Goal: Task Accomplishment & Management: Complete application form

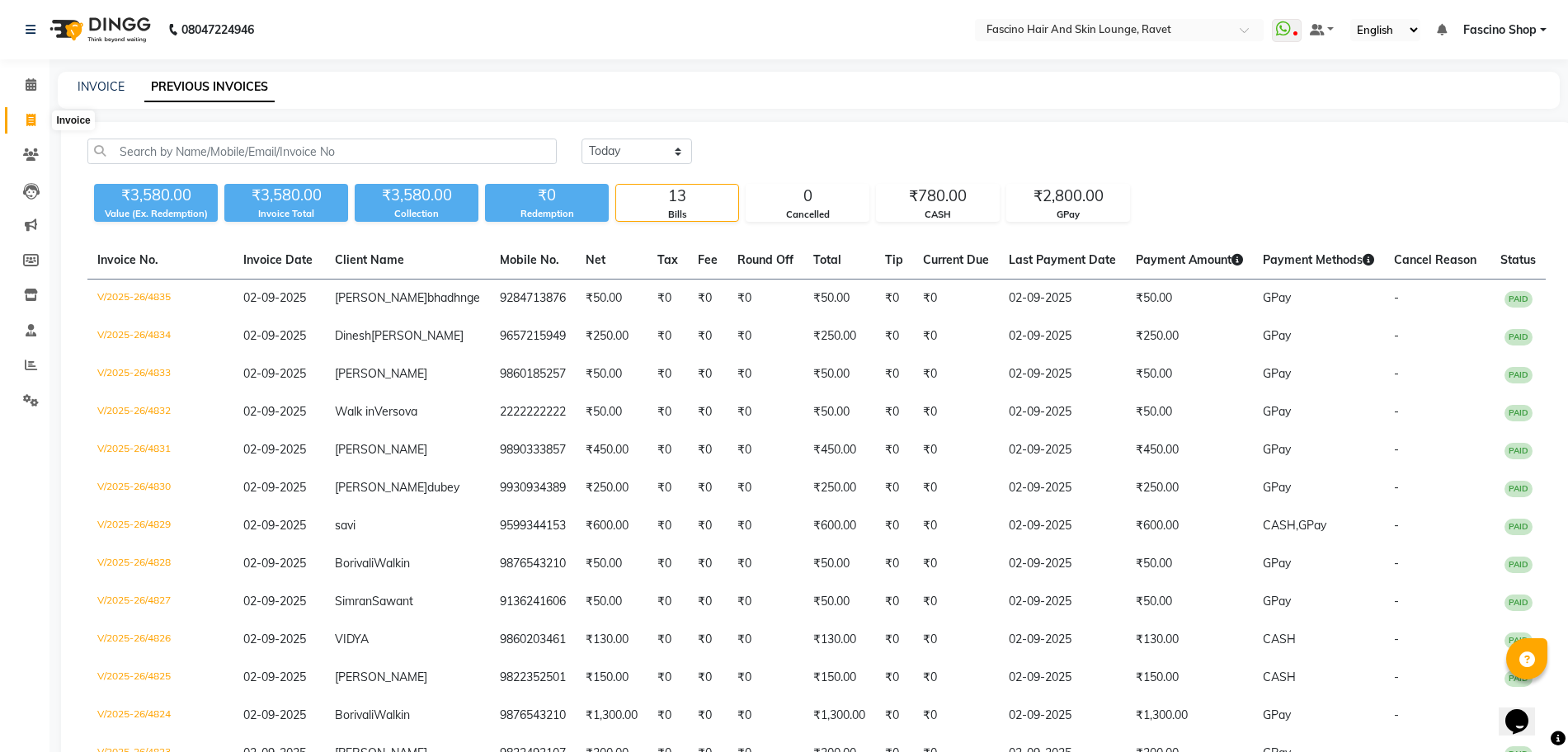
click at [27, 119] on icon at bounding box center [31, 119] width 9 height 12
select select "service"
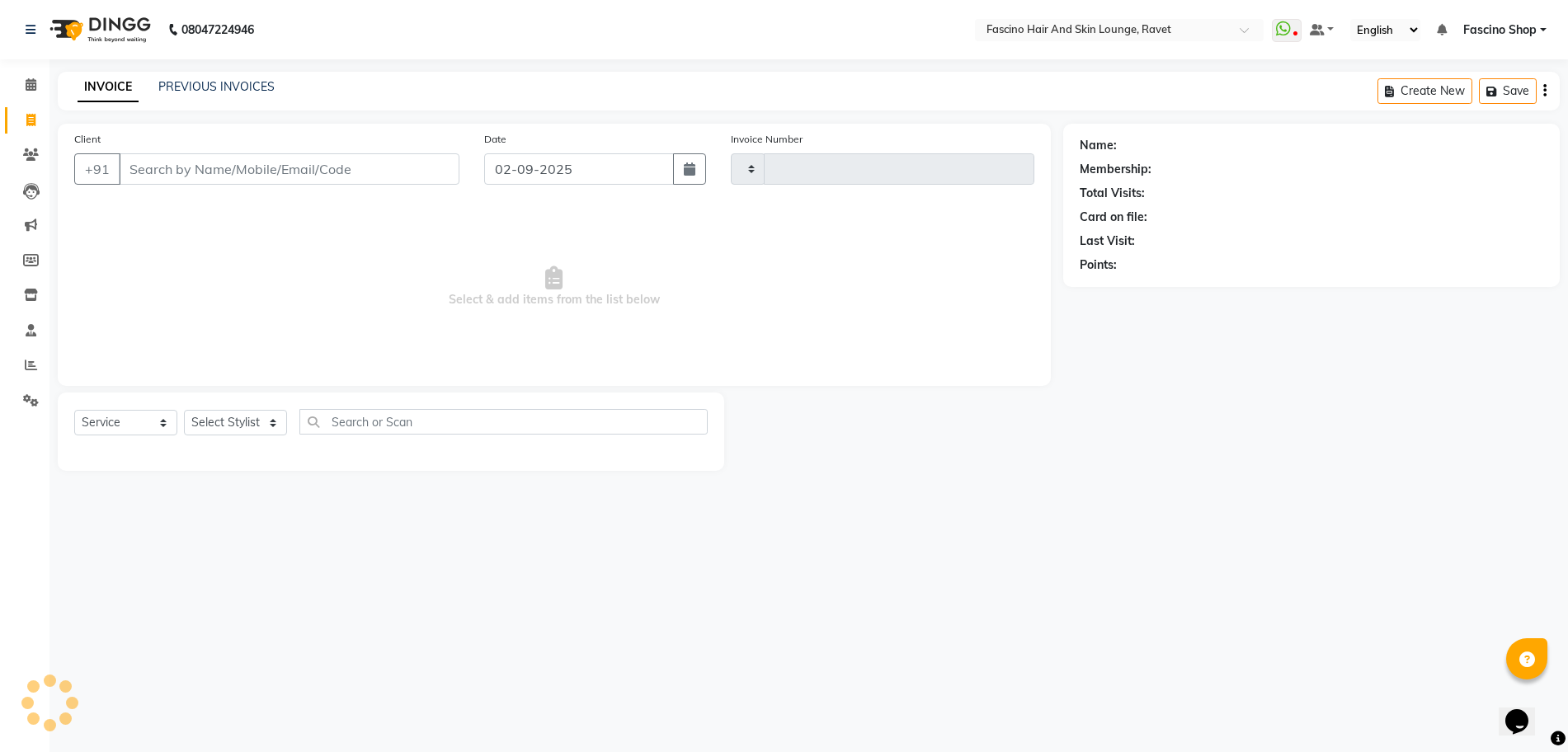
type input "4836"
select select "5190"
click at [185, 166] on input "Client" at bounding box center [291, 168] width 345 height 31
type input "7776018900"
click at [420, 171] on span "Add Client" at bounding box center [421, 169] width 65 height 17
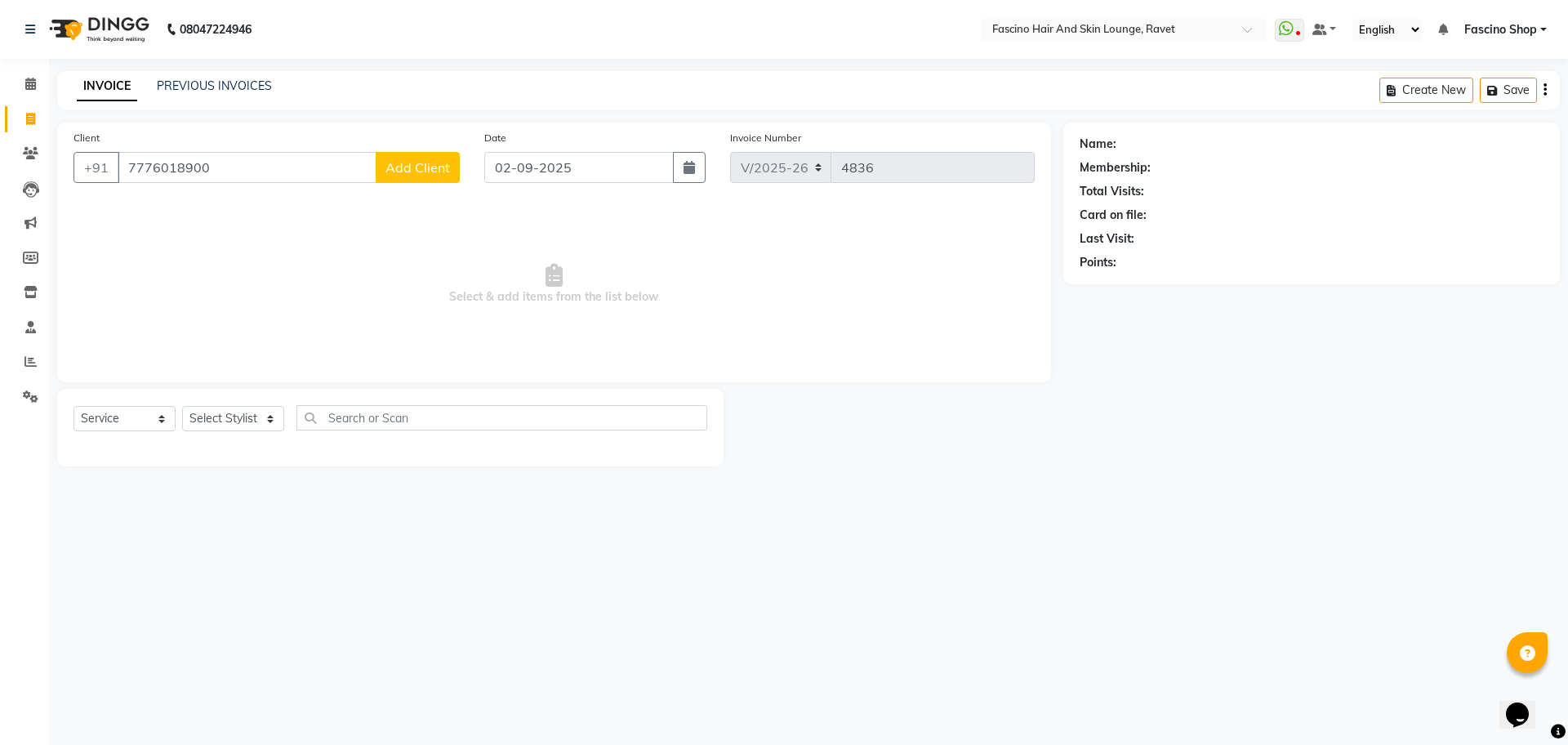
select select "22"
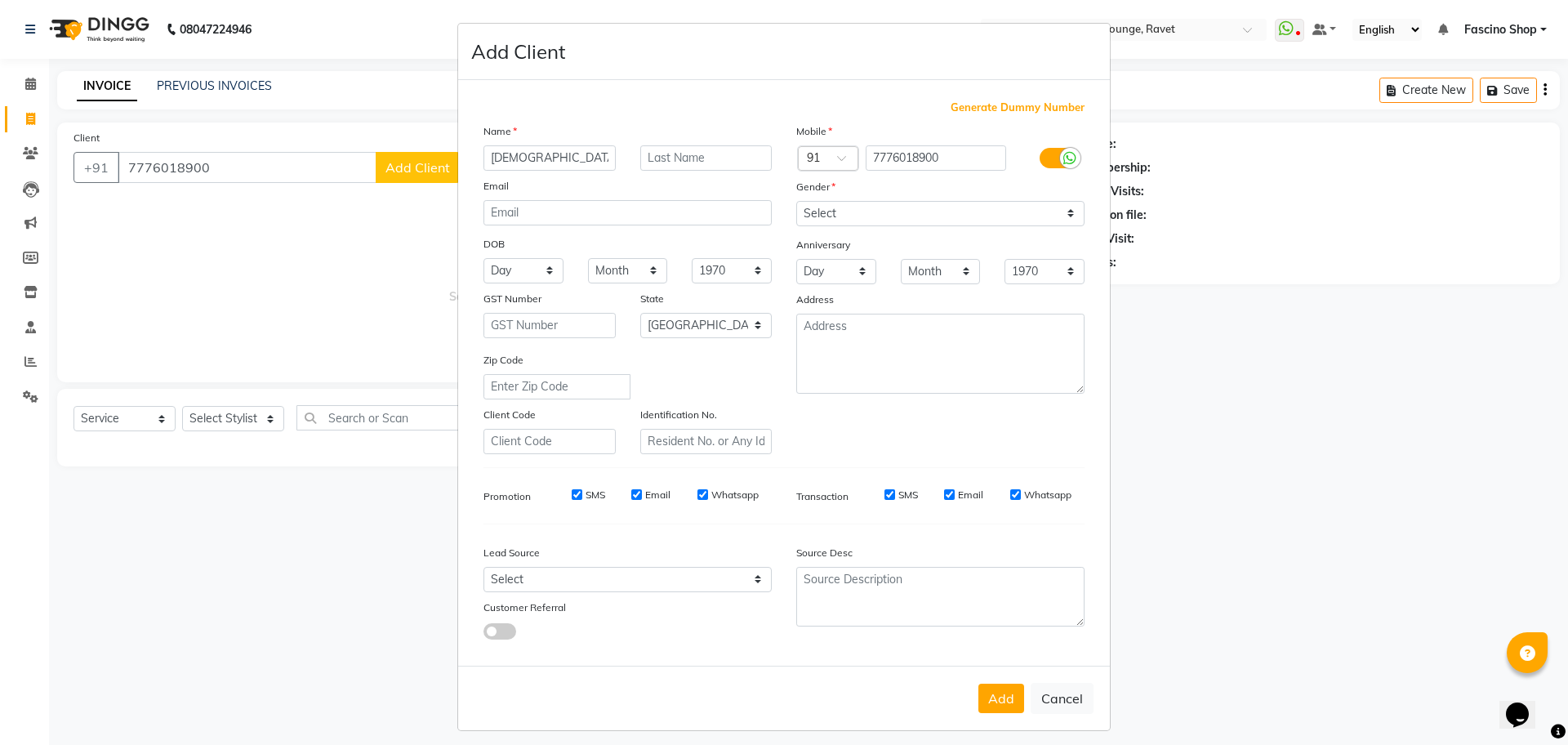
type input "[DEMOGRAPHIC_DATA]"
click at [801, 206] on select "Select [DEMOGRAPHIC_DATA] [DEMOGRAPHIC_DATA] Other Prefer Not To Say" at bounding box center [940, 214] width 289 height 26
select select "[DEMOGRAPHIC_DATA]"
click at [796, 201] on select "Select [DEMOGRAPHIC_DATA] [DEMOGRAPHIC_DATA] Other Prefer Not To Say" at bounding box center [940, 214] width 289 height 26
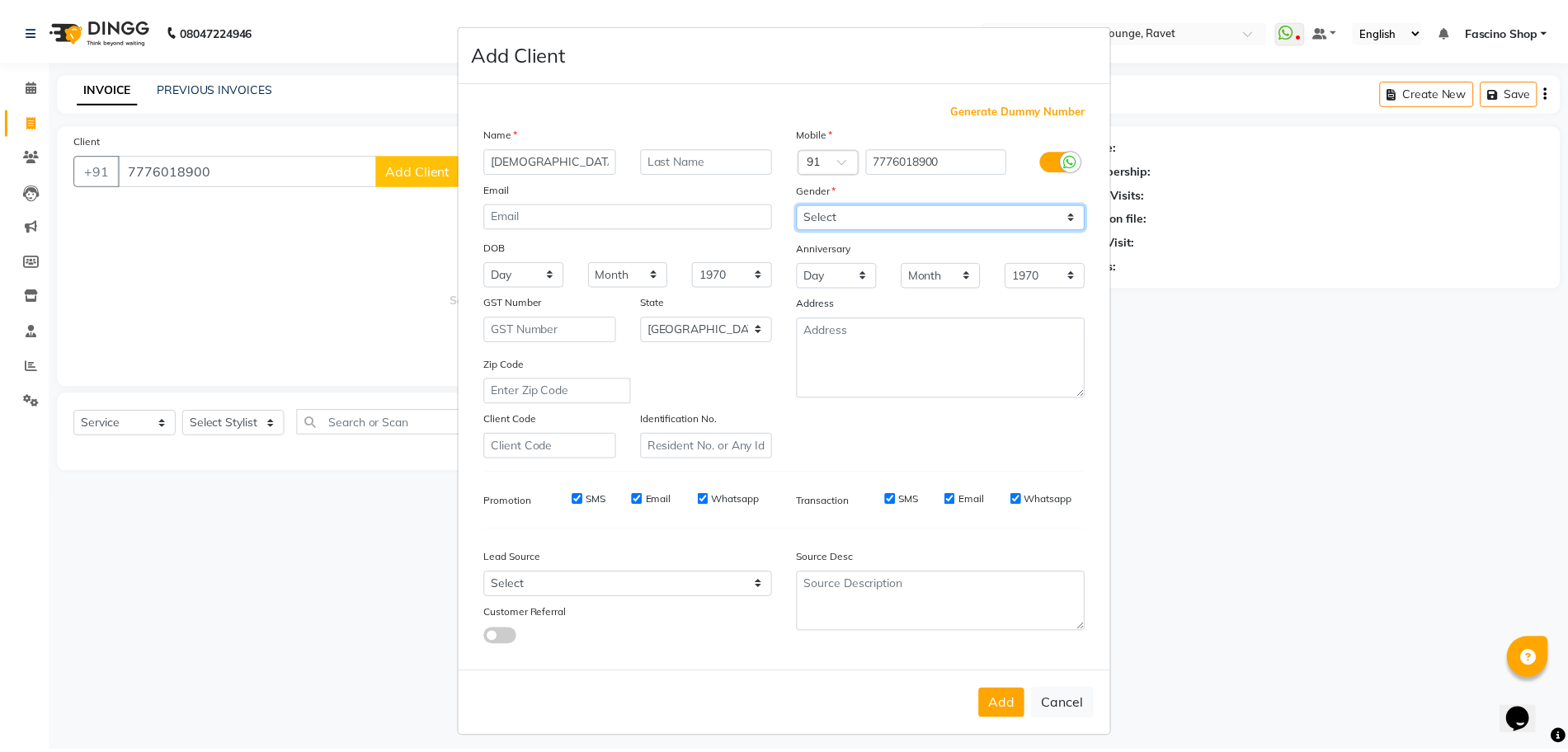
scroll to position [9, 0]
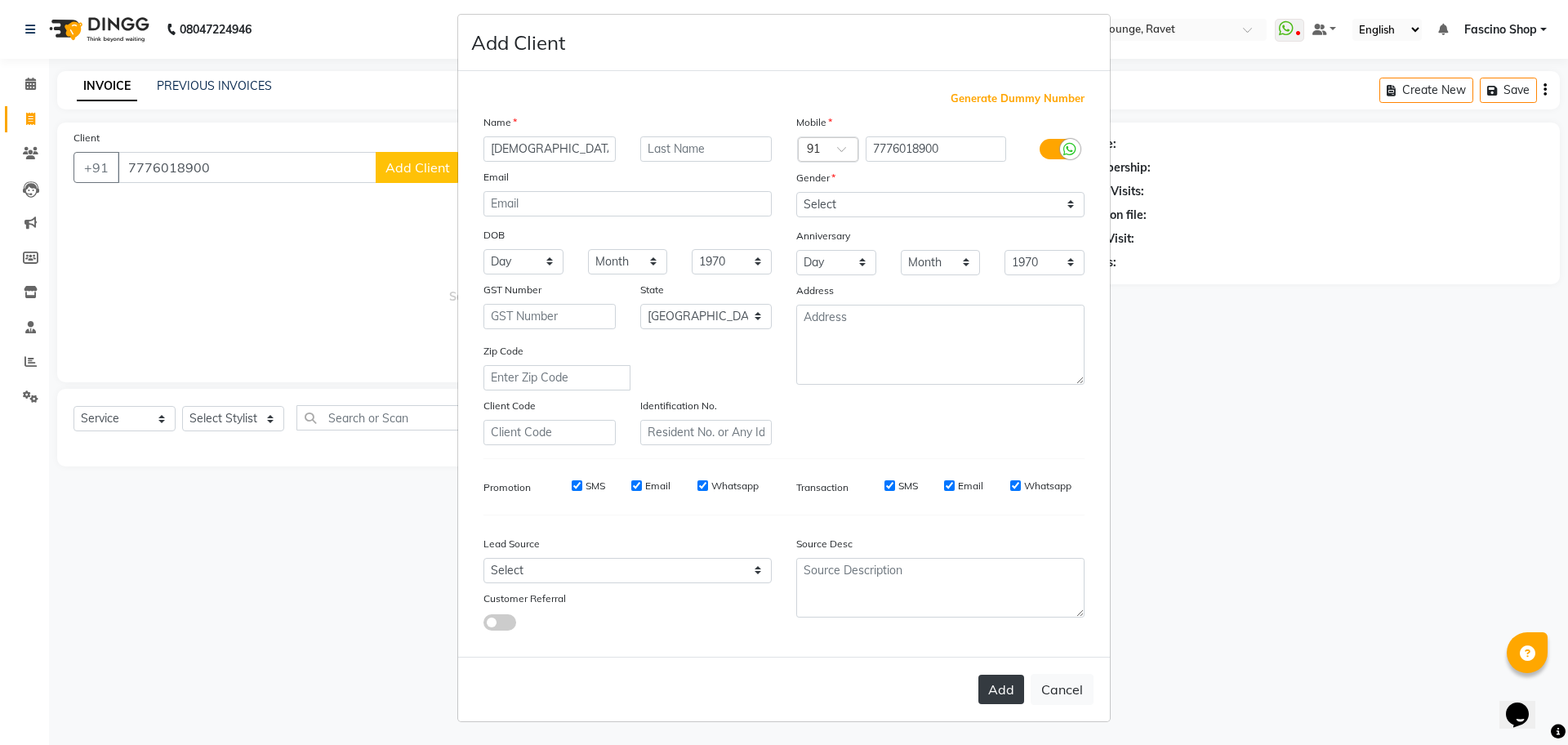
click at [998, 688] on button "Add" at bounding box center [1001, 690] width 45 height 30
select select
select select "null"
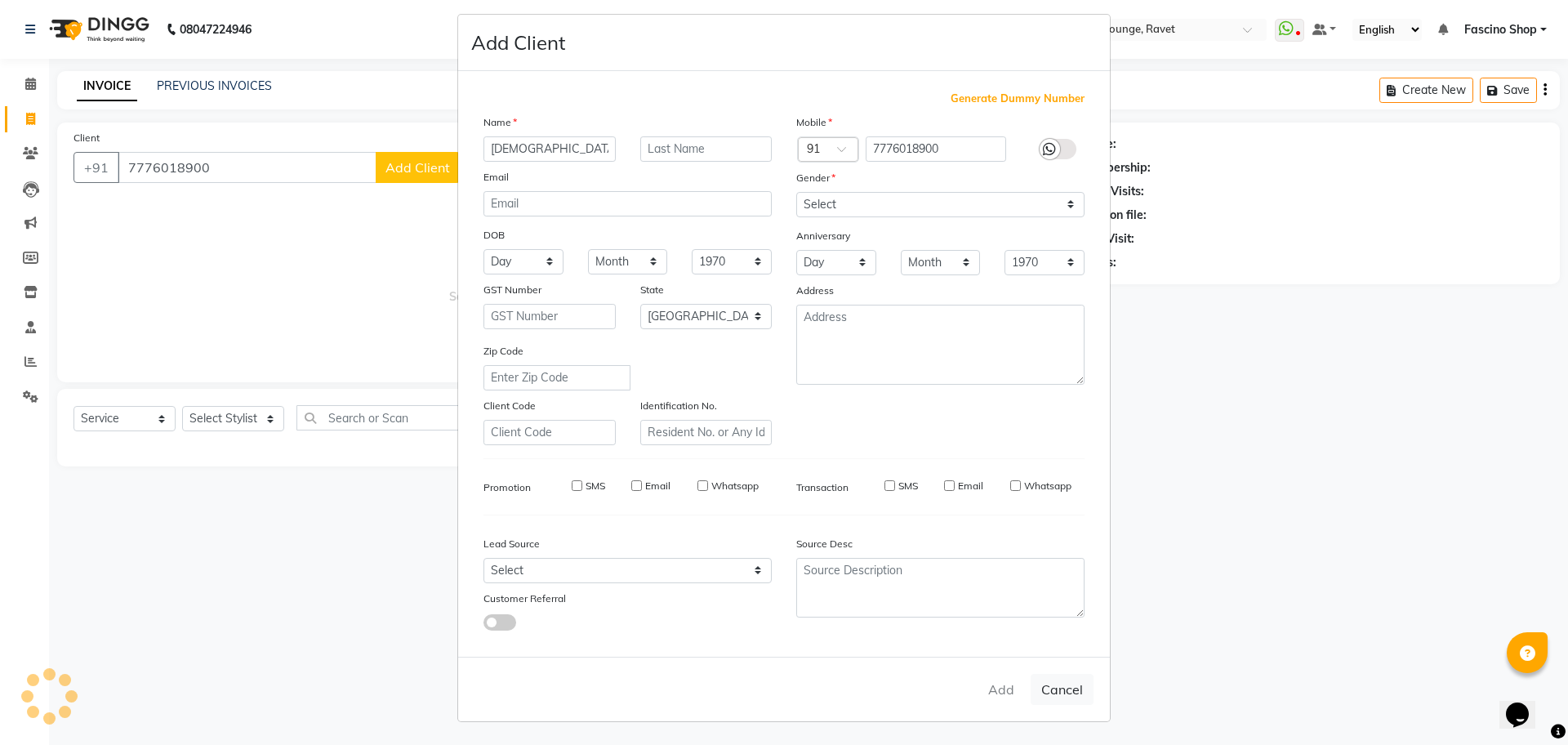
select select
checkbox input "false"
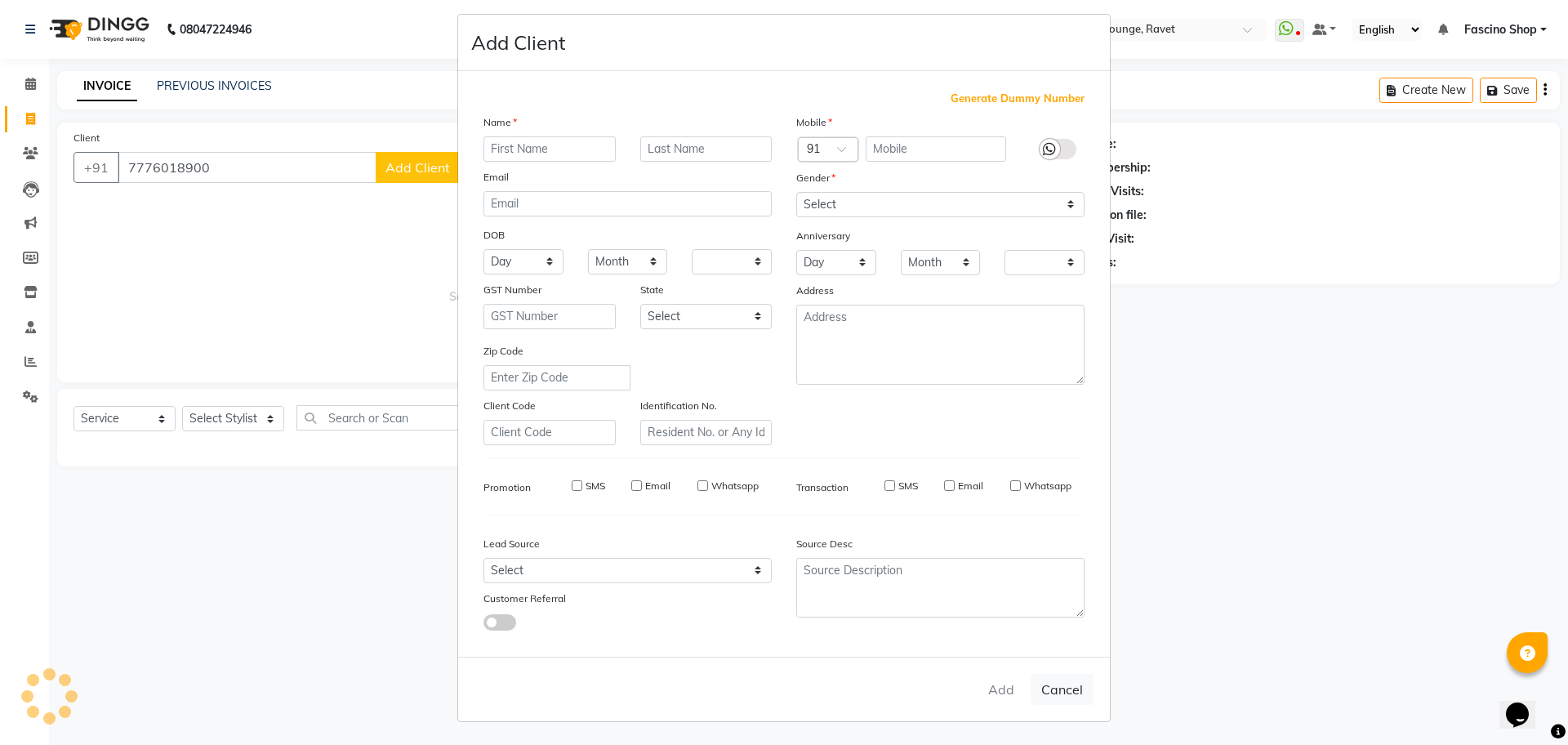
checkbox input "false"
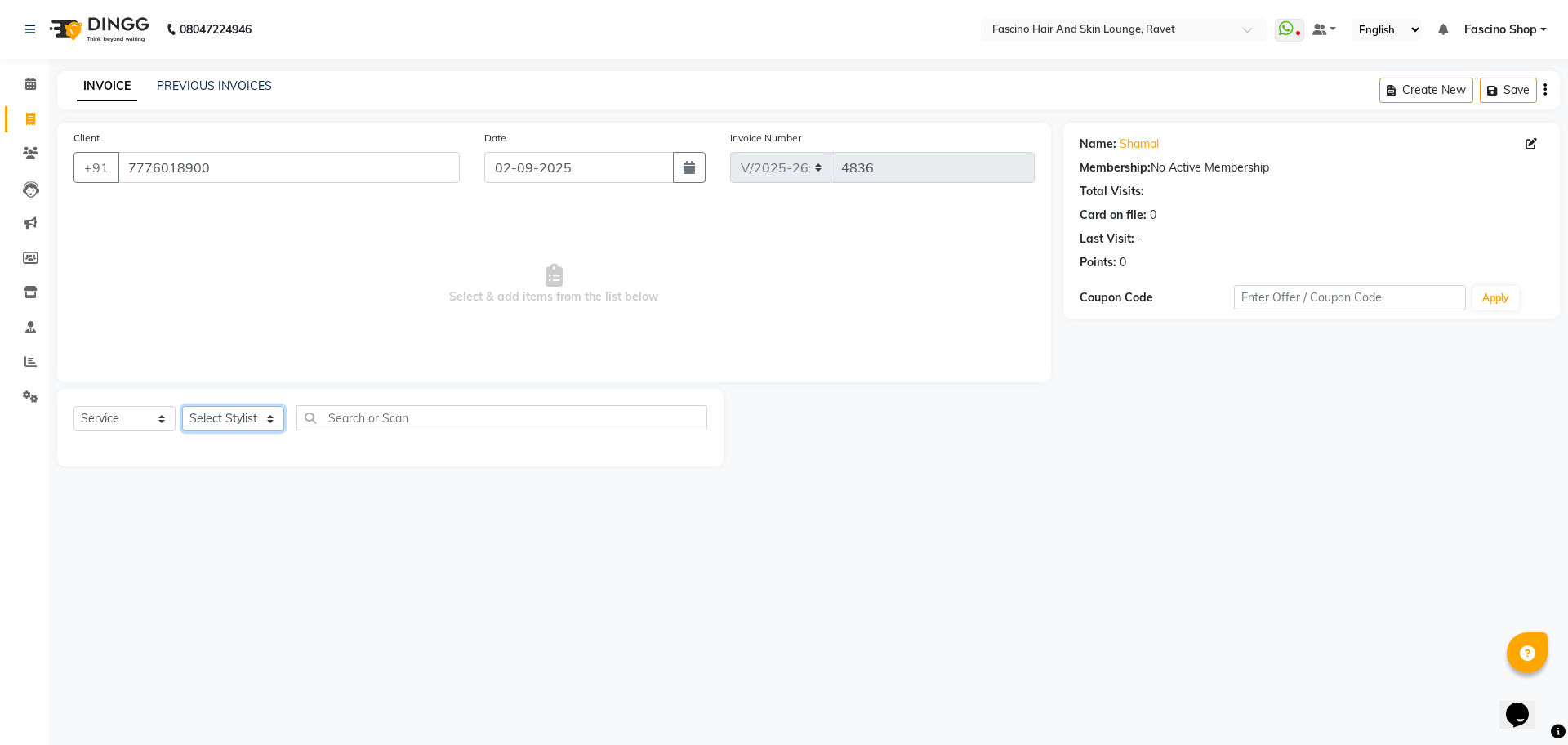
click at [214, 428] on select "Select Stylist [PERSON_NAME] [PERSON_NAME] [PERSON_NAME] Shop [PERSON_NAME] [PE…" at bounding box center [233, 419] width 102 height 26
select select "87764"
click at [182, 406] on select "Select Stylist [PERSON_NAME] [PERSON_NAME] [PERSON_NAME] Shop [PERSON_NAME] [PE…" at bounding box center [233, 419] width 102 height 26
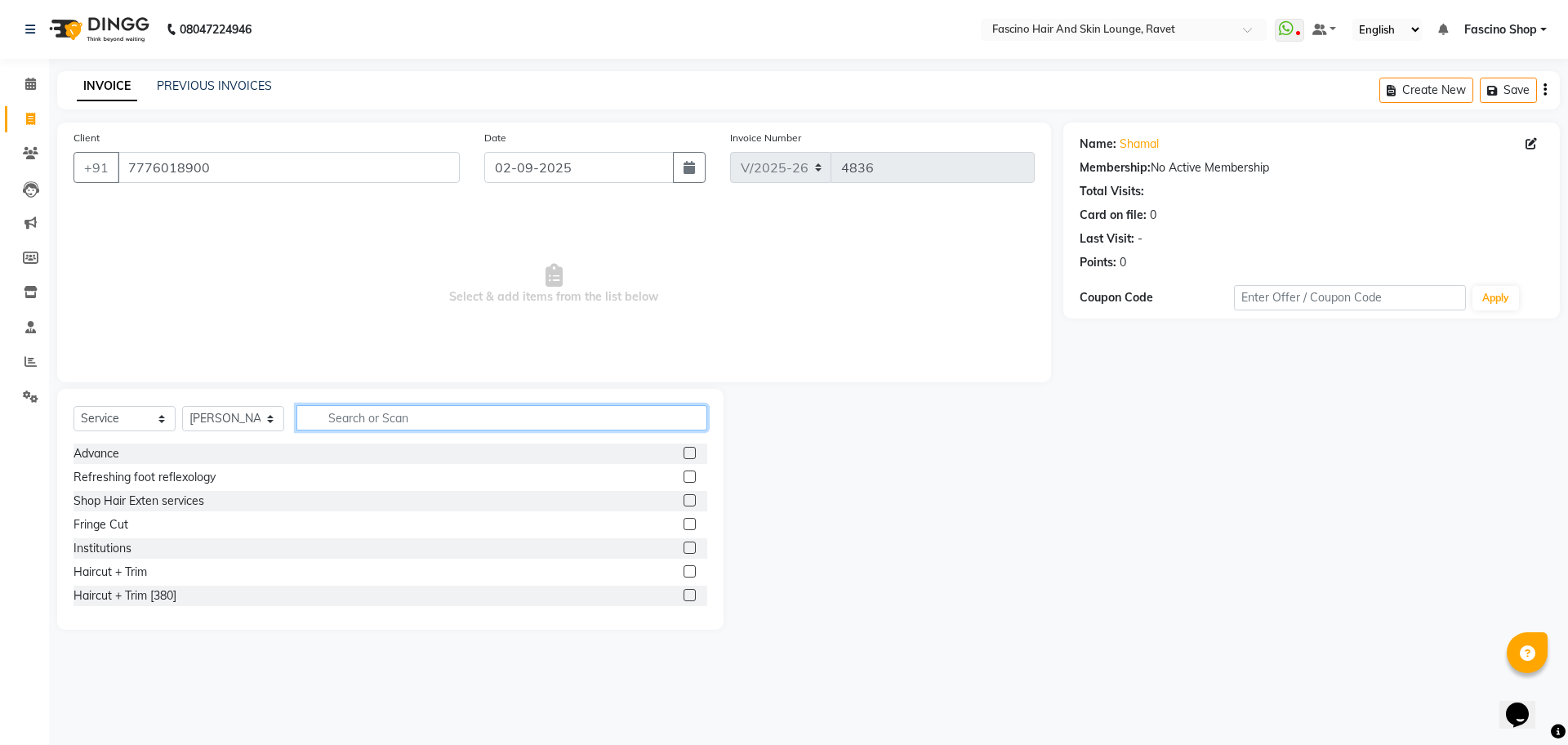
click at [332, 421] on input "text" at bounding box center [501, 418] width 411 height 26
type input "WASH"
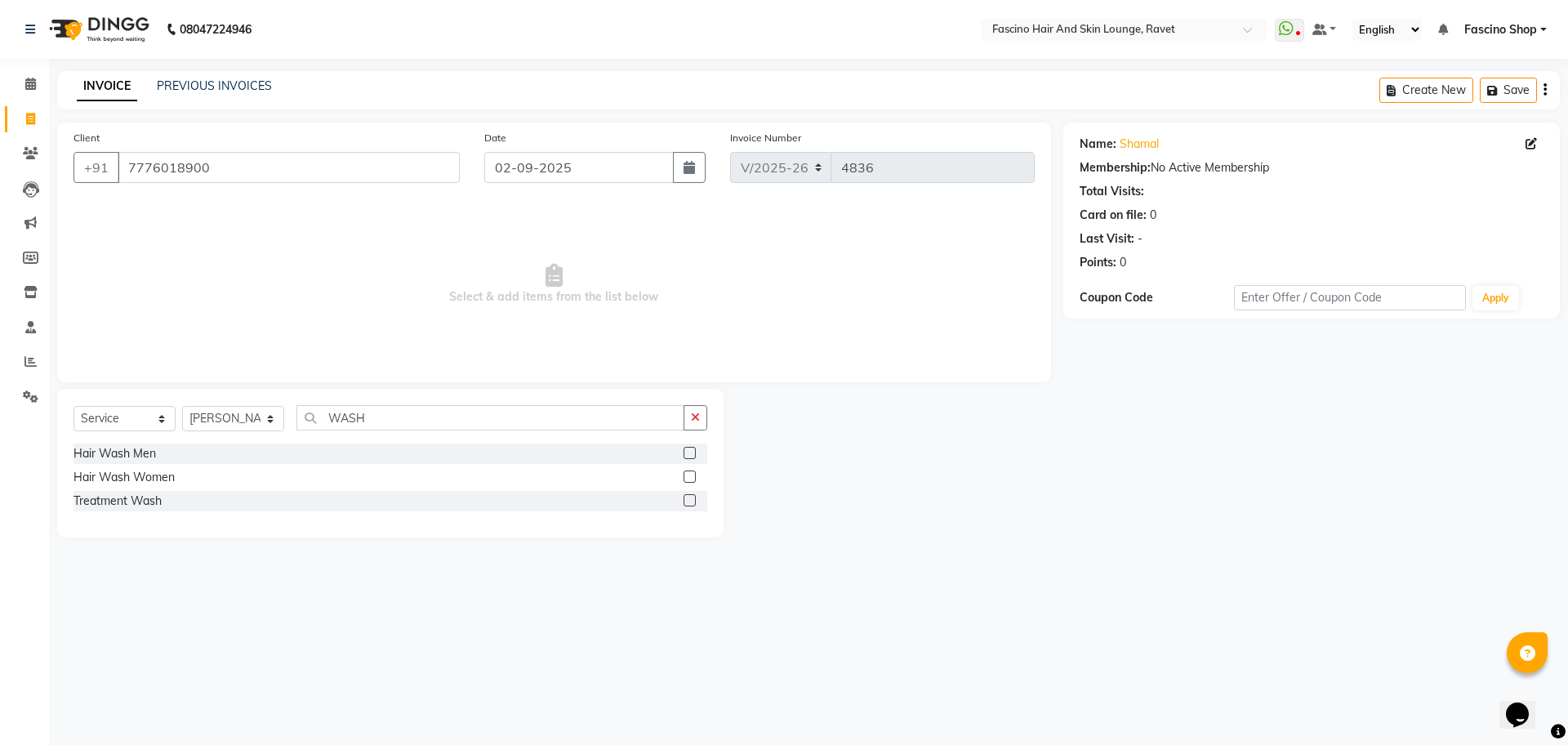
click at [689, 475] on label at bounding box center [689, 476] width 12 height 12
click at [689, 475] on input "checkbox" at bounding box center [688, 477] width 11 height 11
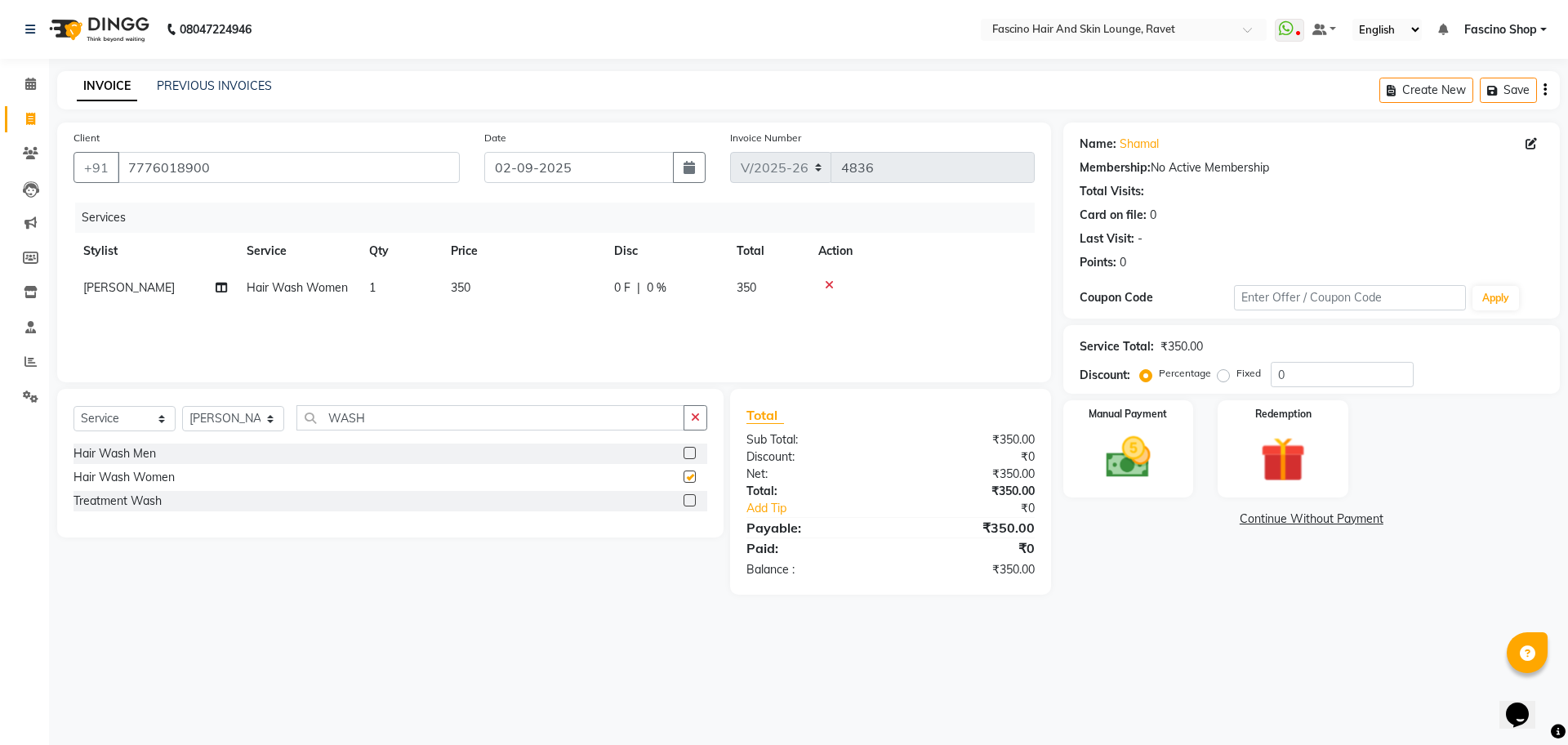
checkbox input "false"
click at [466, 292] on span "350" at bounding box center [461, 287] width 20 height 15
select select "87764"
click at [547, 288] on input "350" at bounding box center [599, 292] width 144 height 26
type input "300"
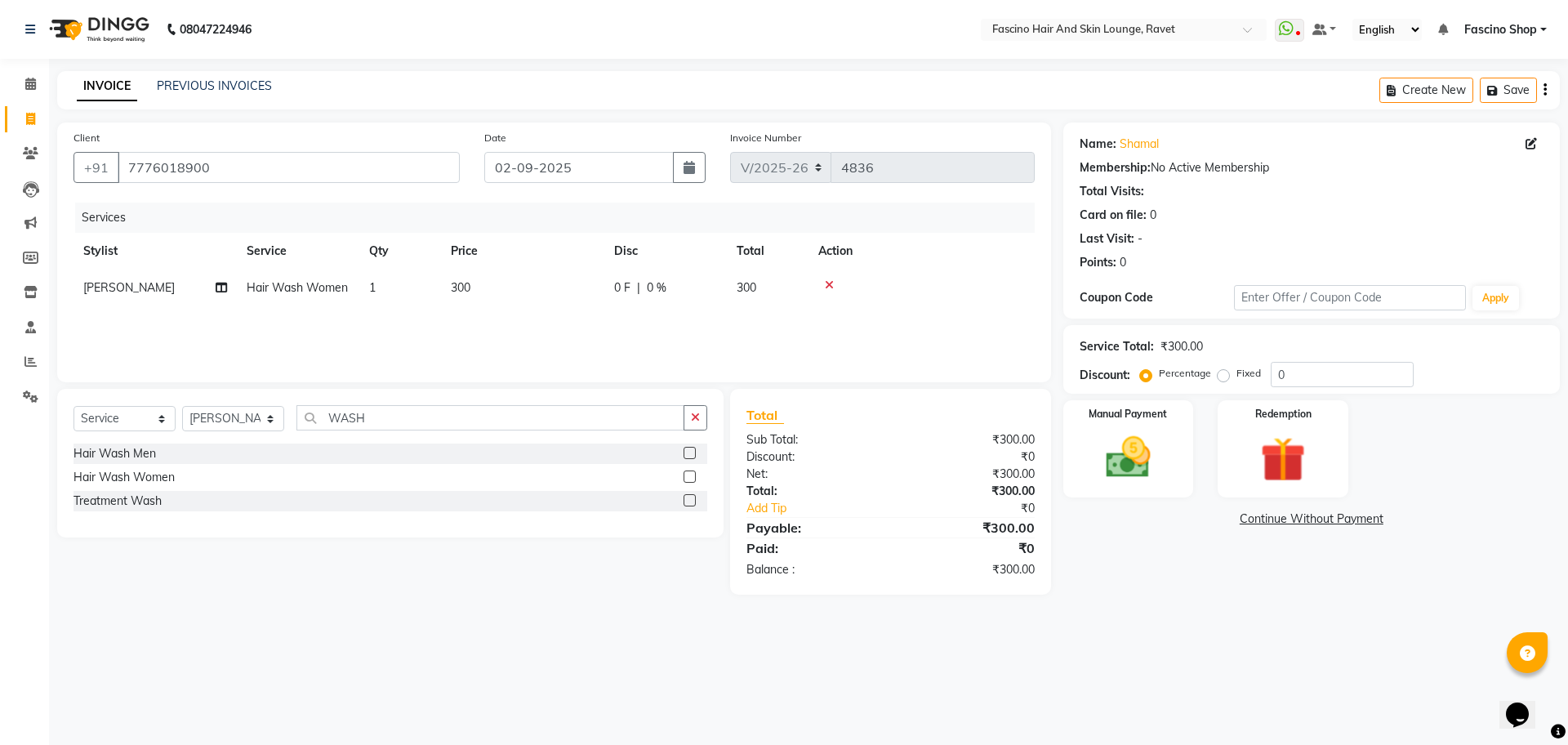
click at [648, 344] on div "Services Stylist Service Qty Price Disc Total Action [PERSON_NAME] Hair Wash Wo…" at bounding box center [555, 285] width 961 height 164
click at [1100, 475] on img at bounding box center [1128, 457] width 76 height 54
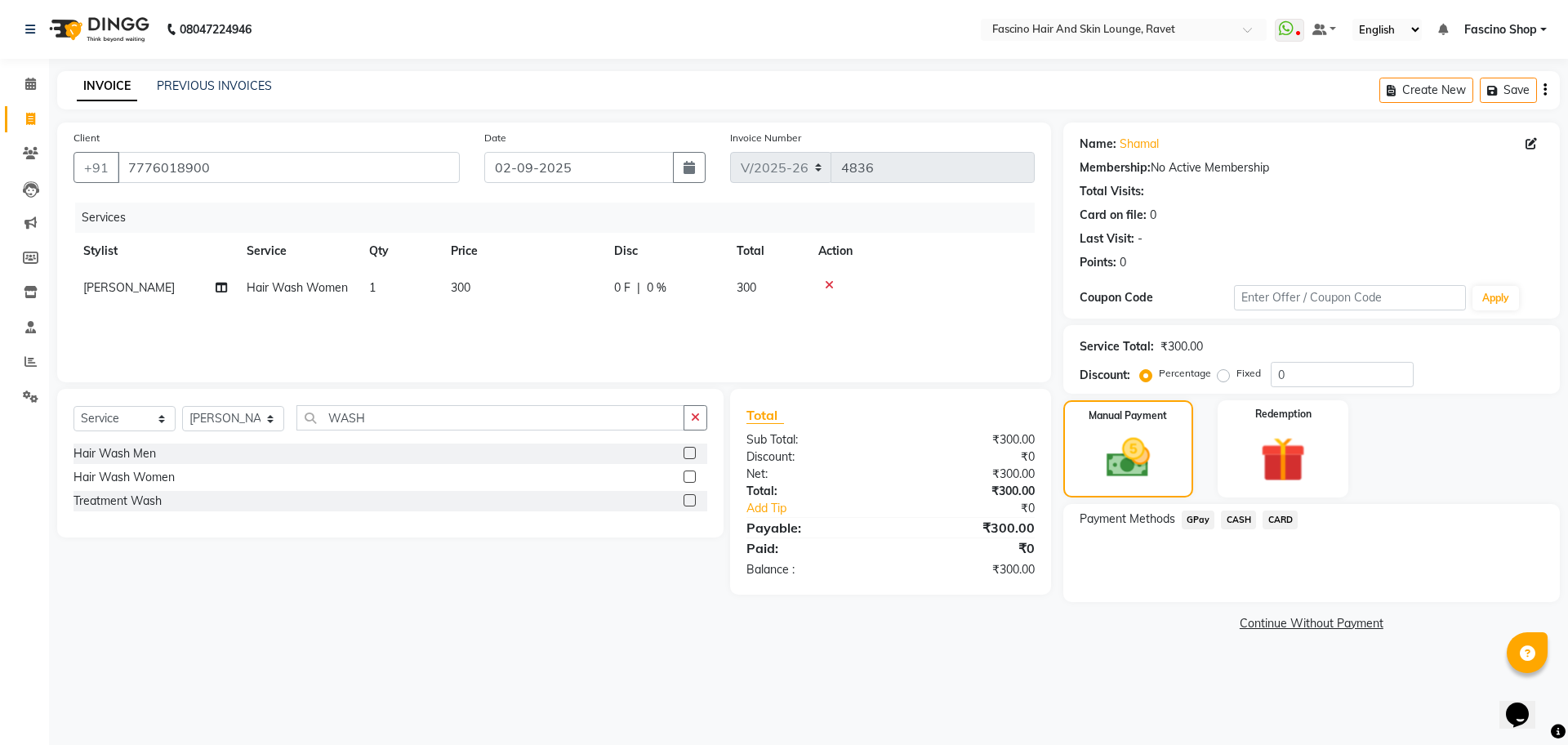
click at [1191, 515] on span "GPay" at bounding box center [1198, 519] width 33 height 19
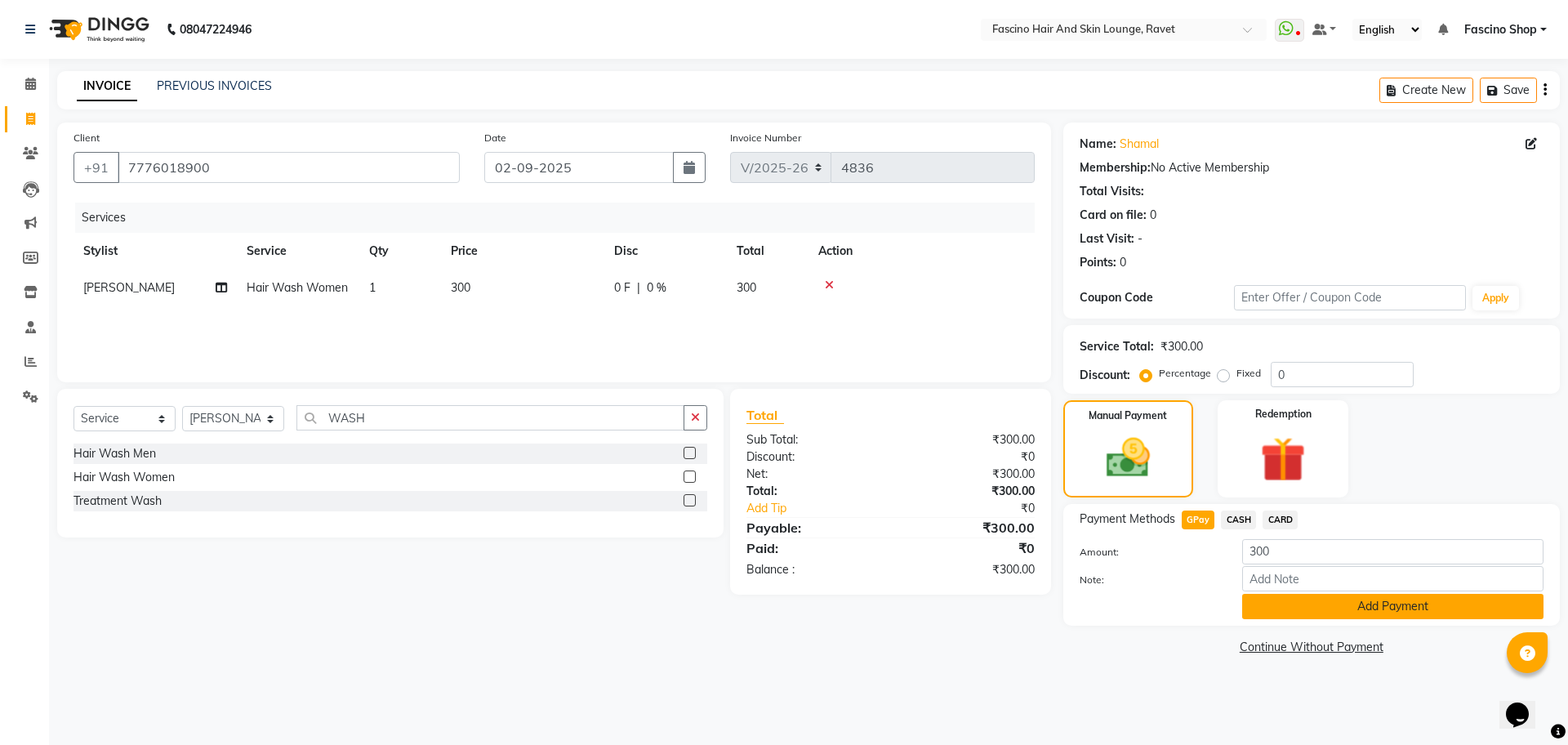
click at [1279, 617] on button "Add Payment" at bounding box center [1393, 607] width 301 height 26
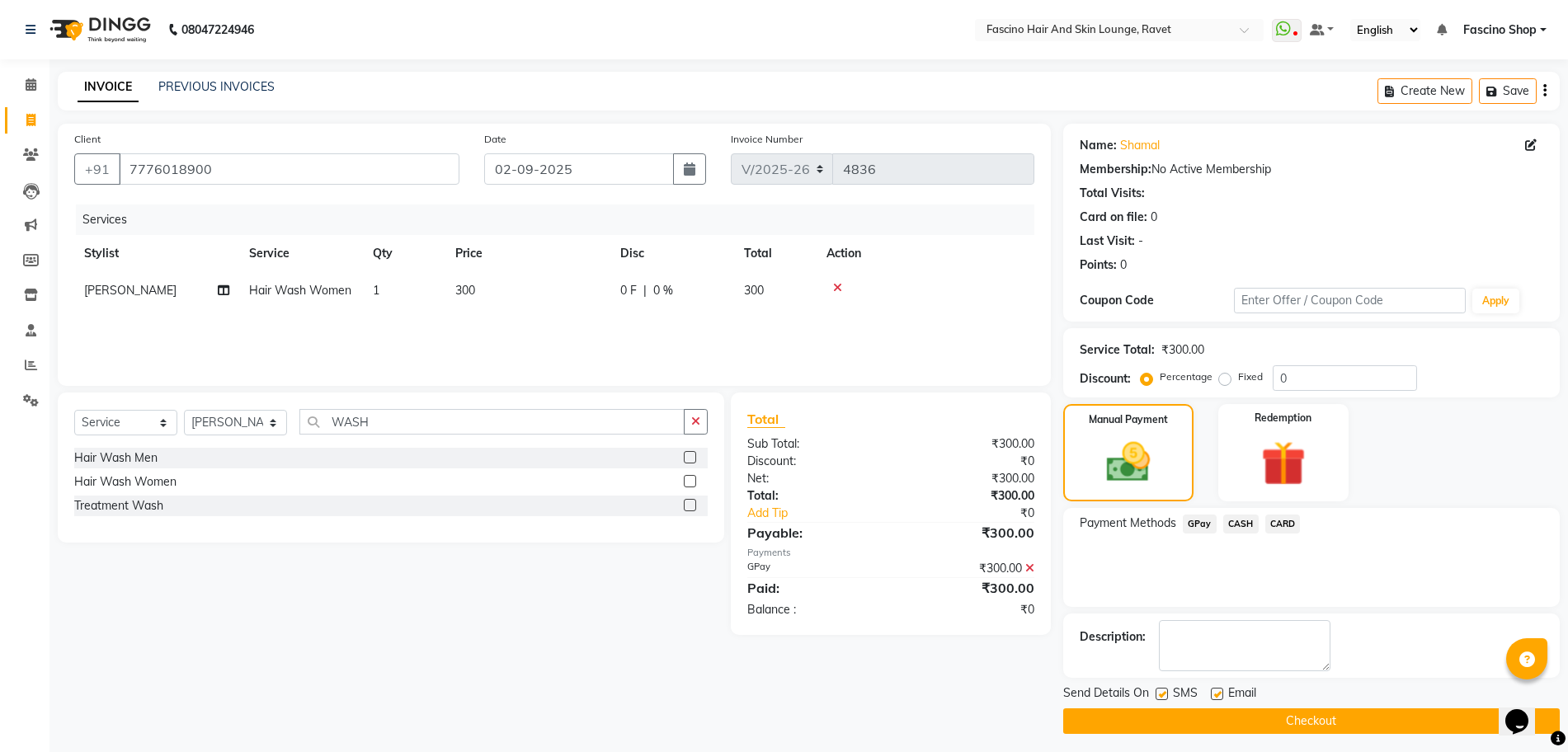
scroll to position [7, 0]
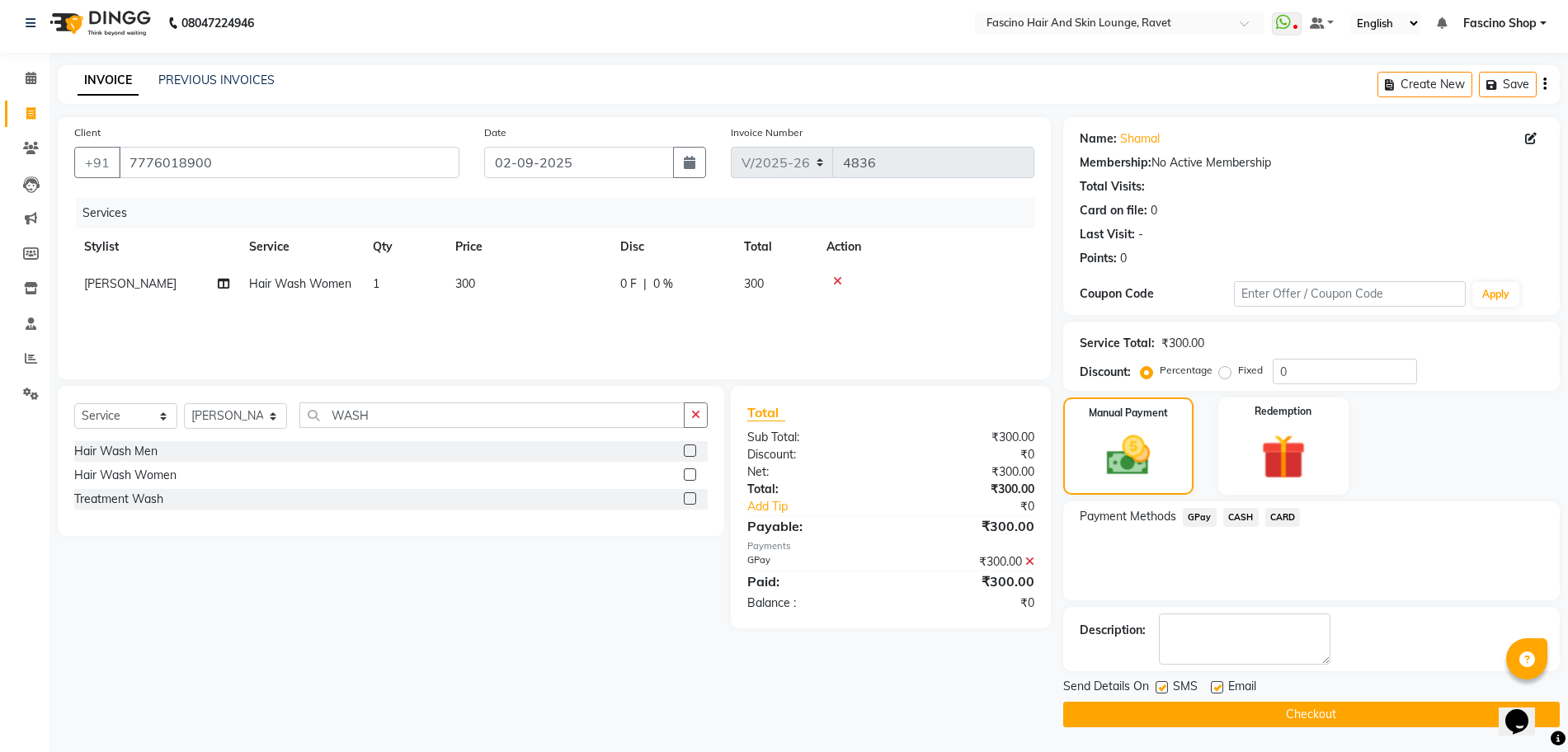
click at [1279, 711] on button "Checkout" at bounding box center [1310, 714] width 496 height 26
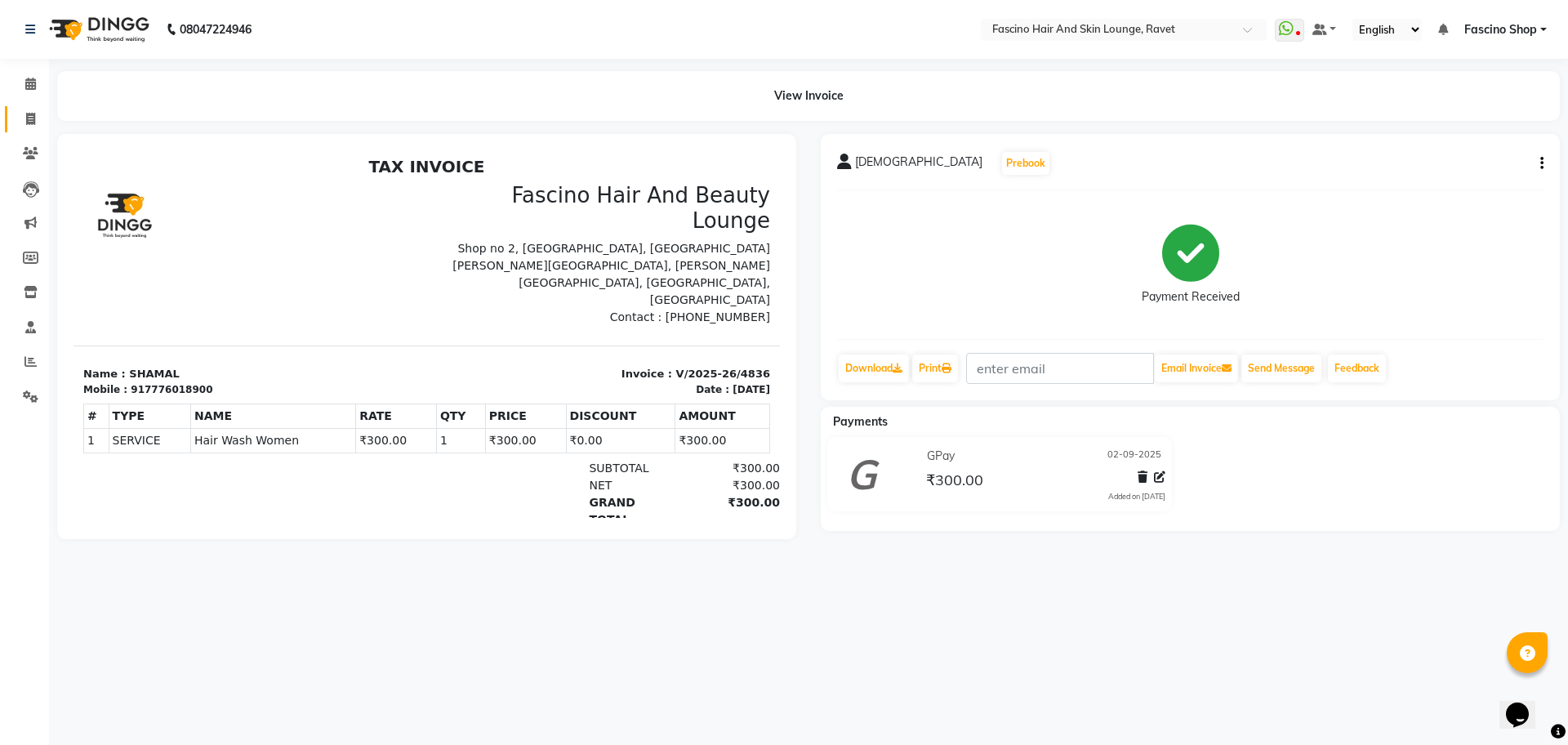
click at [27, 111] on span at bounding box center [31, 119] width 29 height 19
select select "service"
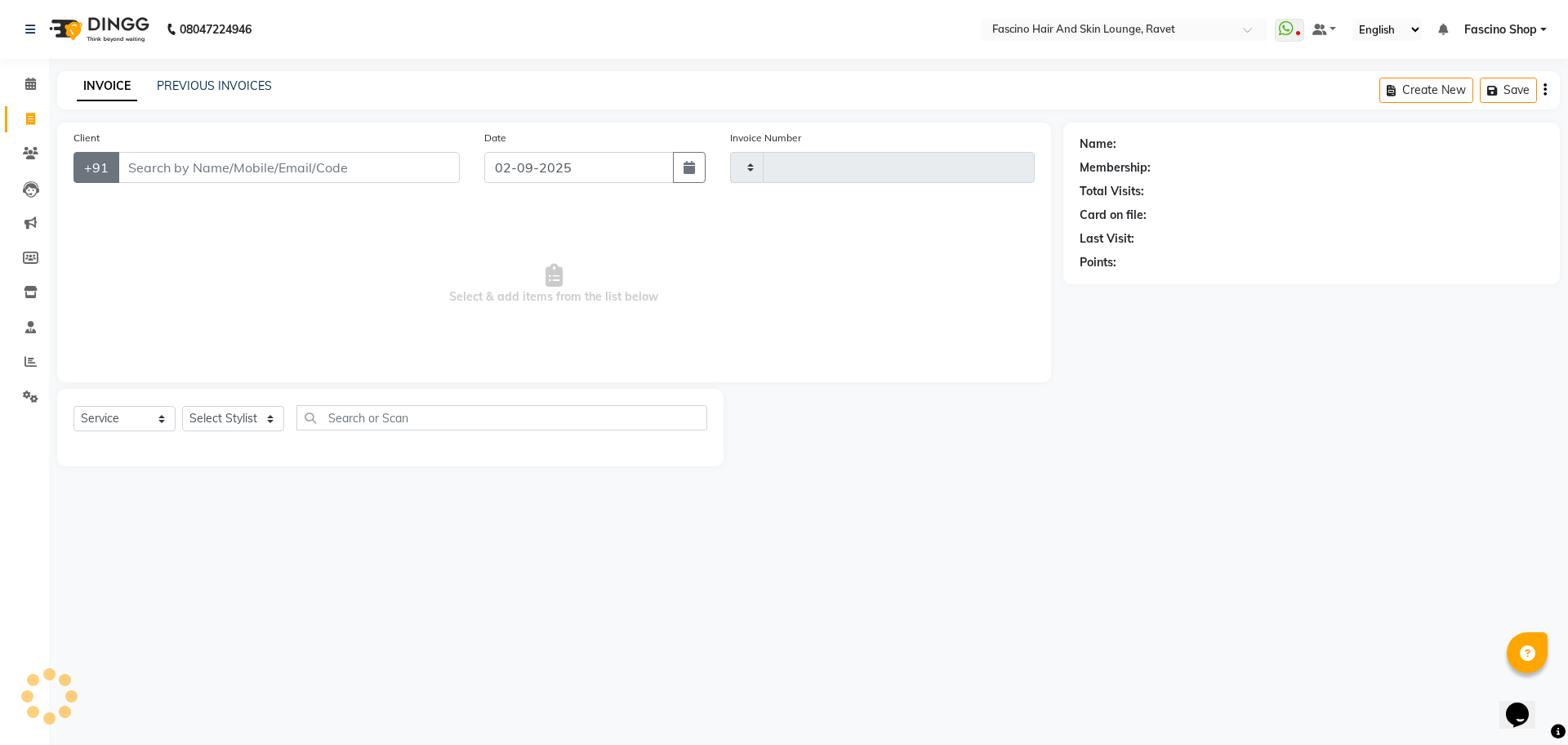
type input "4838"
select select "5190"
click at [241, 422] on select "Select Stylist [PERSON_NAME] [PERSON_NAME] [PERSON_NAME] Shop [PERSON_NAME] [PE…" at bounding box center [233, 419] width 102 height 26
select select "66192"
click at [182, 406] on select "Select Stylist [PERSON_NAME] [PERSON_NAME] [PERSON_NAME] Shop [PERSON_NAME] [PE…" at bounding box center [233, 419] width 102 height 26
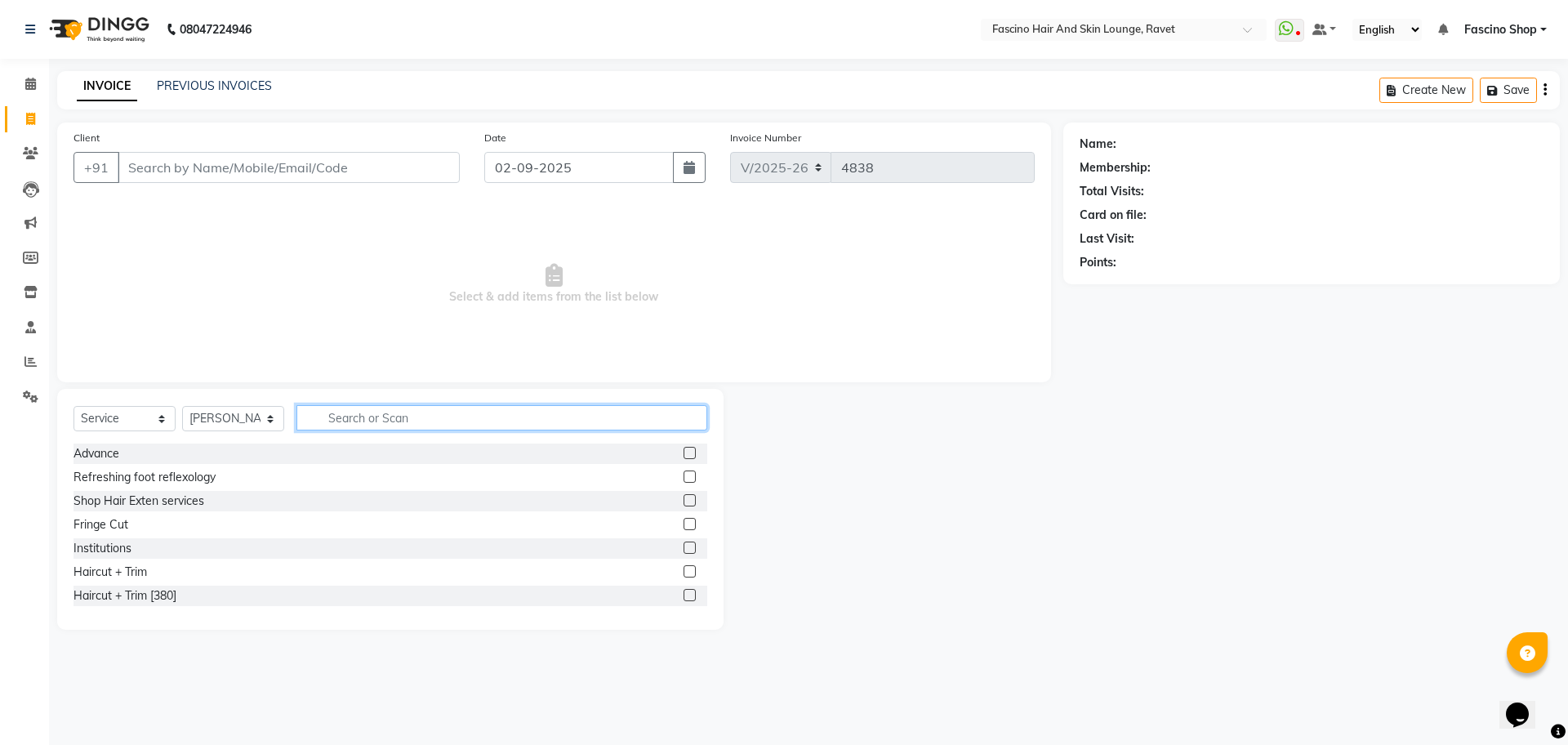
click at [345, 415] on input "text" at bounding box center [501, 418] width 411 height 26
type input "KAN"
click at [684, 475] on label at bounding box center [689, 476] width 12 height 12
click at [684, 475] on input "checkbox" at bounding box center [688, 477] width 11 height 11
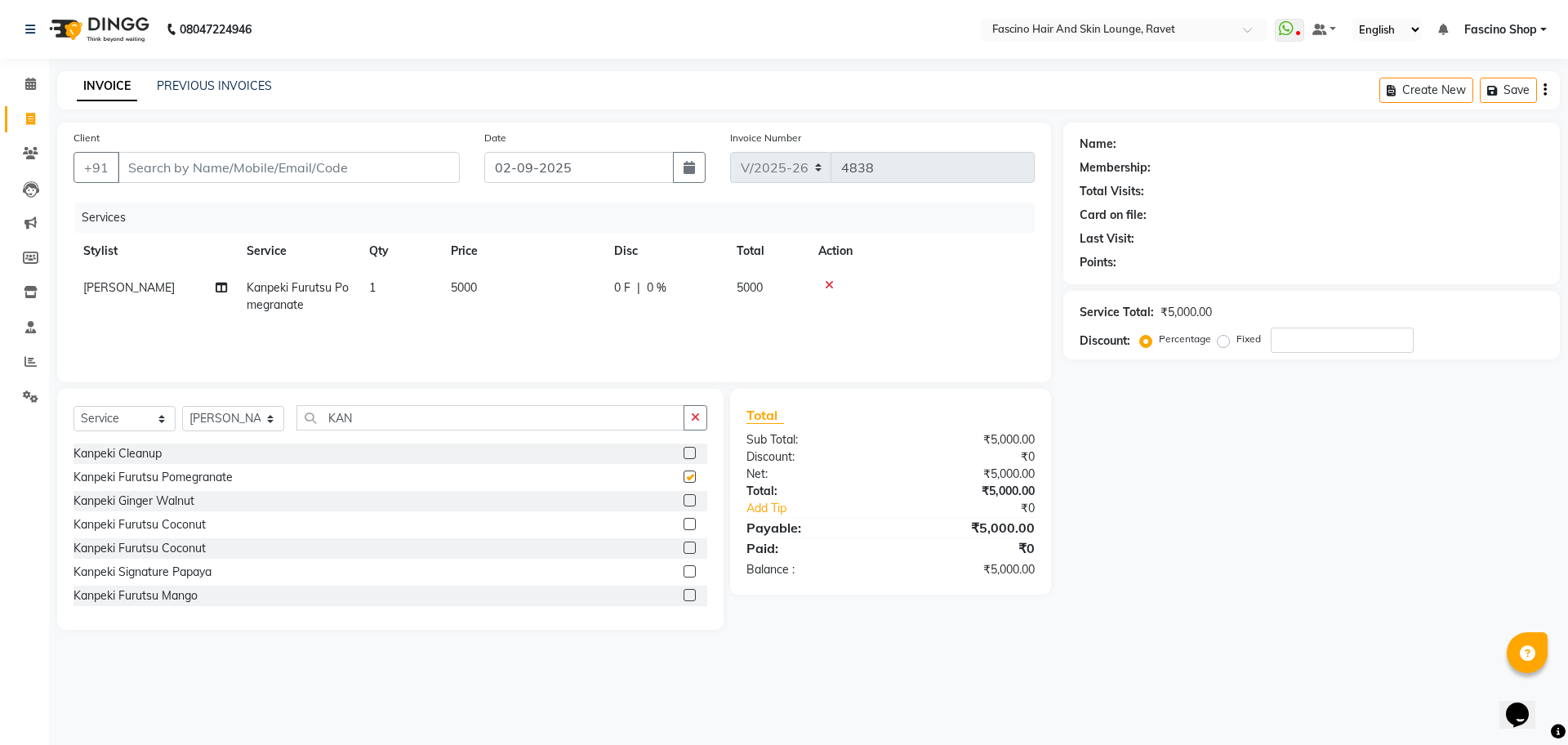
checkbox input "false"
click at [481, 277] on td "5000" at bounding box center [523, 297] width 163 height 54
click at [441, 277] on td "1" at bounding box center [400, 297] width 82 height 54
select select "66192"
click at [547, 292] on input "5000" at bounding box center [599, 292] width 144 height 26
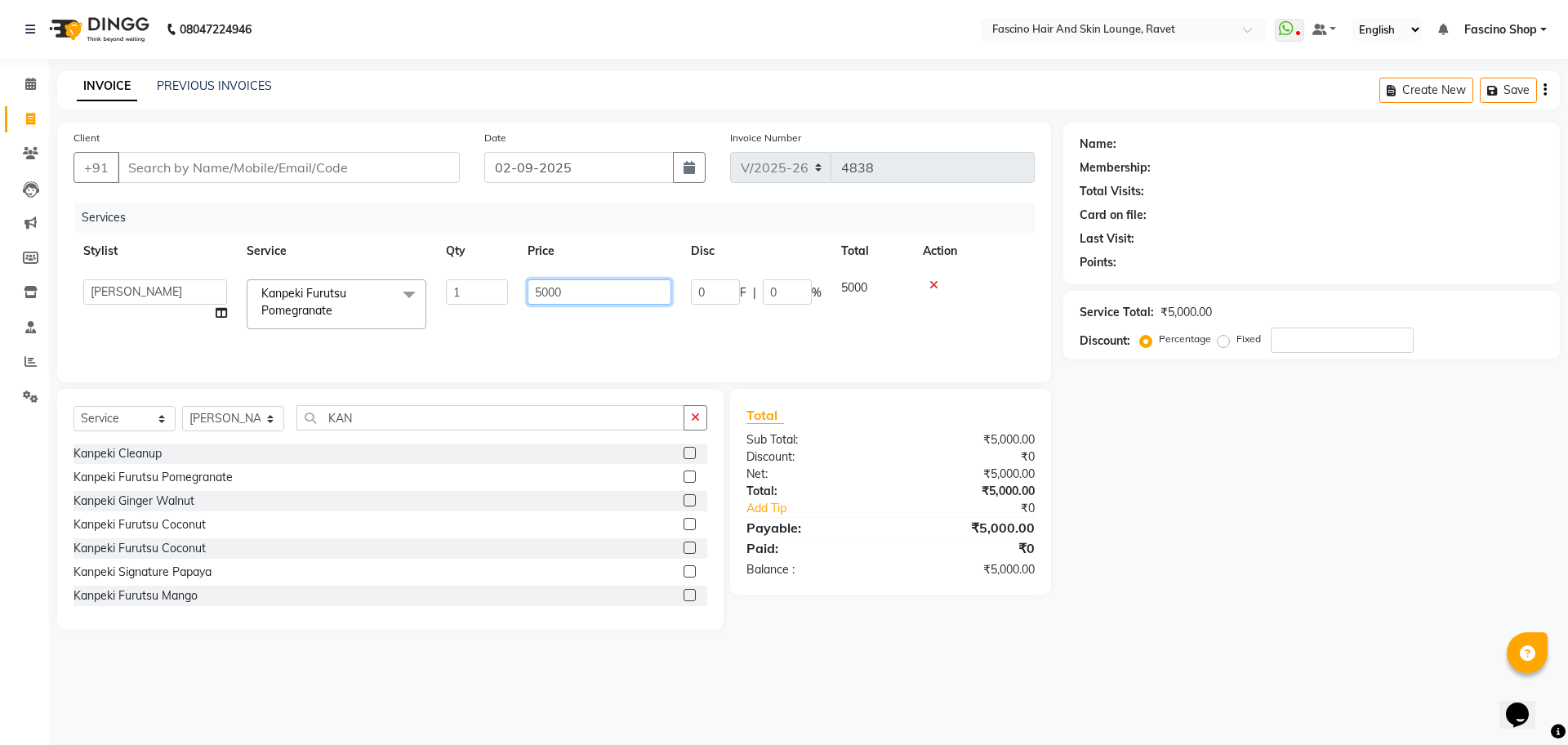
click at [547, 292] on input "5000" at bounding box center [599, 292] width 144 height 26
type input "4000"
click at [523, 337] on div "Services Stylist Service Qty Price Disc Total Action [PERSON_NAME] Kanpeki Furu…" at bounding box center [555, 285] width 961 height 164
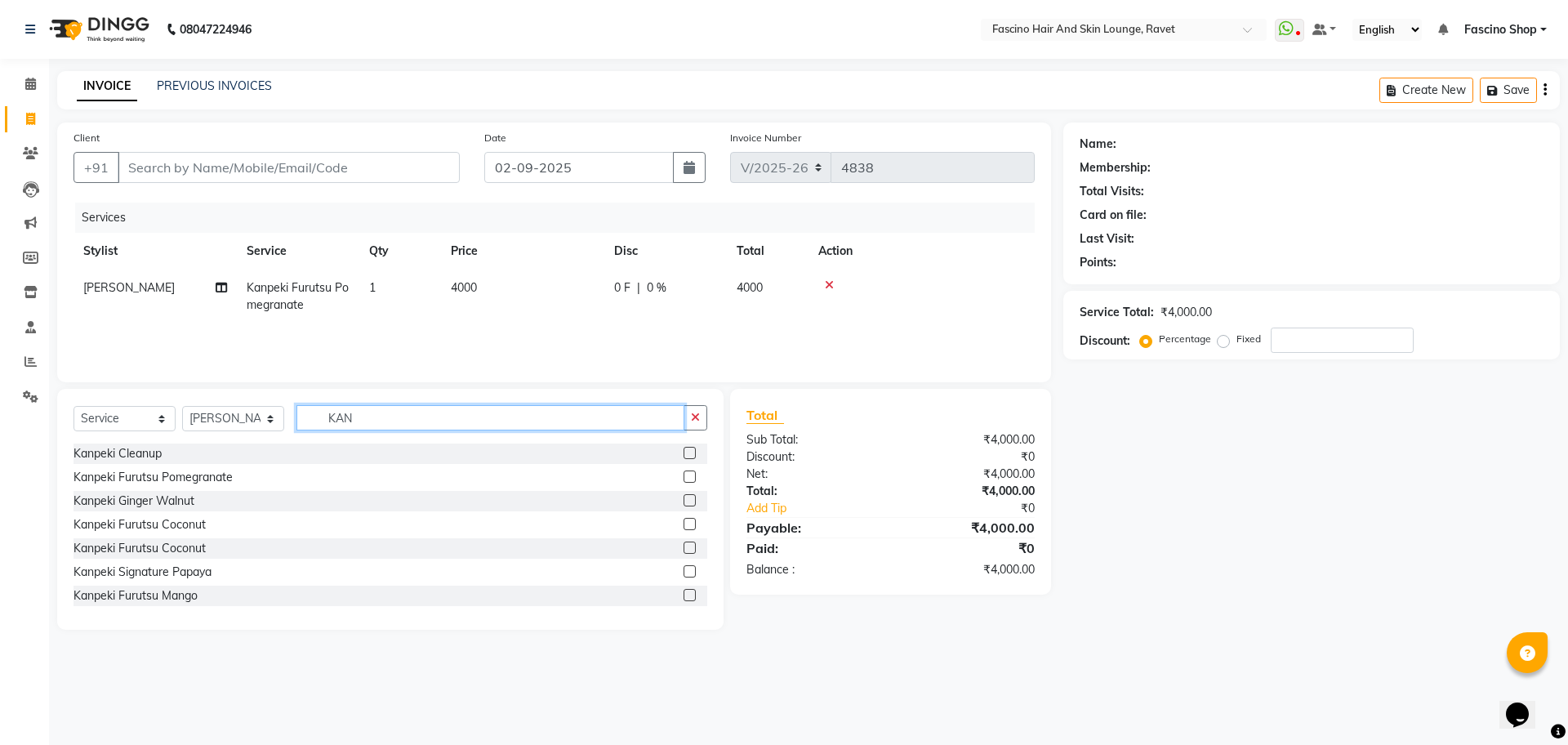
click at [335, 421] on input "KAN" at bounding box center [490, 418] width 388 height 26
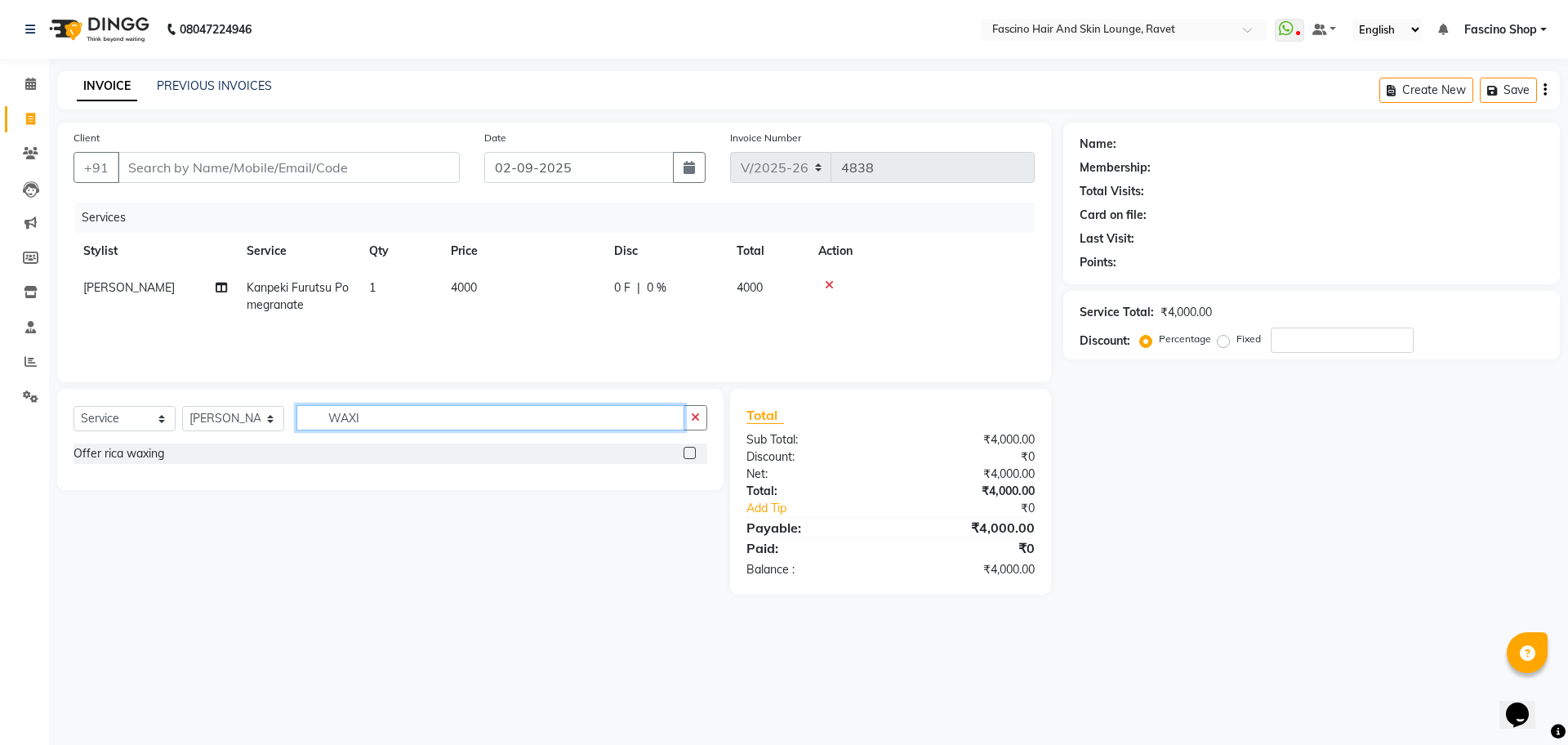
type input "WAXI"
click at [689, 453] on label at bounding box center [689, 452] width 12 height 12
click at [689, 453] on input "checkbox" at bounding box center [688, 453] width 11 height 11
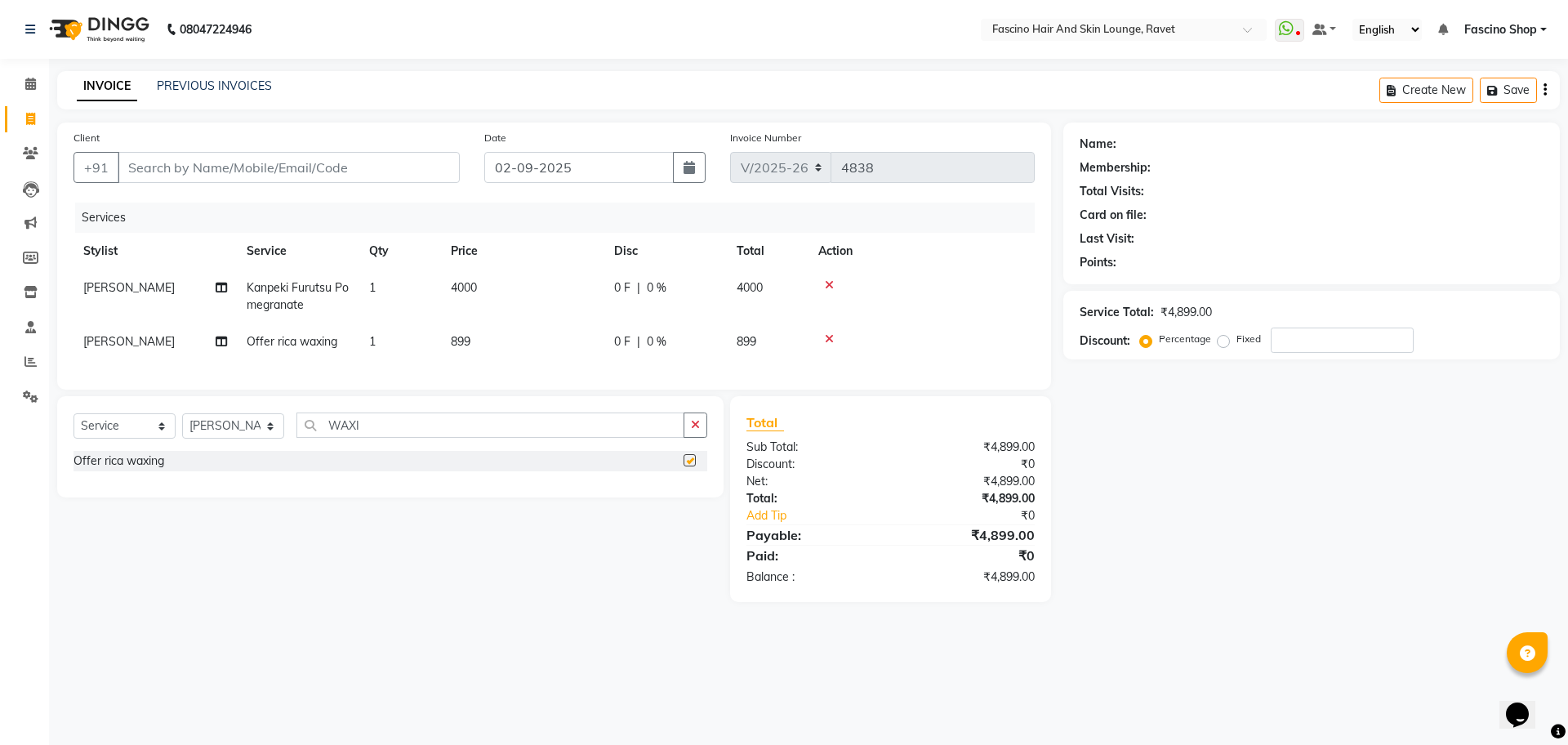
checkbox input "false"
click at [477, 343] on td "899" at bounding box center [523, 341] width 163 height 36
select select "66192"
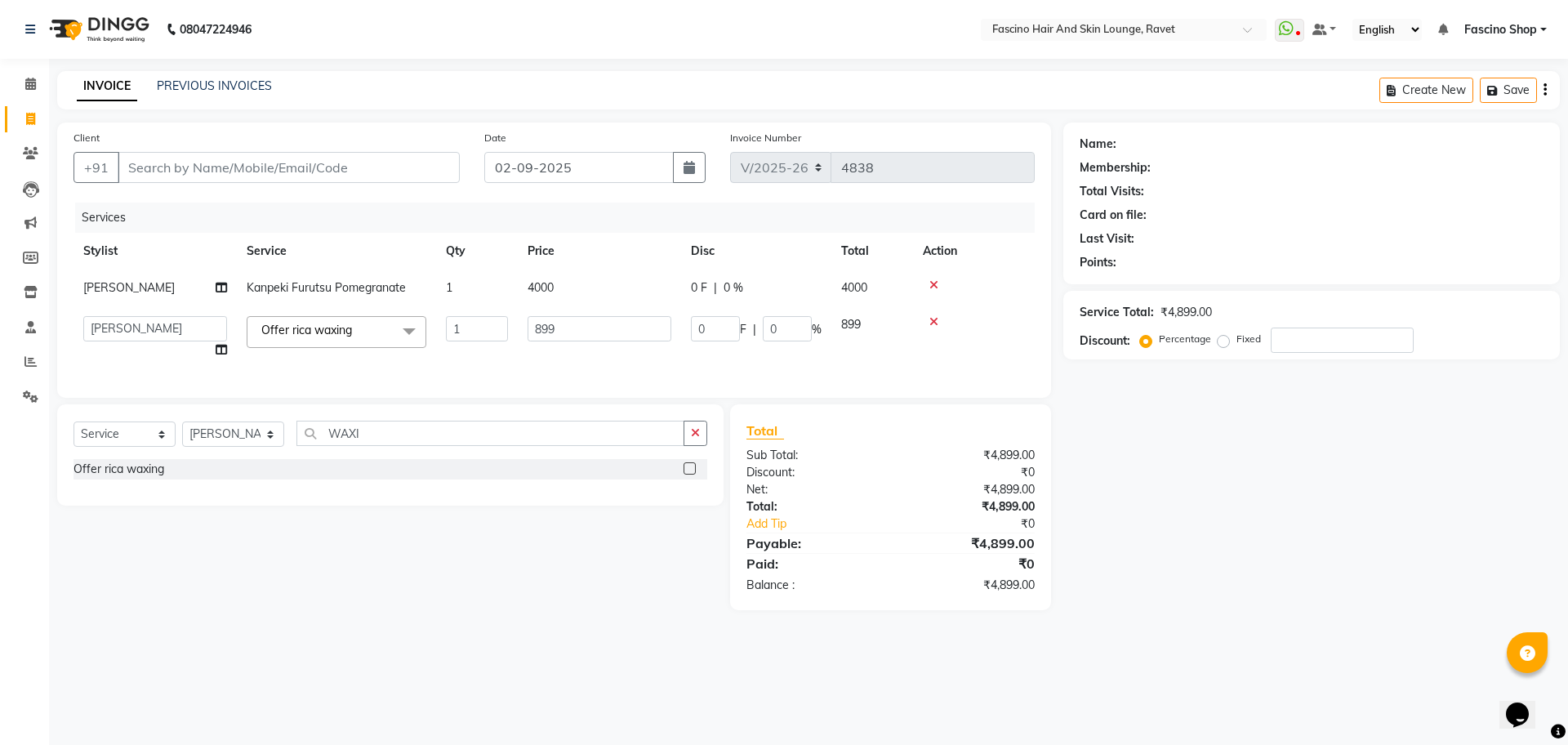
click at [477, 343] on td "1" at bounding box center [477, 337] width 82 height 62
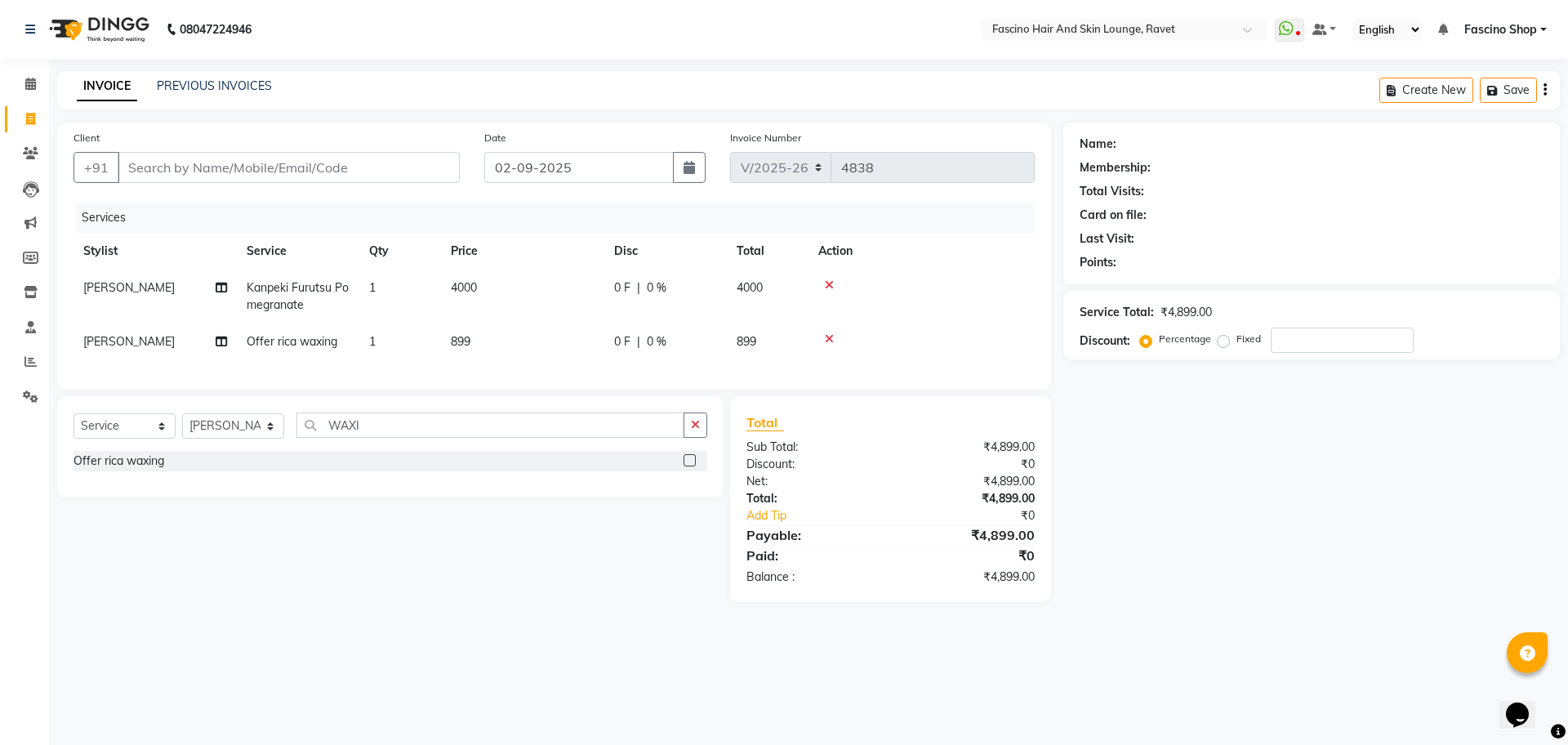
click at [551, 332] on td "899" at bounding box center [523, 341] width 163 height 36
select select "66192"
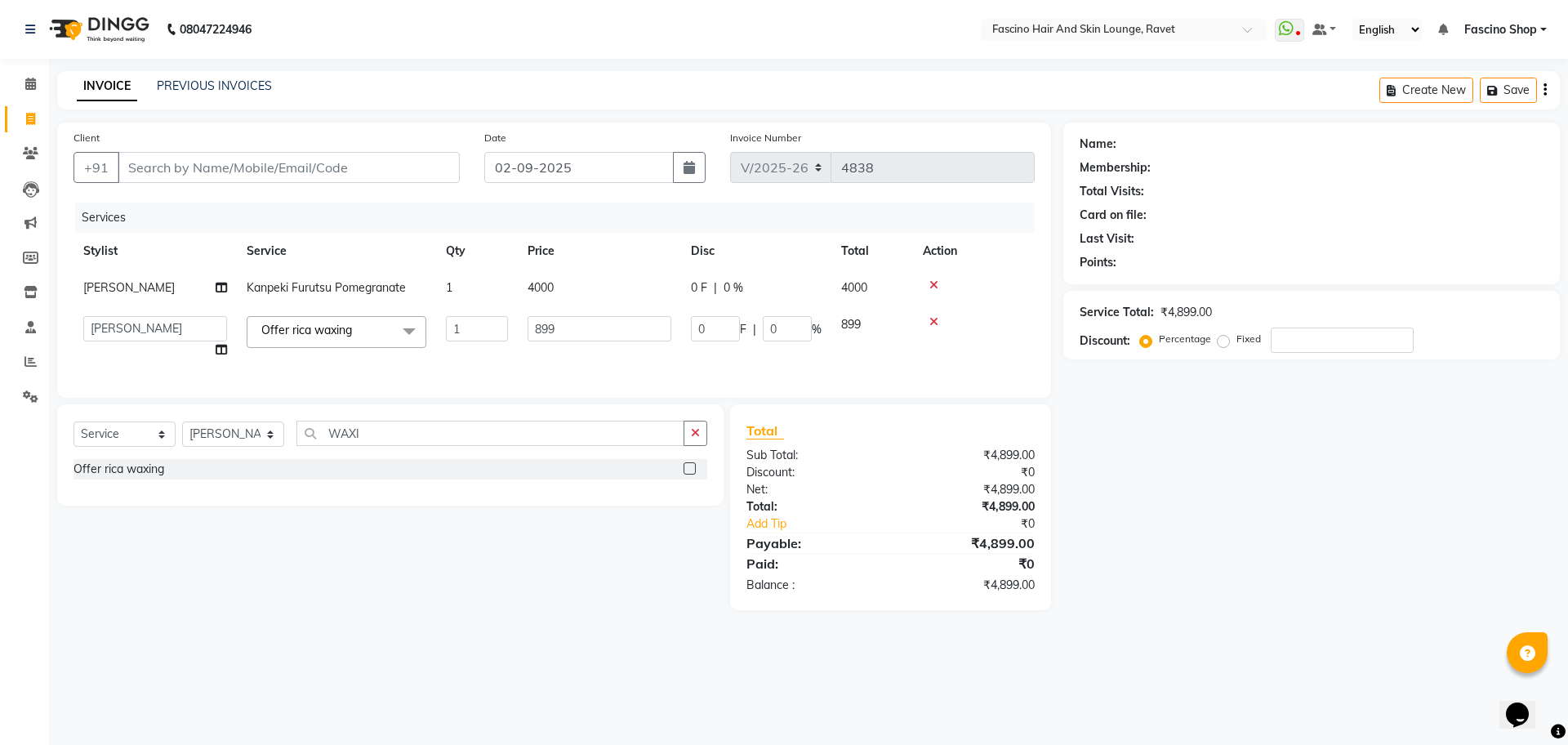
click at [551, 332] on input "899" at bounding box center [599, 329] width 144 height 26
type input "870"
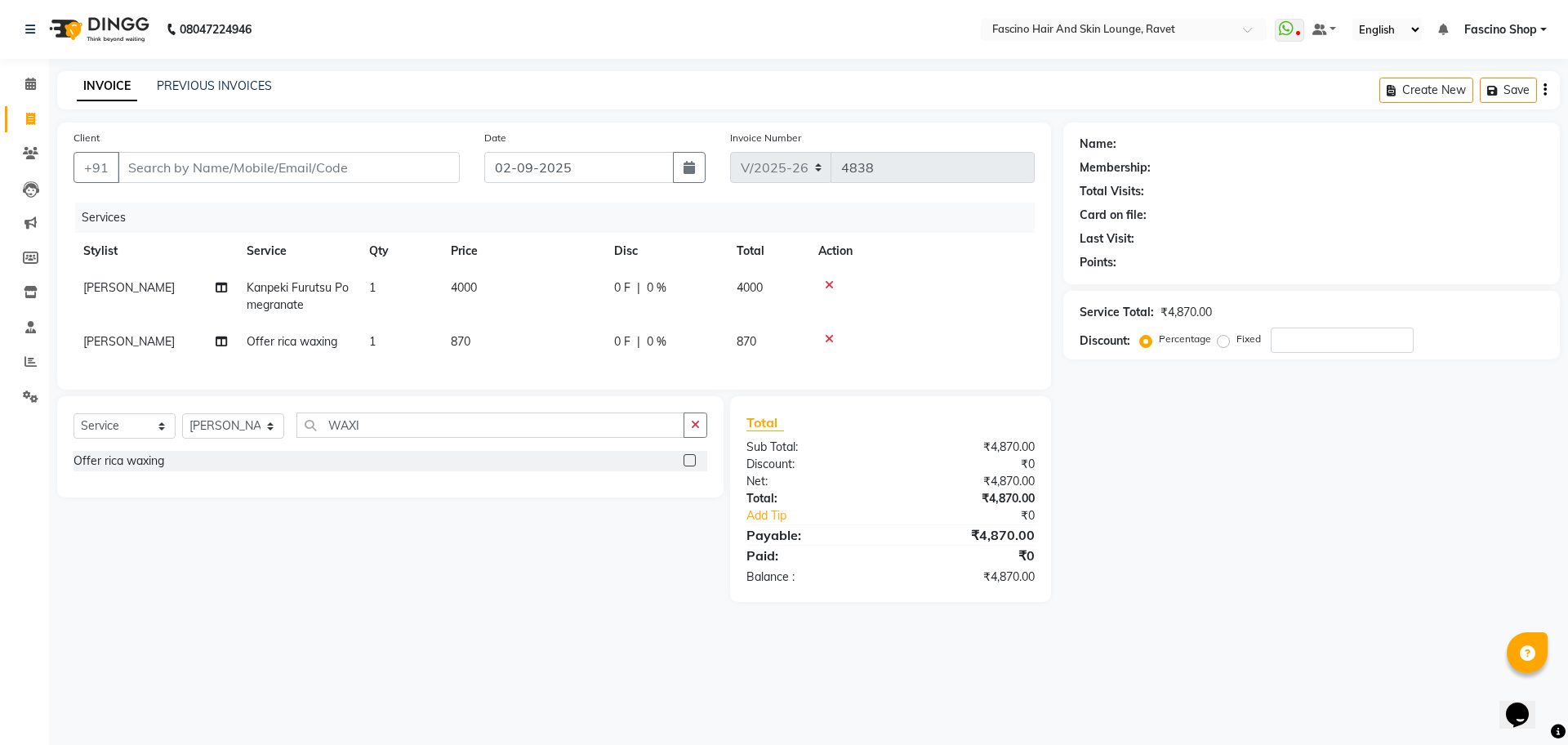
click at [567, 352] on td "870" at bounding box center [523, 341] width 163 height 36
select select "66192"
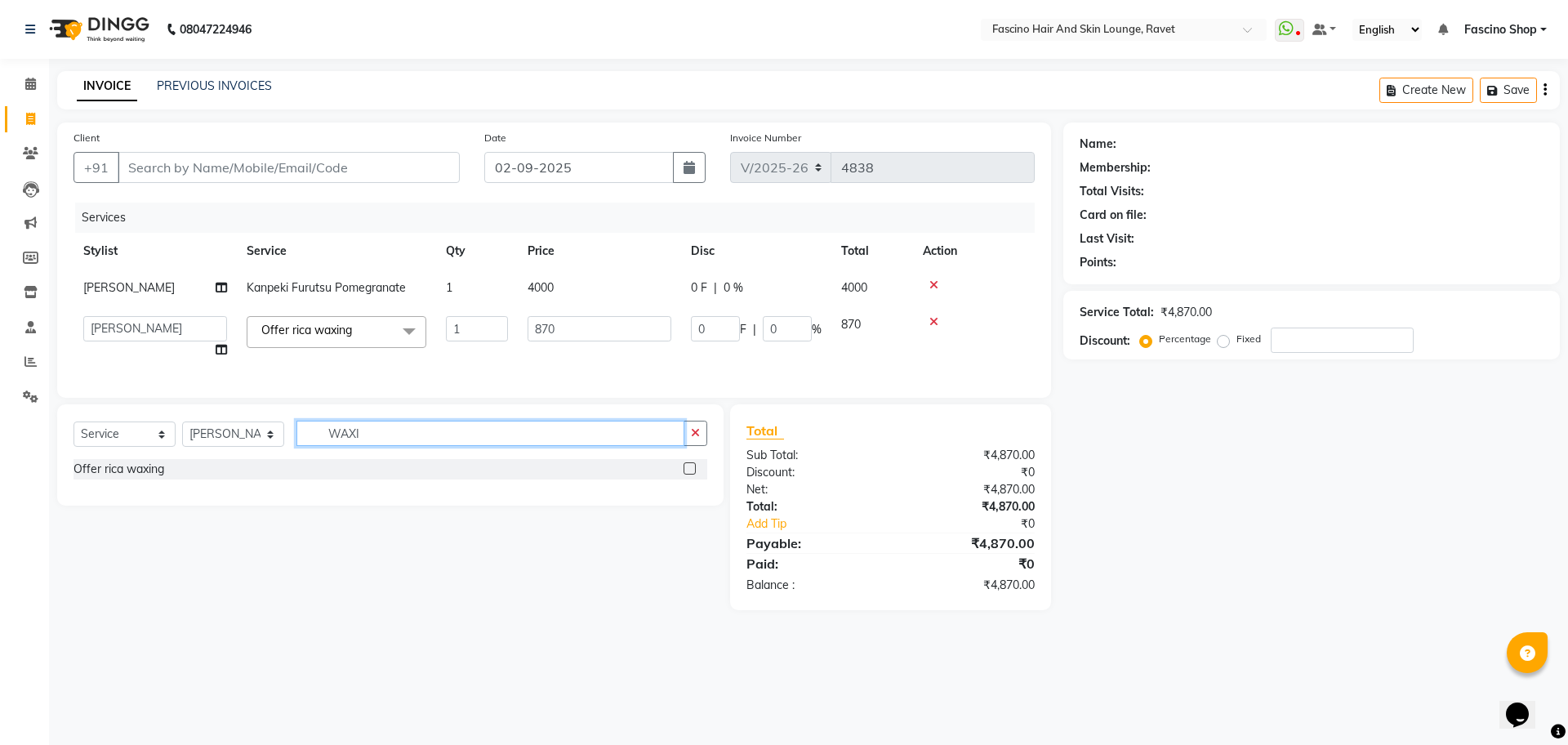
click at [373, 446] on input "WAXI" at bounding box center [490, 434] width 388 height 26
click at [389, 446] on input "text" at bounding box center [501, 434] width 411 height 26
type input "B"
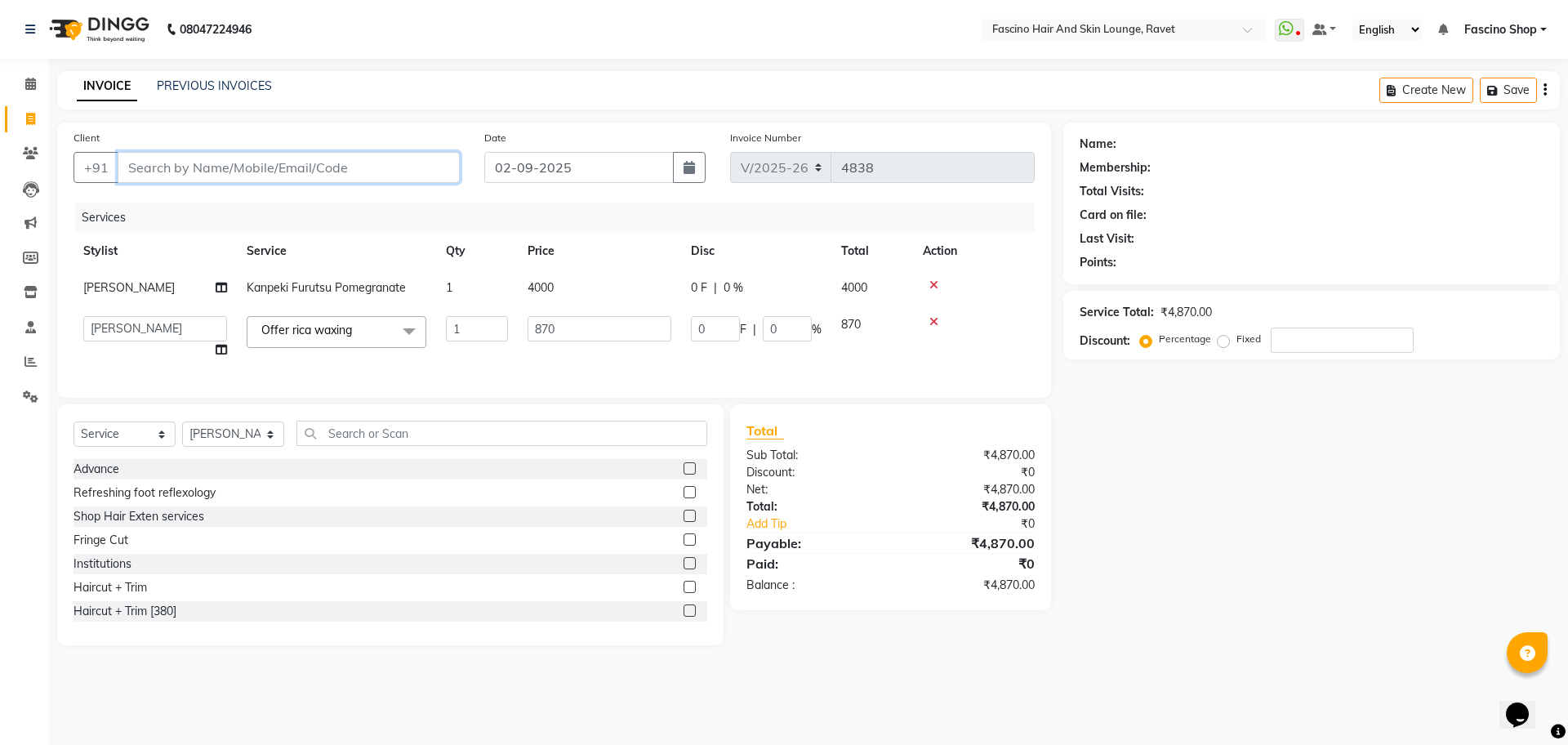
click at [354, 169] on input "Client" at bounding box center [288, 167] width 342 height 31
type input "8"
type input "0"
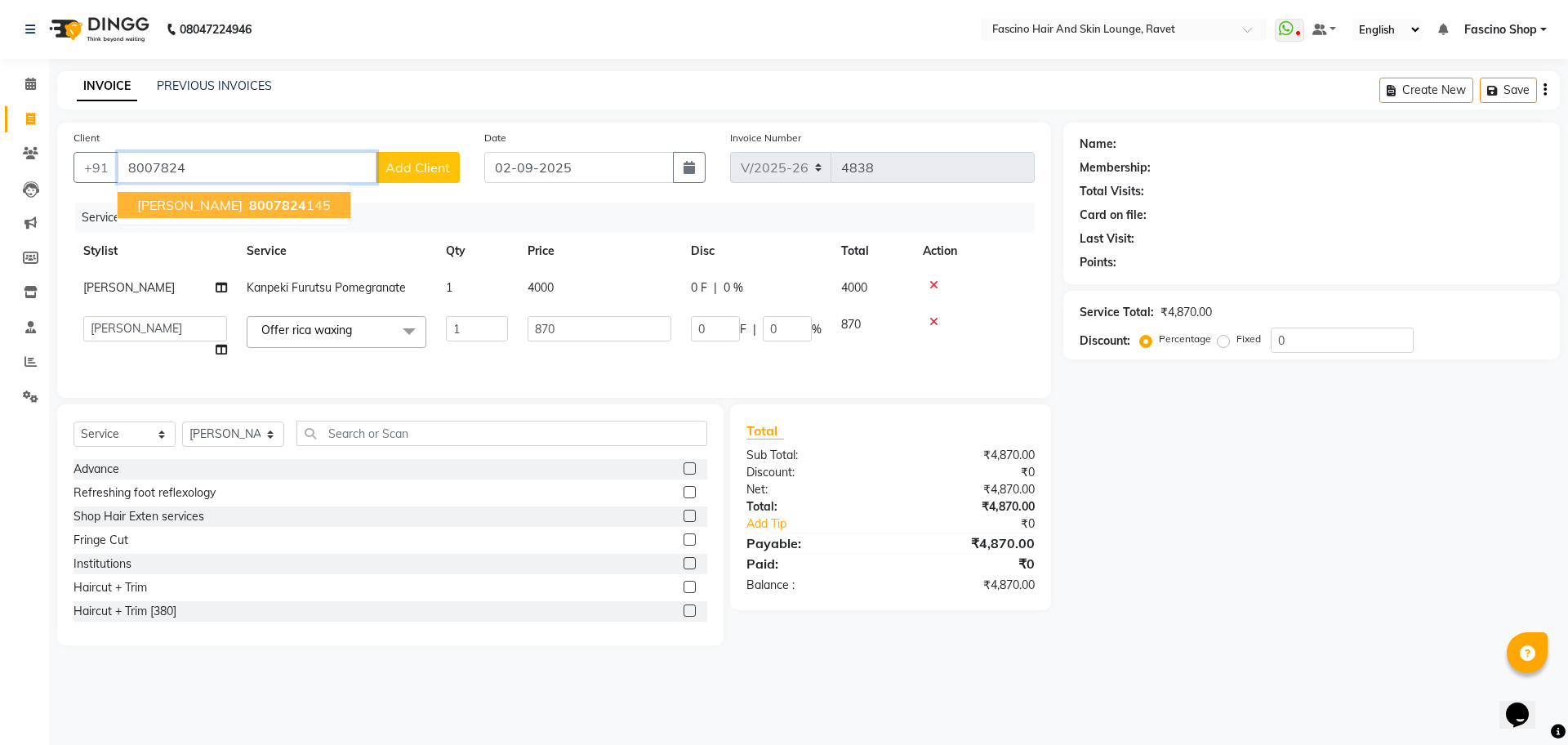
click at [273, 202] on span "8007824" at bounding box center [278, 205] width 57 height 17
type input "8007824145"
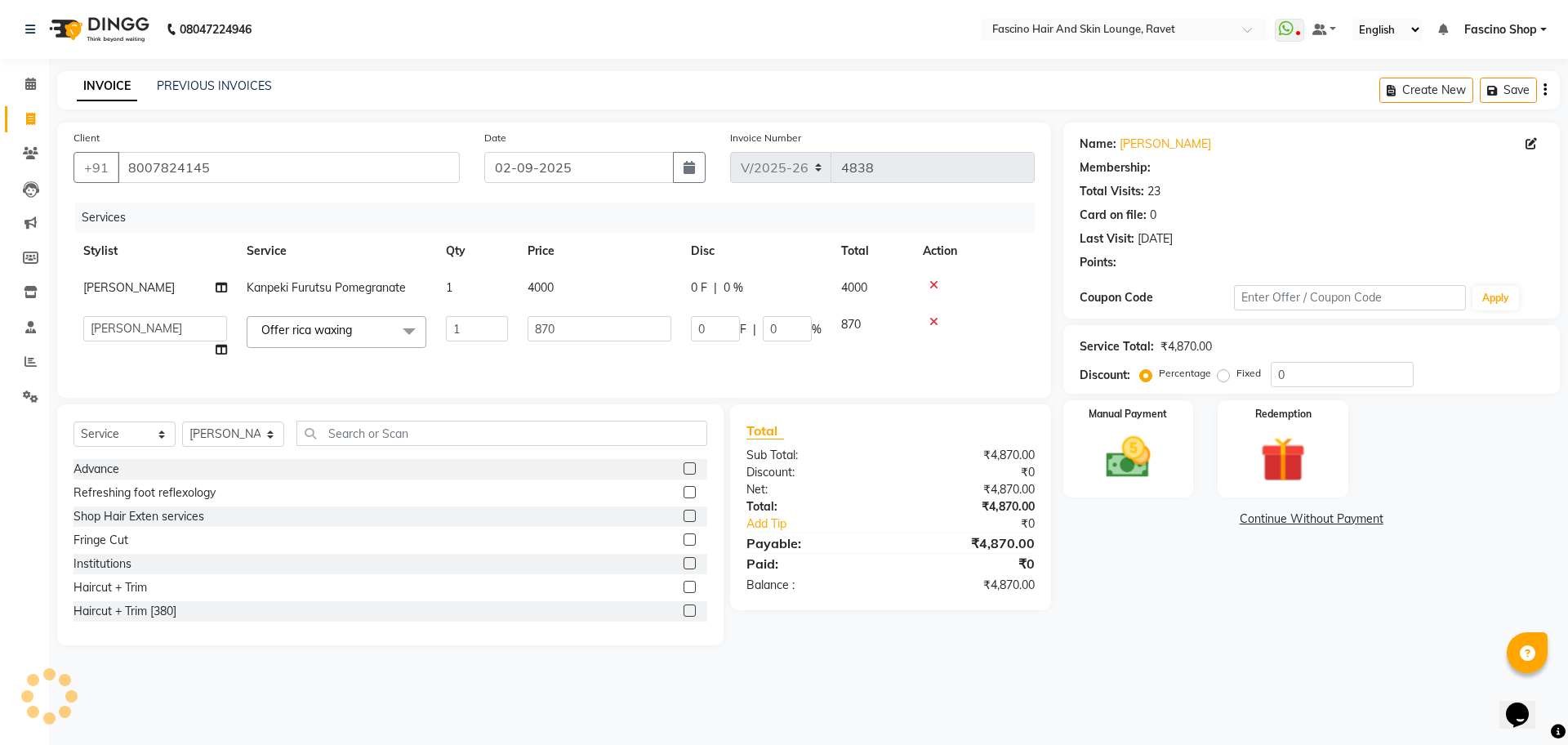
type input "87"
type input "10"
select select "1: Object"
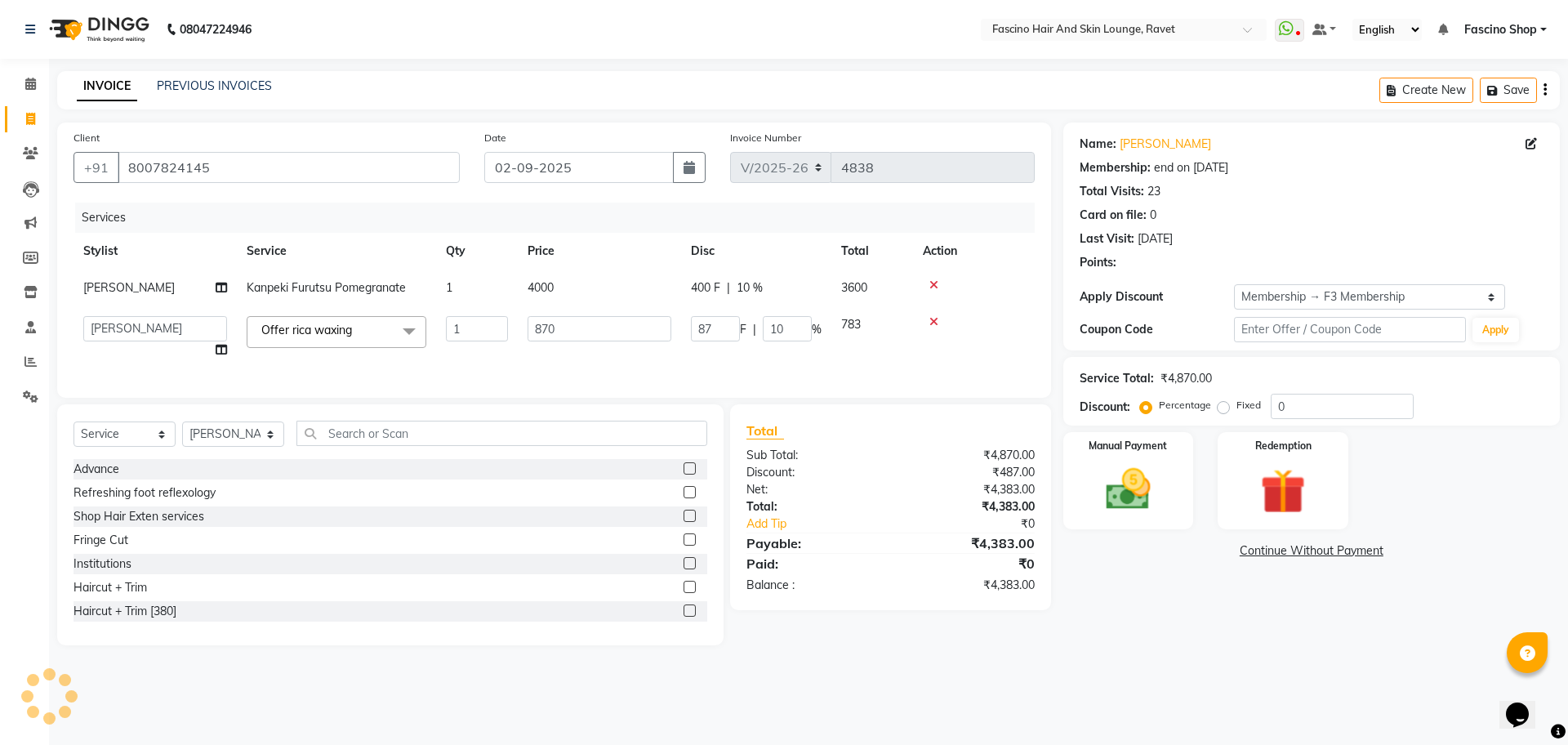
type input "10"
click at [1284, 404] on input "10" at bounding box center [1341, 407] width 143 height 26
type input "0"
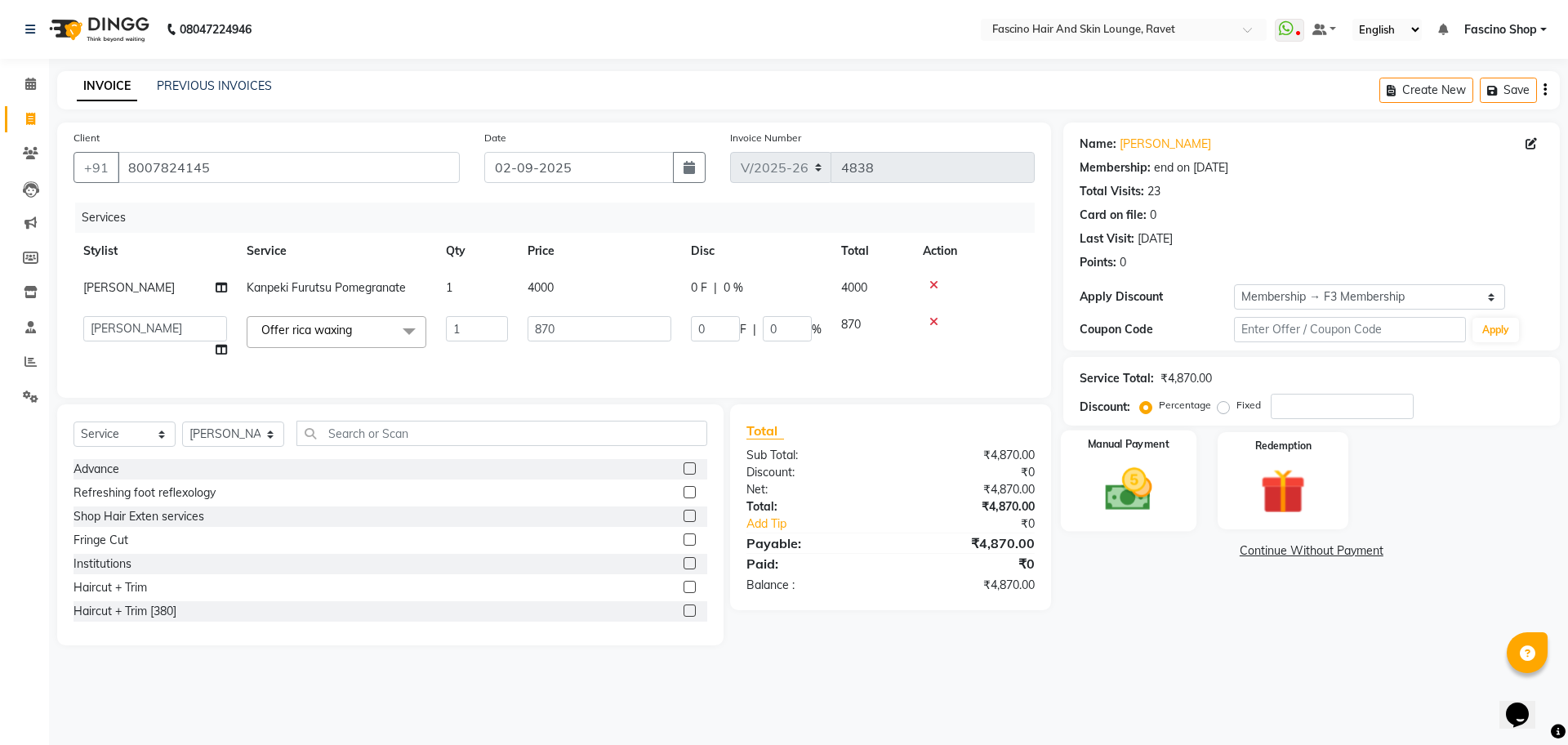
click at [1143, 496] on img at bounding box center [1128, 489] width 76 height 54
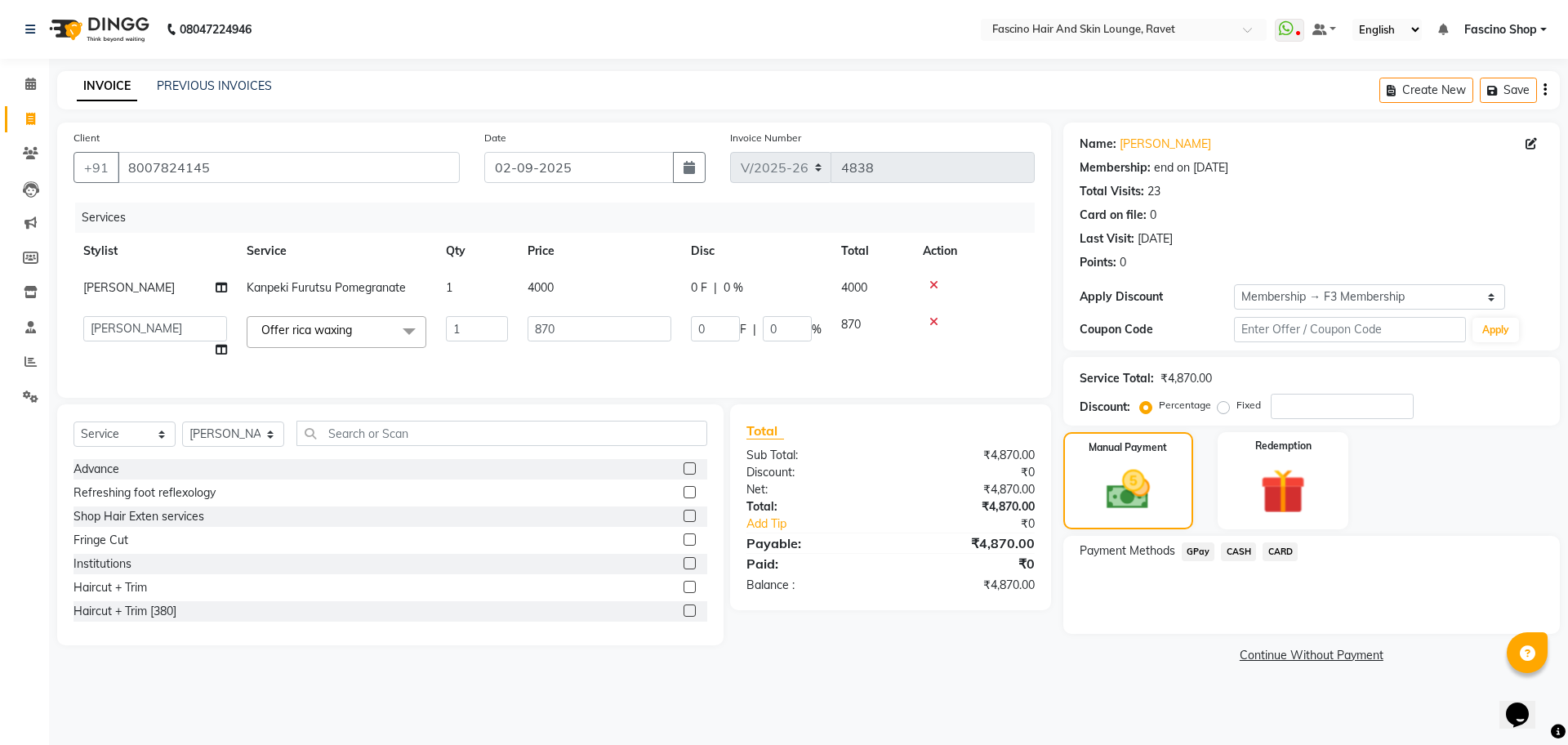
click at [1196, 549] on span "GPay" at bounding box center [1198, 551] width 33 height 19
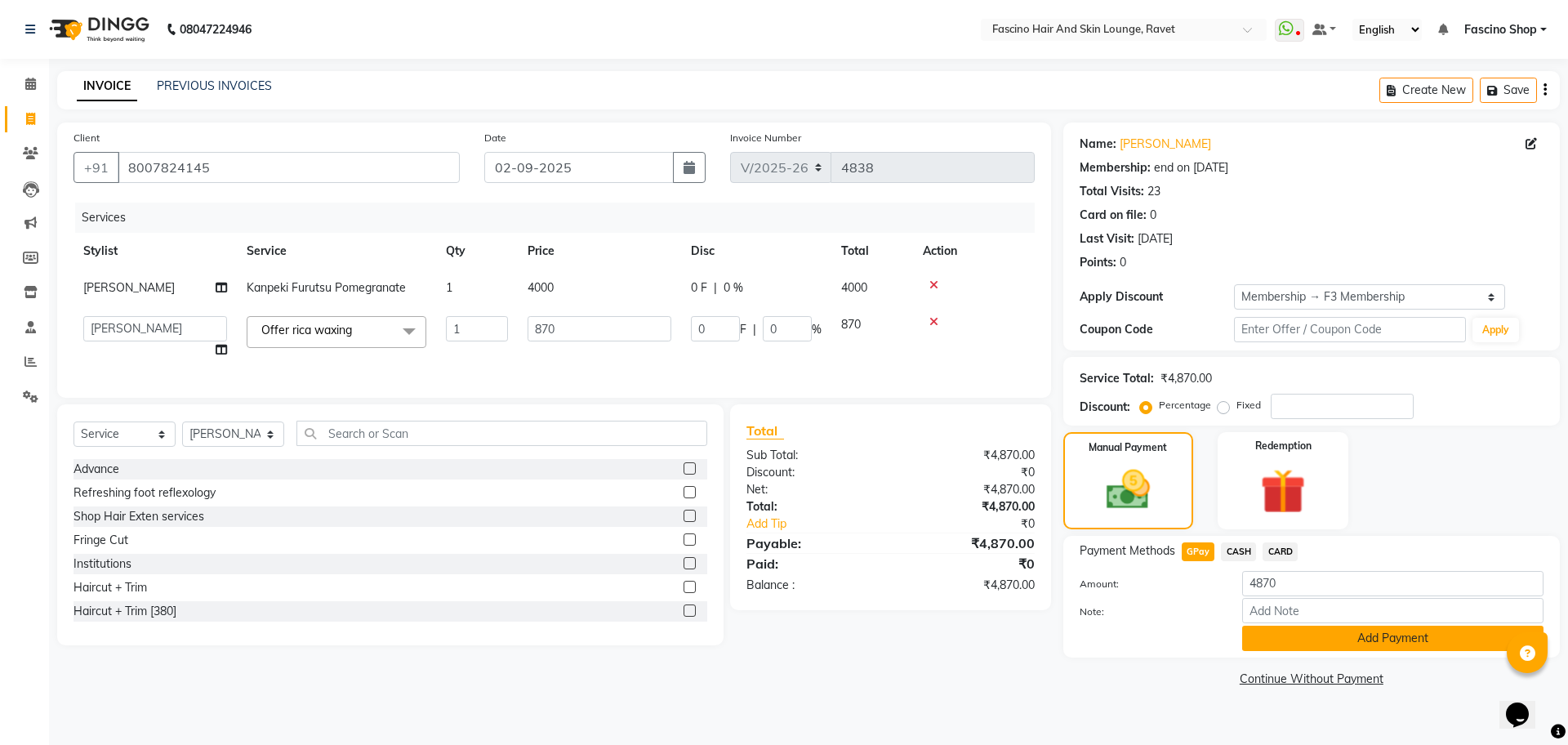
click at [1290, 645] on button "Add Payment" at bounding box center [1393, 639] width 301 height 26
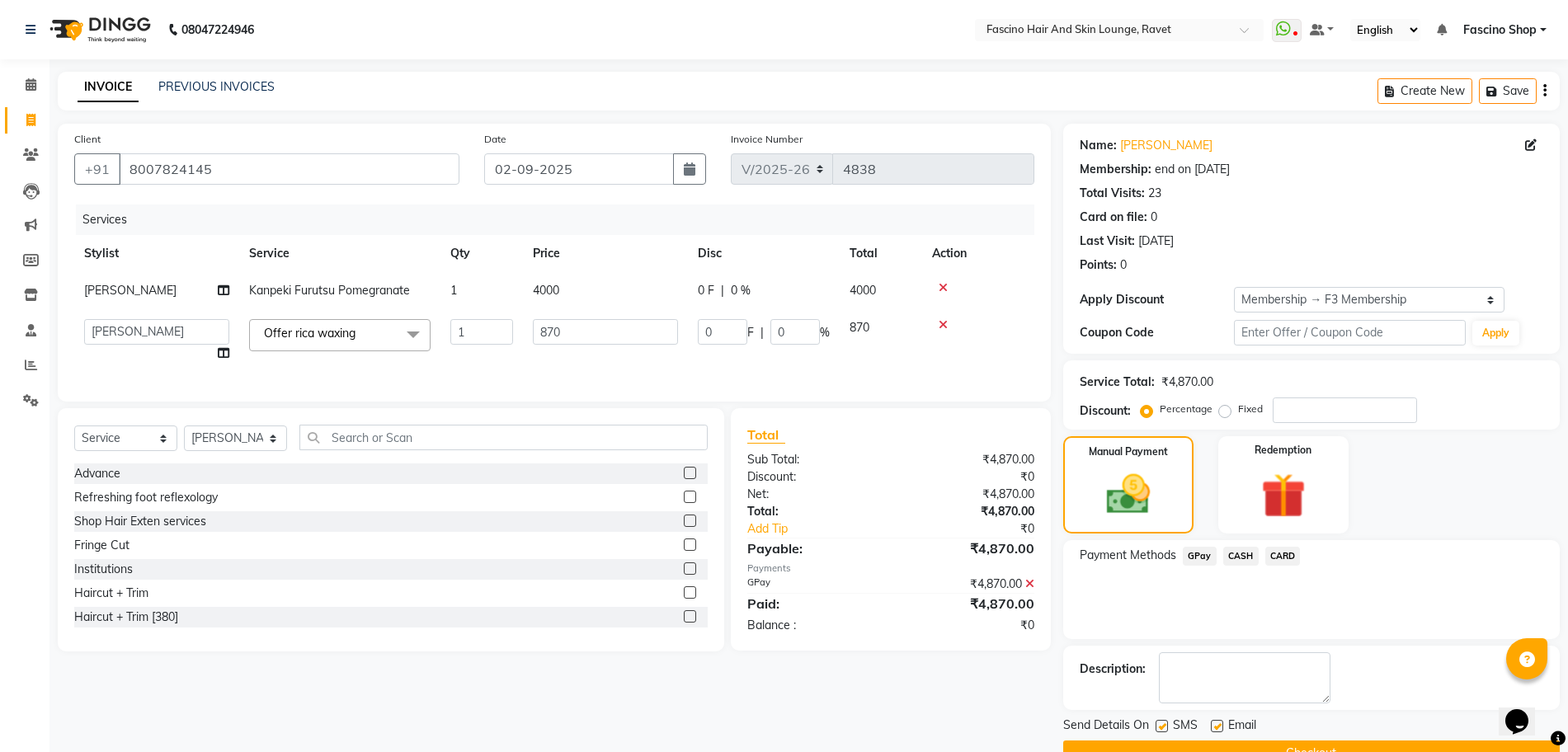
scroll to position [39, 0]
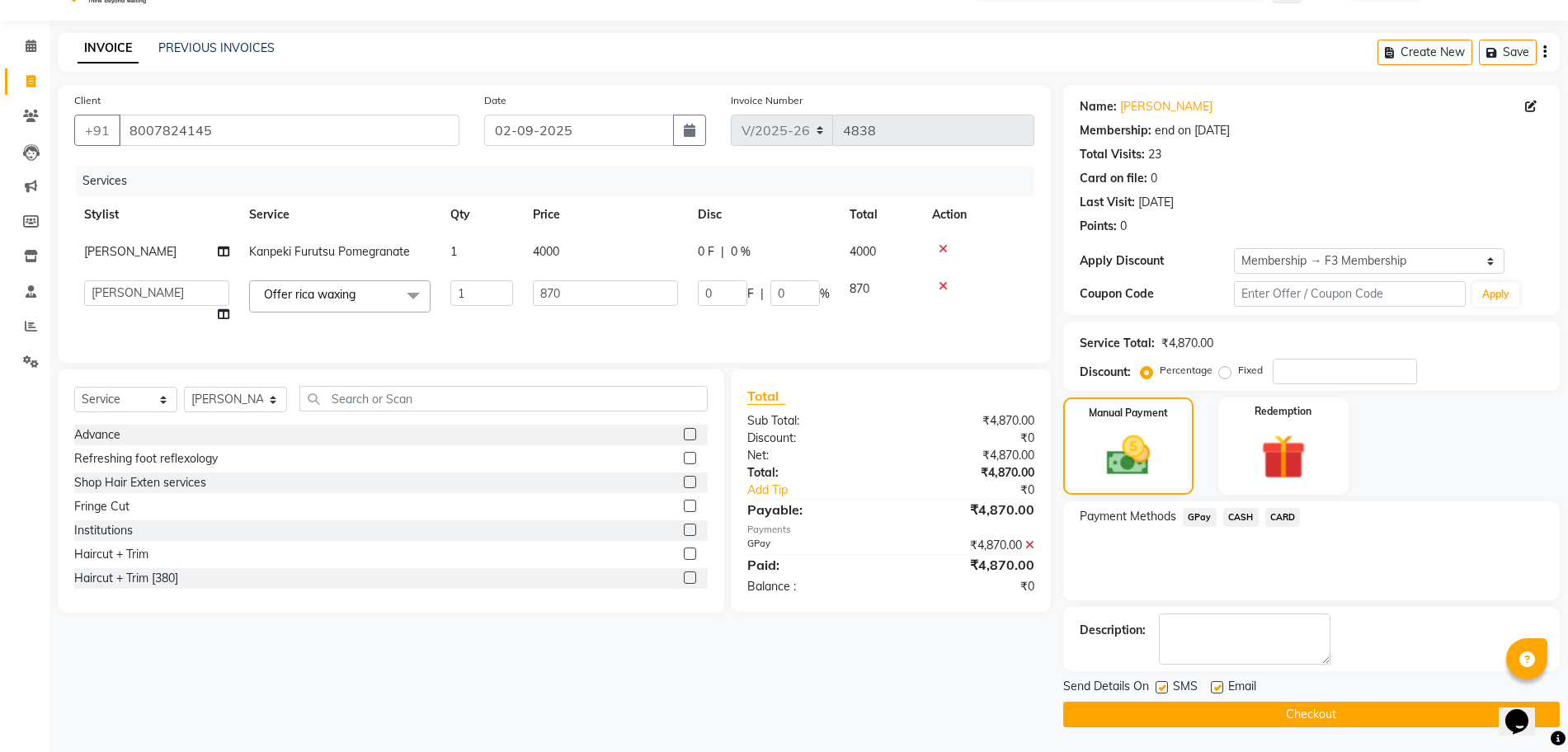
click at [1315, 714] on button "Checkout" at bounding box center [1310, 714] width 496 height 26
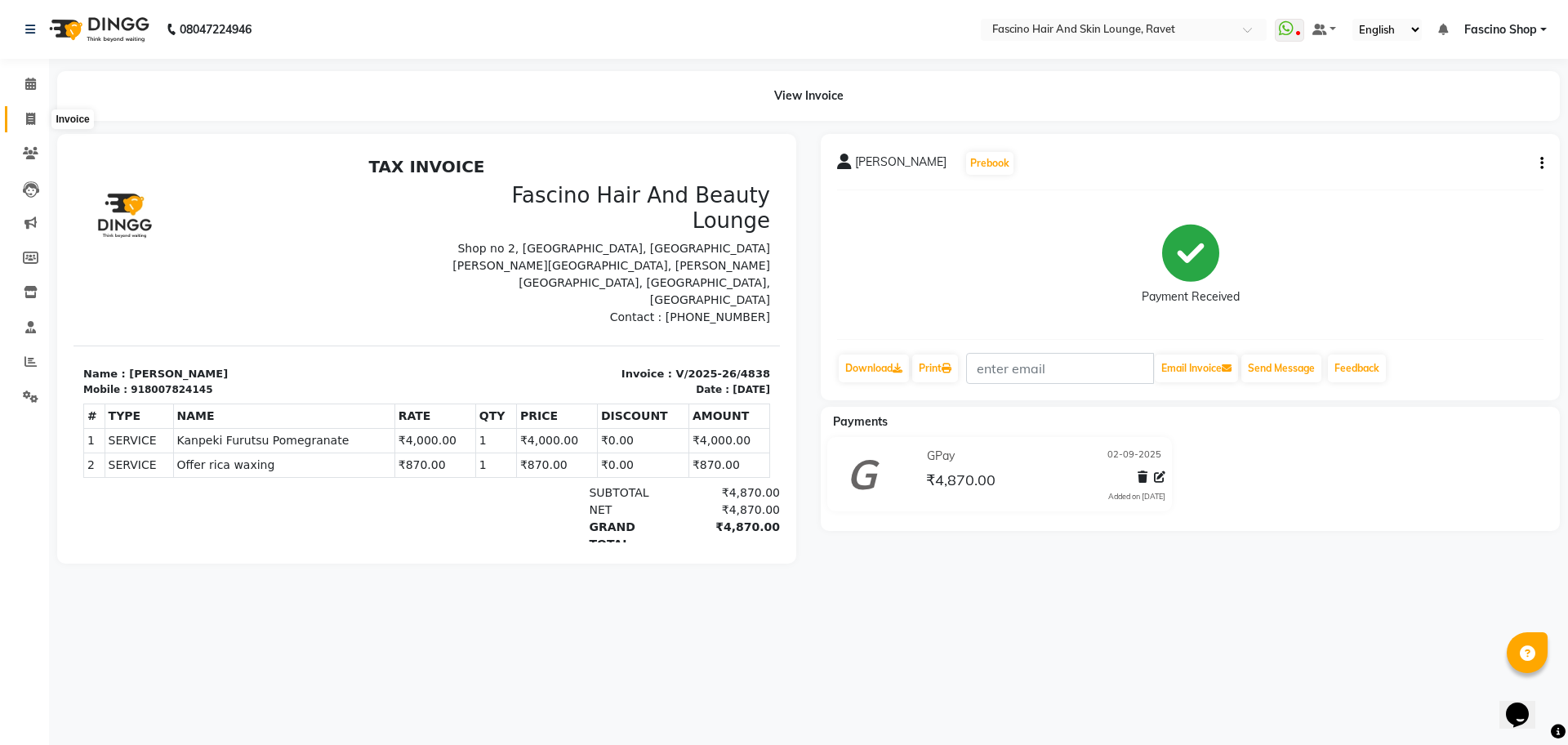
click at [31, 113] on icon at bounding box center [31, 118] width 9 height 12
select select "5190"
select select "service"
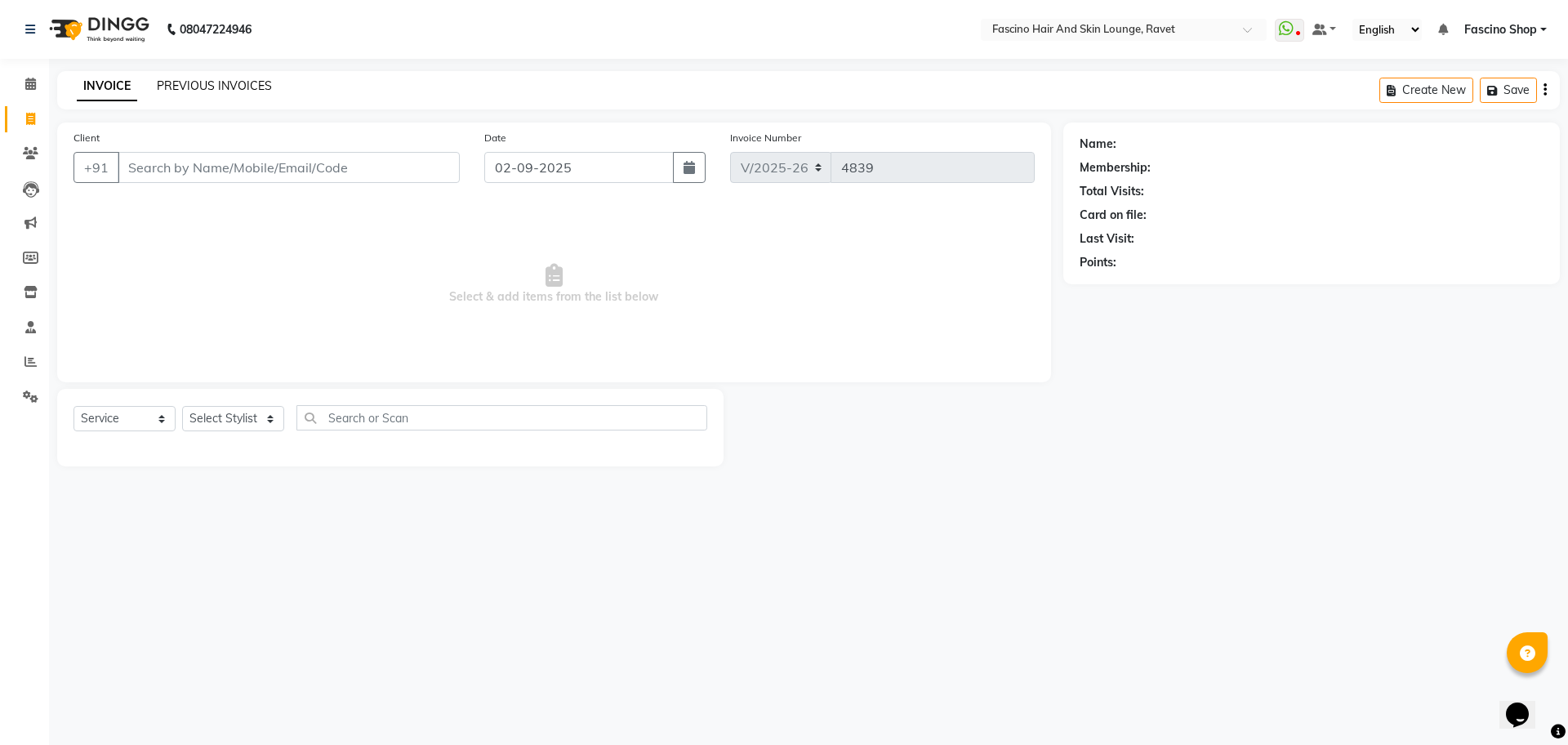
click at [201, 88] on link "PREVIOUS INVOICES" at bounding box center [214, 86] width 115 height 15
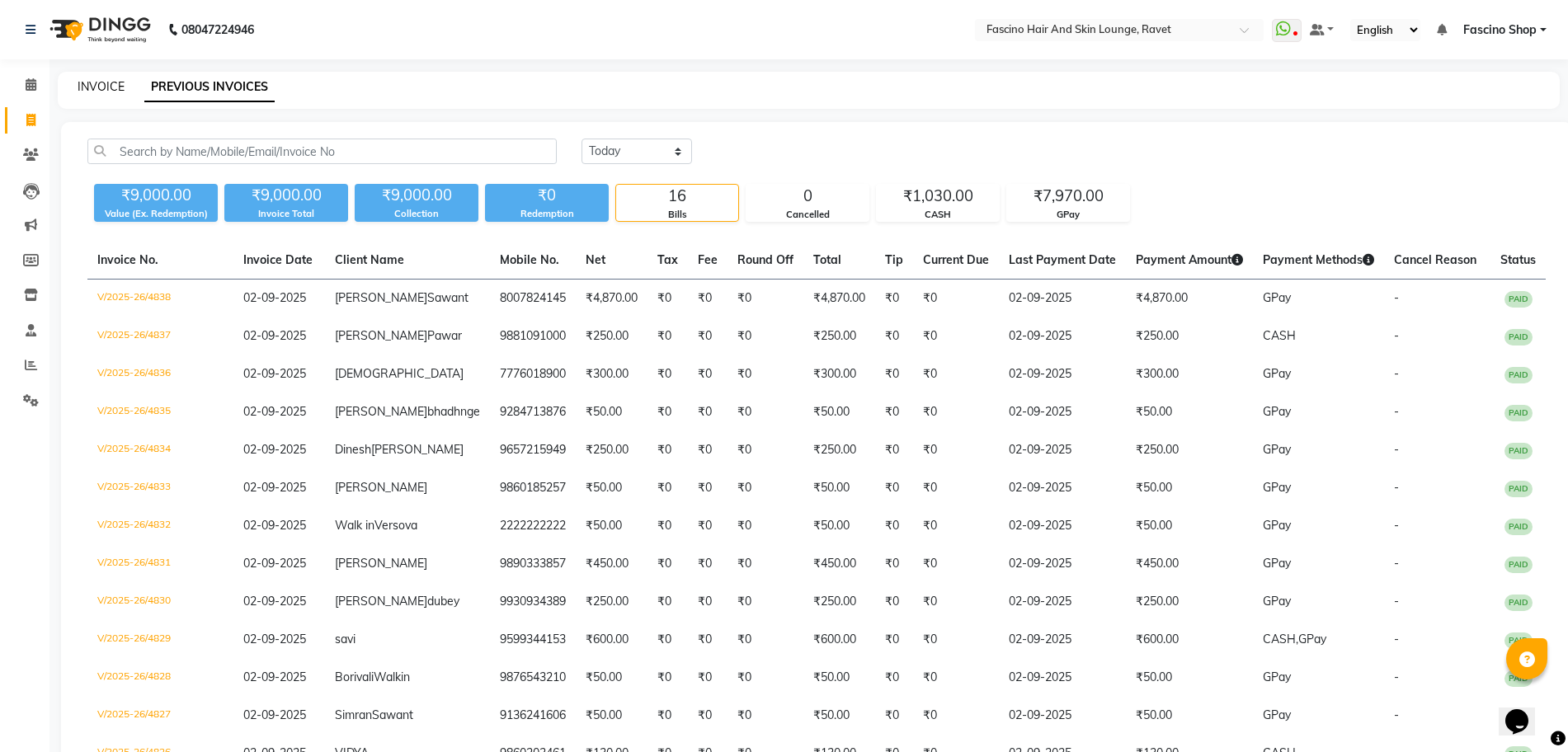
click at [96, 88] on link "INVOICE" at bounding box center [100, 87] width 47 height 15
select select "service"
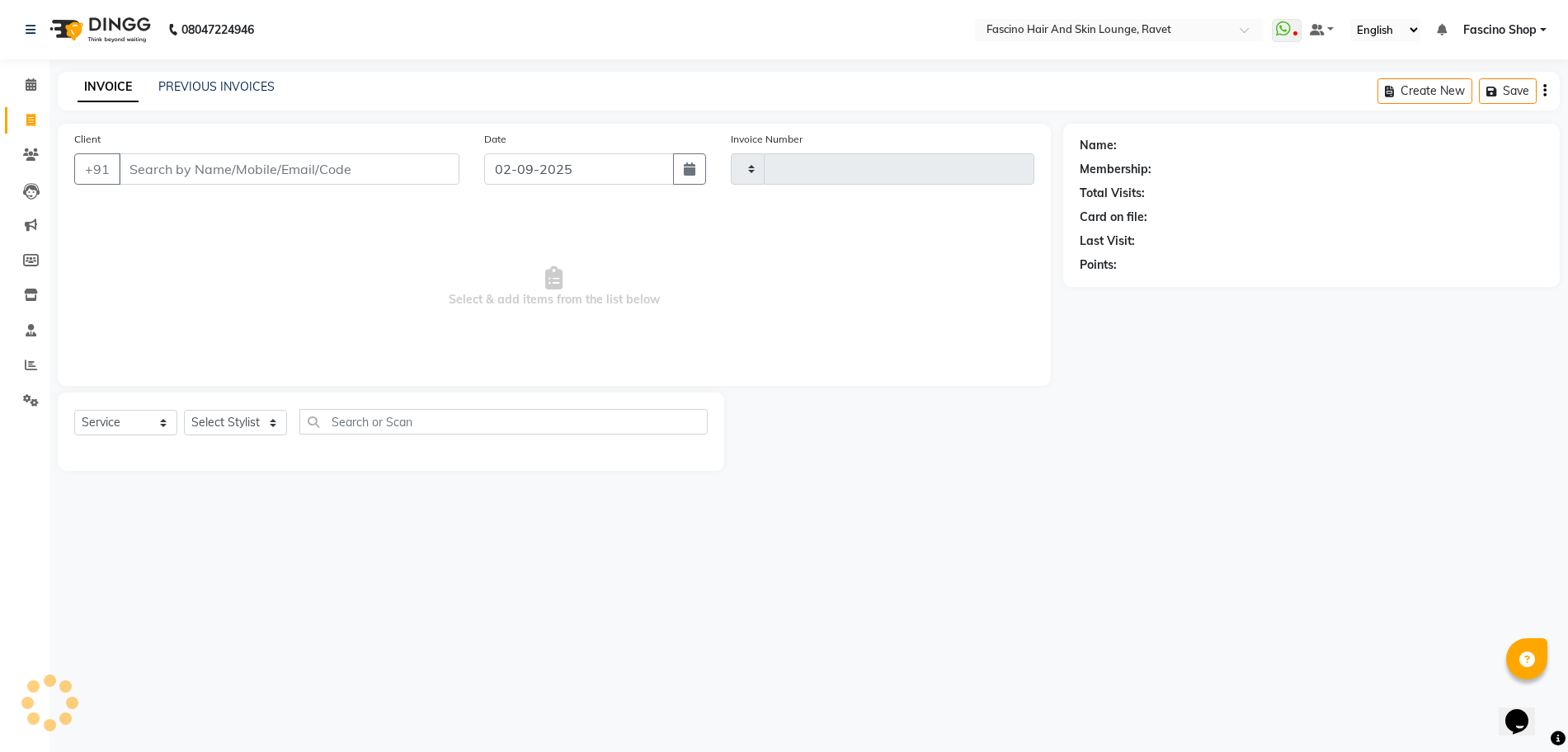
type input "4839"
select select "5190"
click at [148, 155] on input "Client" at bounding box center [291, 168] width 345 height 31
click at [199, 174] on input "Client" at bounding box center [291, 168] width 345 height 31
click at [224, 173] on input "Client" at bounding box center [291, 168] width 345 height 31
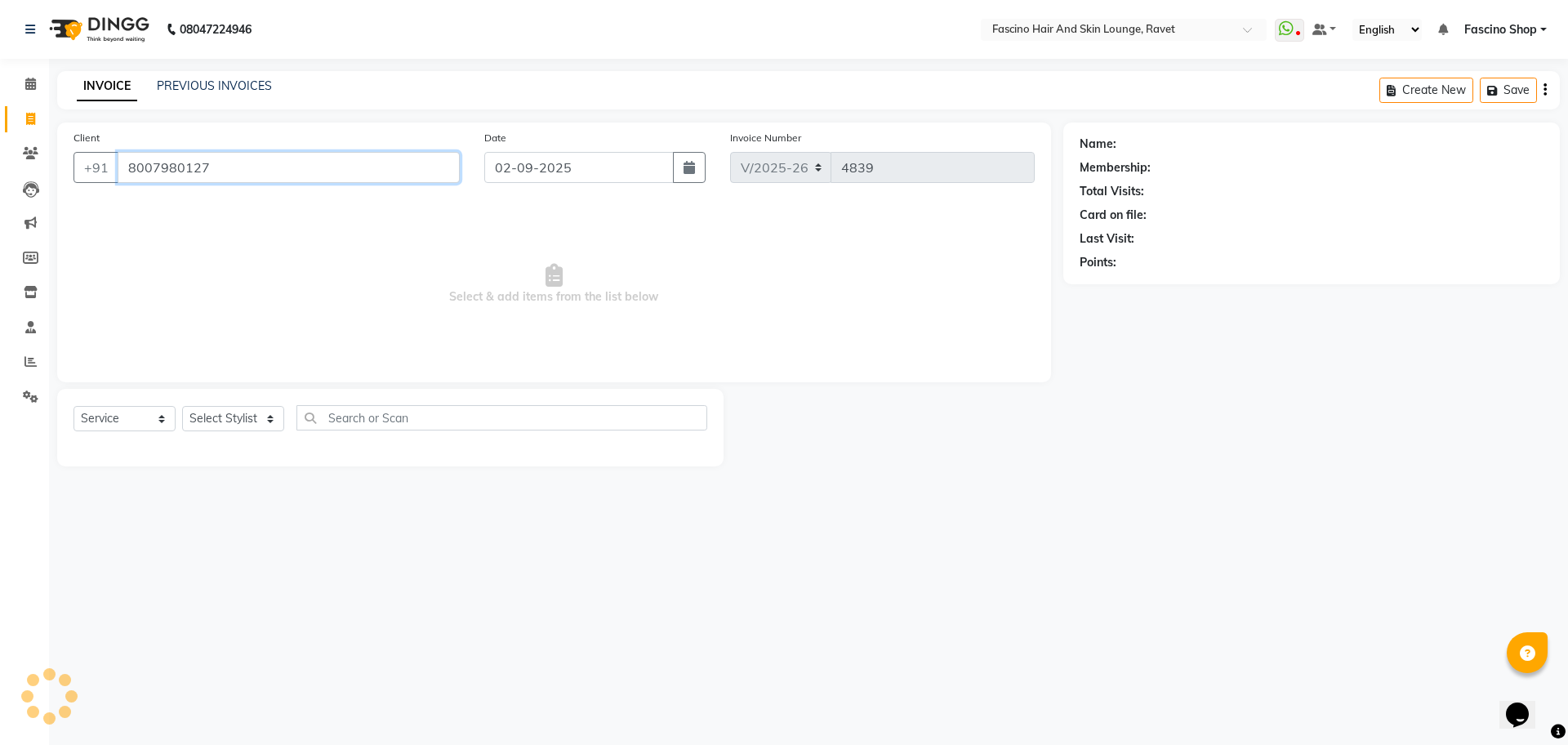
type input "8007980127"
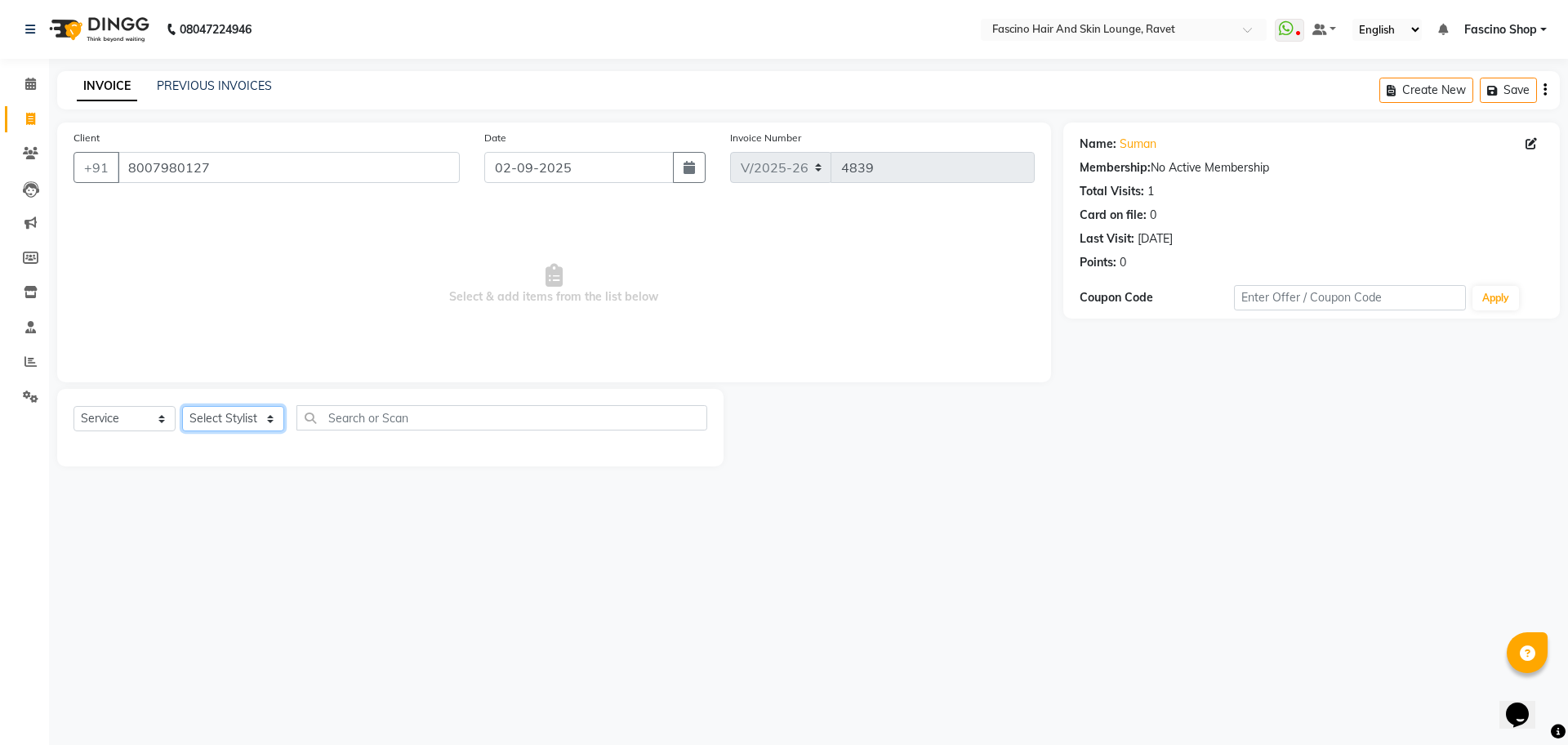
click at [210, 423] on select "Select Stylist [PERSON_NAME] [PERSON_NAME] [PERSON_NAME] Shop [PERSON_NAME] [PE…" at bounding box center [233, 419] width 102 height 26
select select "66200"
click at [182, 406] on select "Select Stylist [PERSON_NAME] [PERSON_NAME] [PERSON_NAME] Shop [PERSON_NAME] [PE…" at bounding box center [233, 419] width 102 height 26
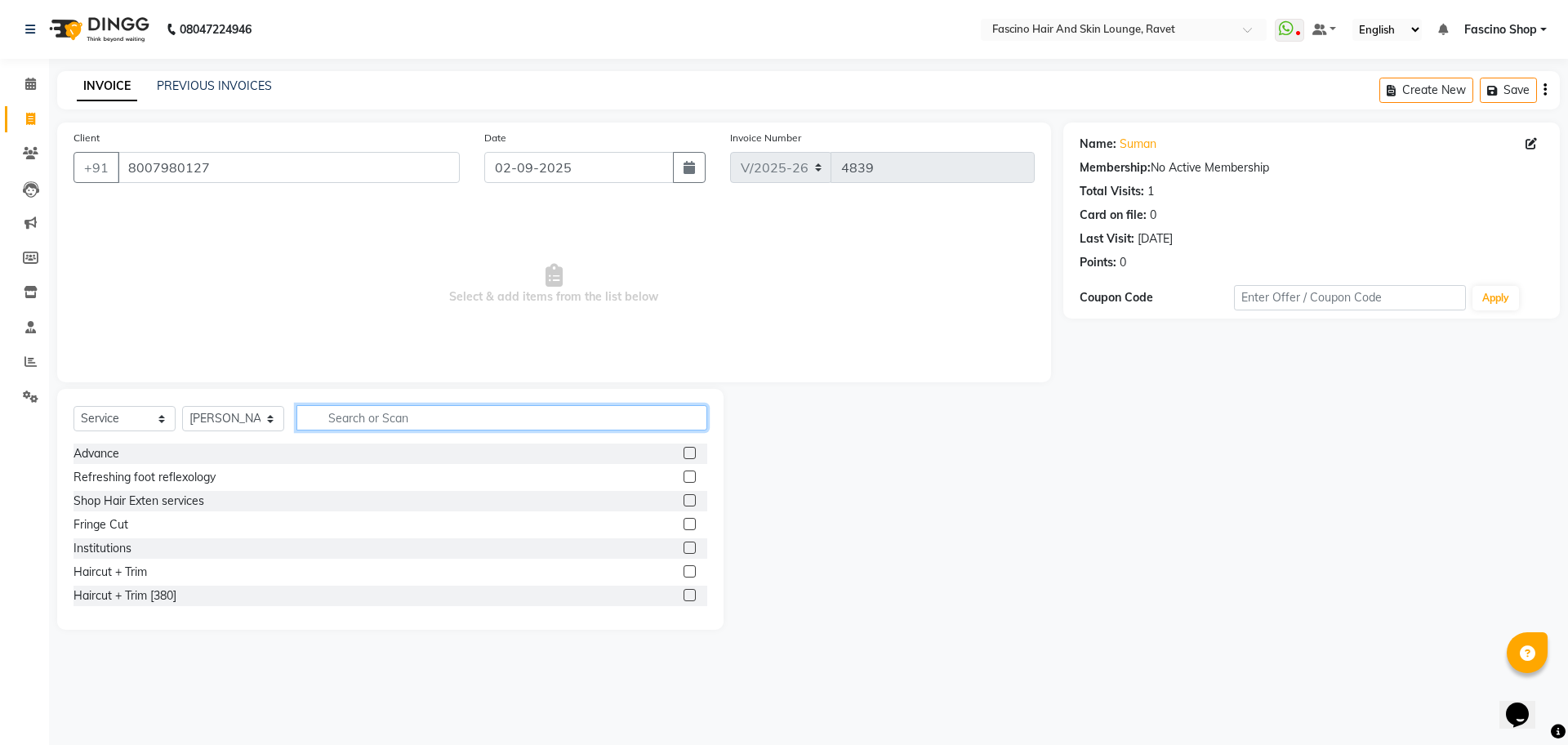
click at [328, 414] on input "text" at bounding box center [501, 418] width 411 height 26
type input "M"
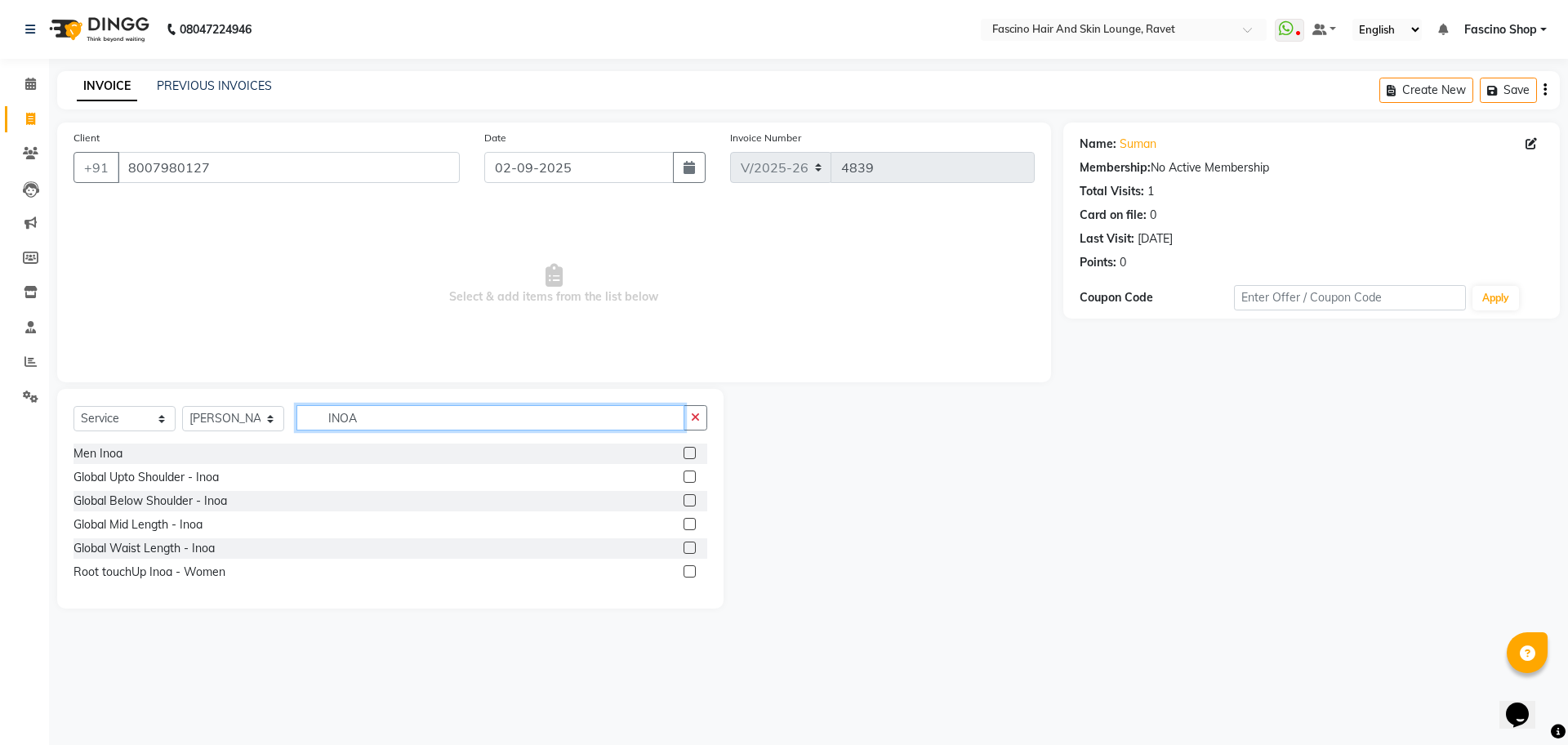
type input "INOA"
click at [685, 453] on label at bounding box center [689, 452] width 12 height 12
click at [685, 453] on input "checkbox" at bounding box center [688, 453] width 11 height 11
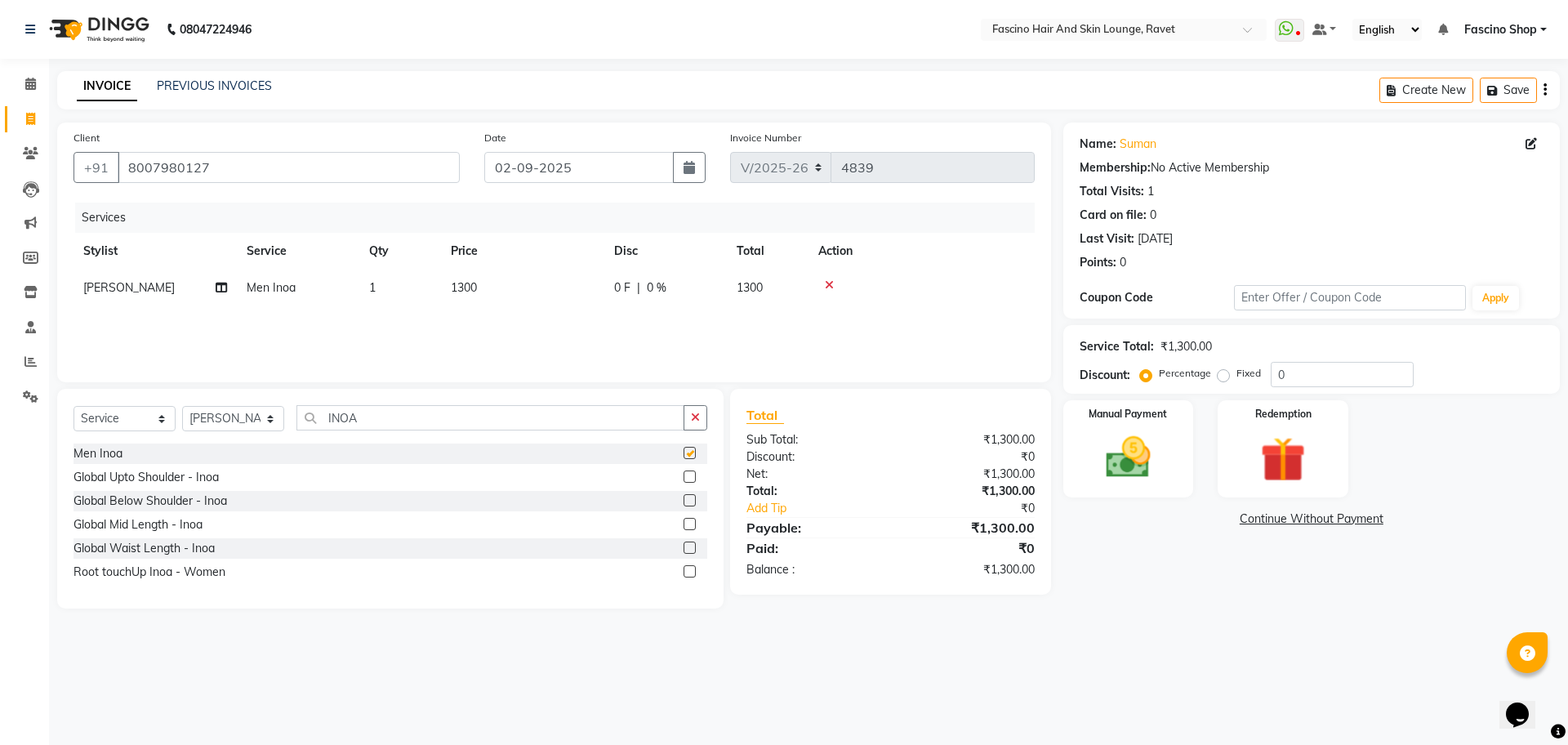
checkbox input "false"
click at [450, 406] on input "INOA" at bounding box center [490, 418] width 388 height 26
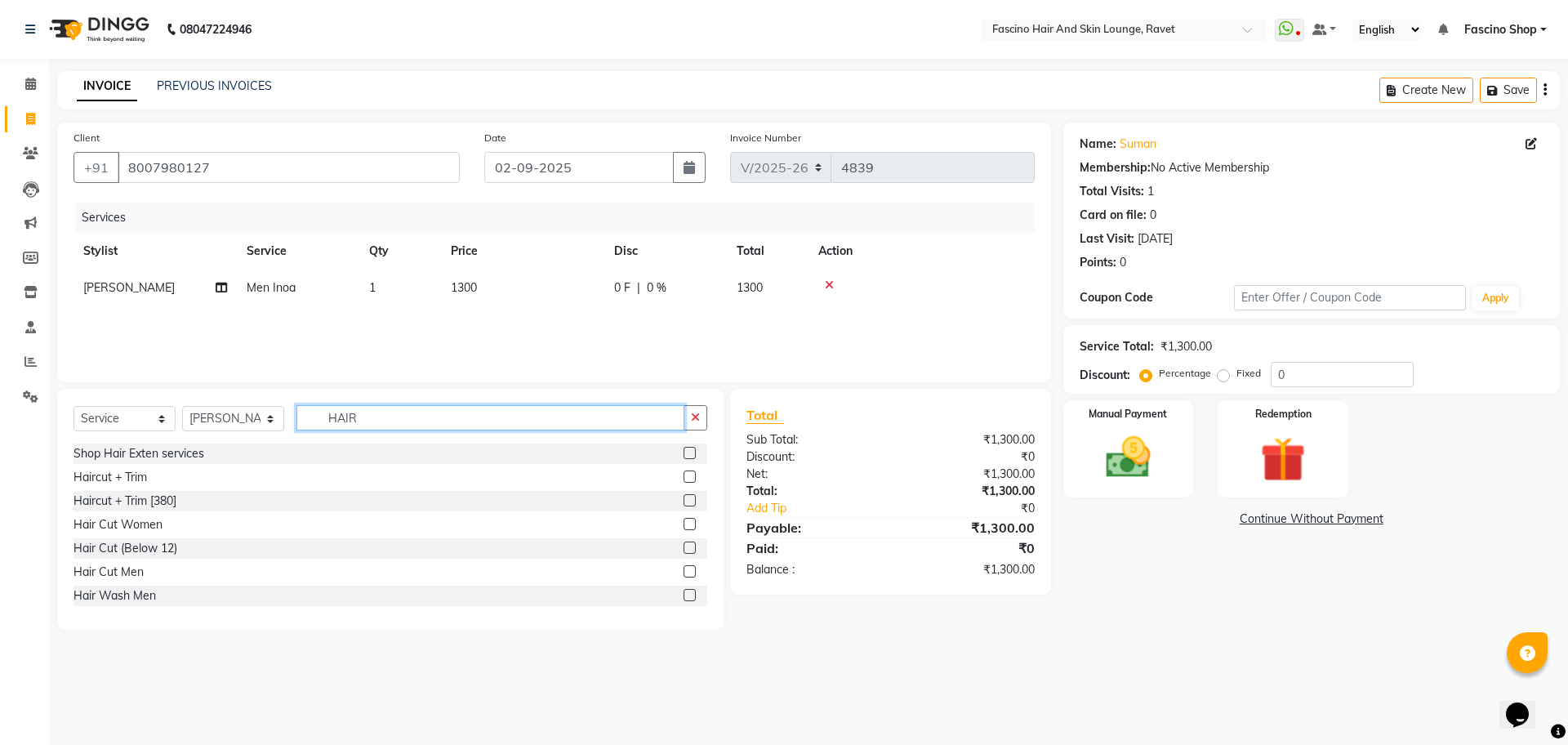
type input "HAIR"
click at [684, 571] on label at bounding box center [689, 572] width 12 height 12
click at [684, 571] on input "checkbox" at bounding box center [688, 572] width 11 height 11
checkbox input "false"
click at [1136, 438] on img at bounding box center [1128, 457] width 76 height 54
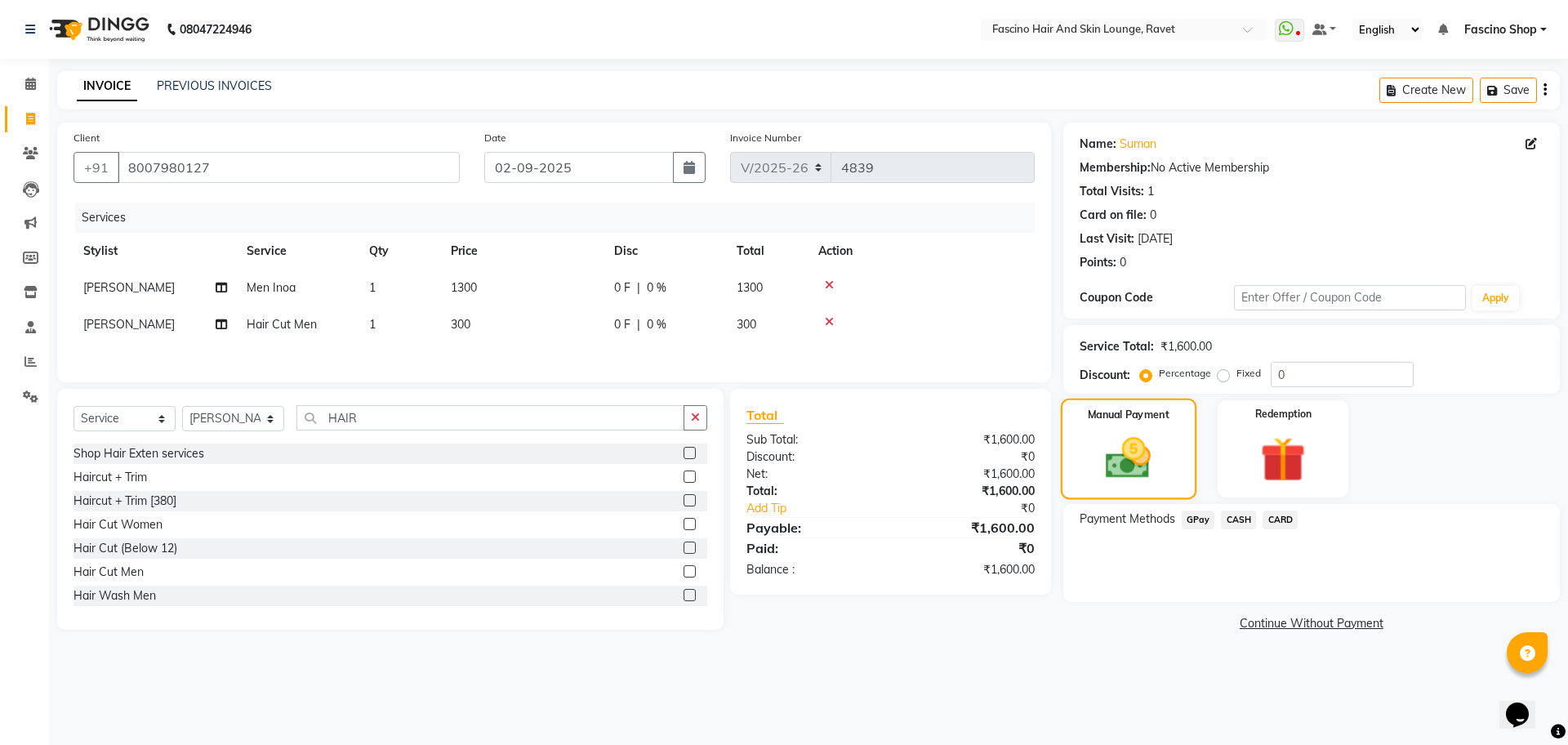
click at [1136, 438] on img at bounding box center [1127, 458] width 74 height 52
click at [1201, 512] on span "GPay" at bounding box center [1198, 519] width 33 height 19
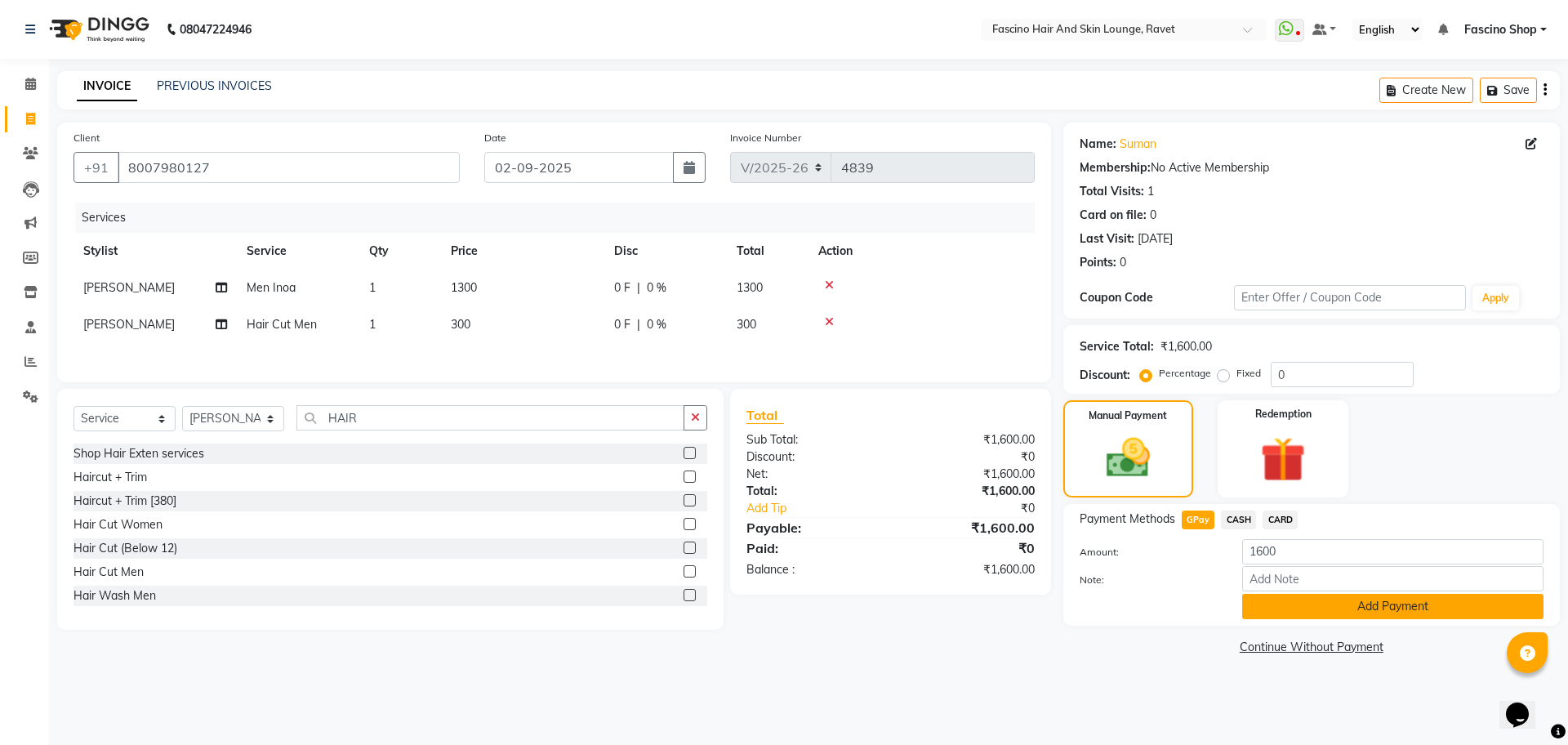
click at [1291, 615] on button "Add Payment" at bounding box center [1393, 607] width 301 height 26
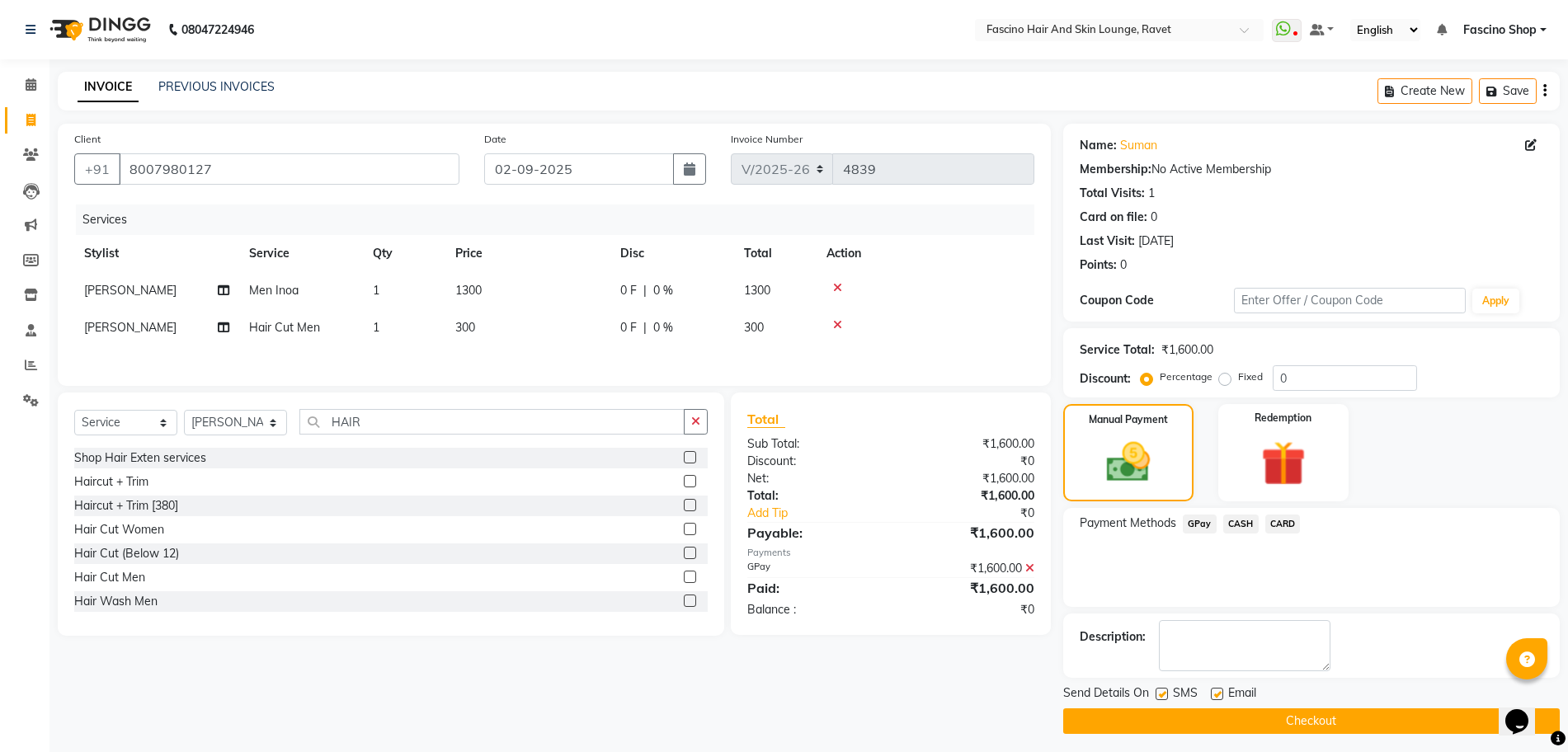
click at [1294, 716] on button "Checkout" at bounding box center [1310, 721] width 496 height 26
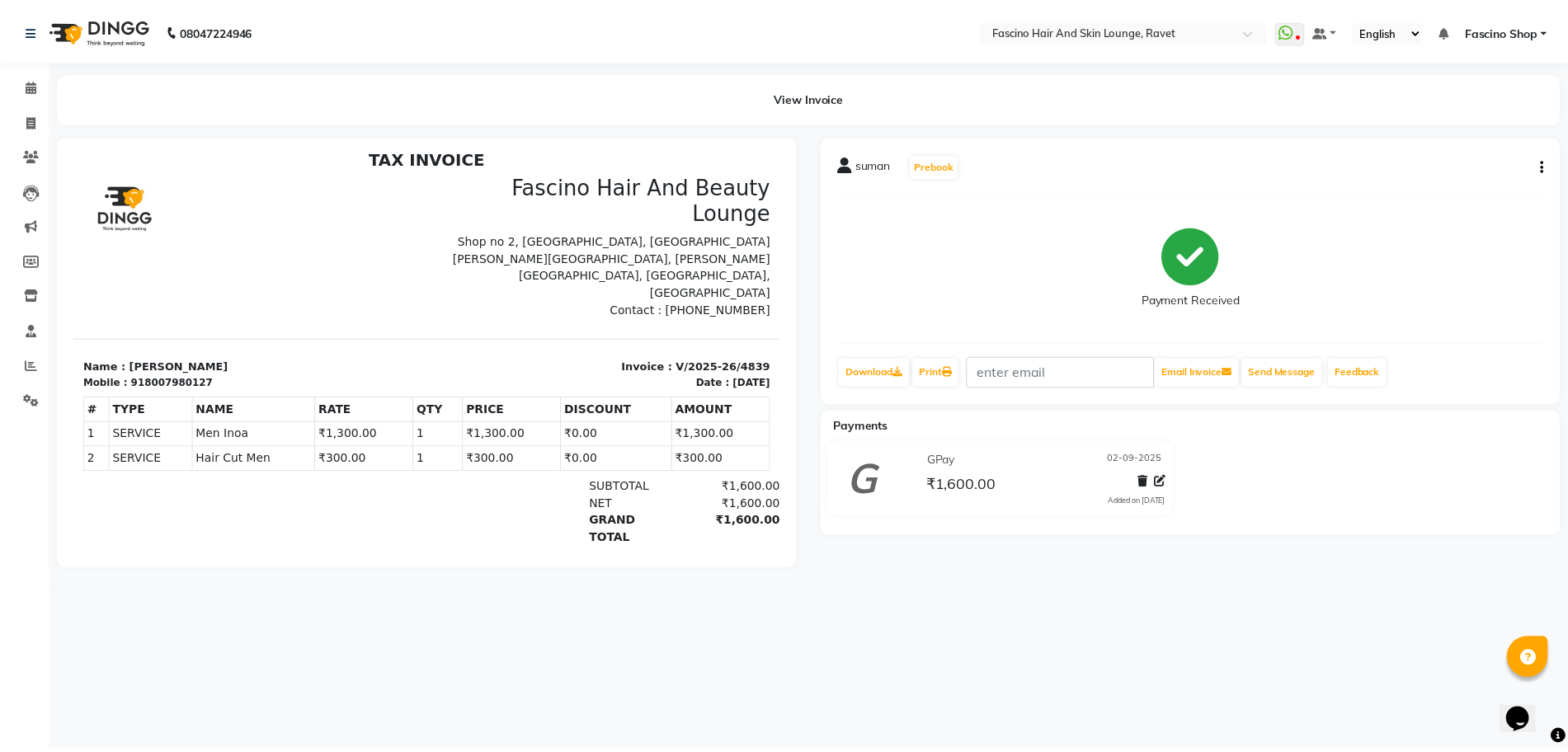
scroll to position [13, 0]
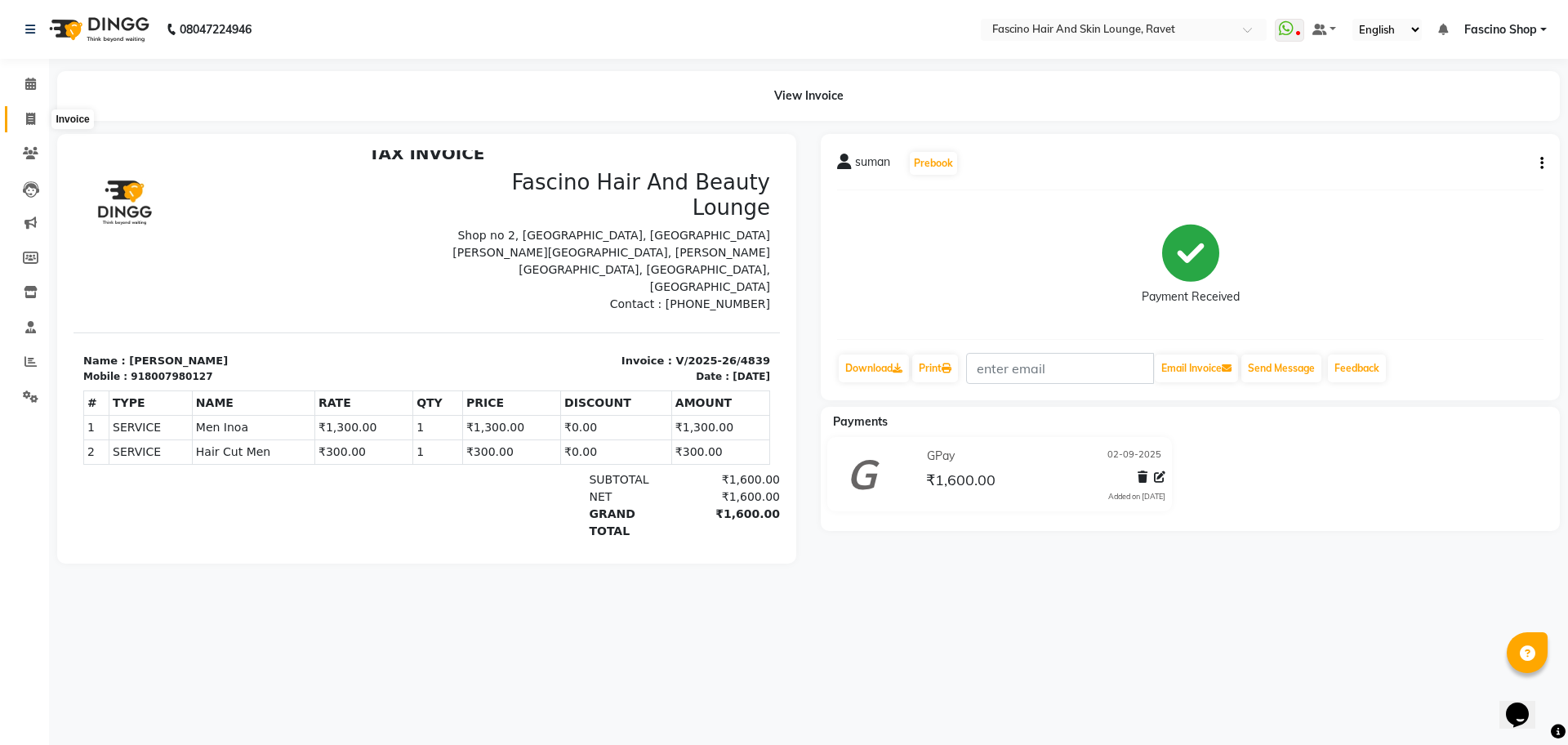
click at [33, 119] on icon at bounding box center [31, 118] width 9 height 12
select select "service"
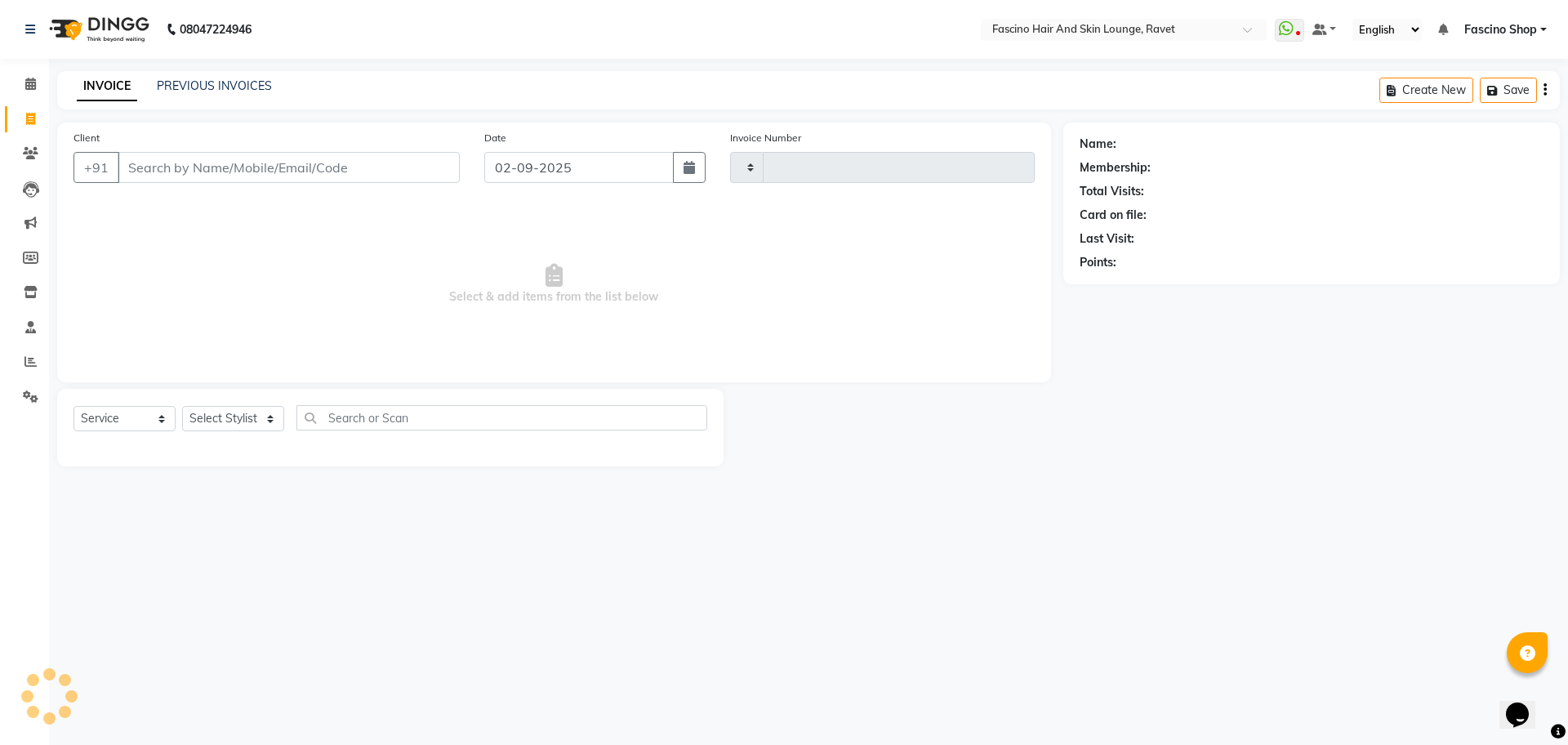
type input "4840"
select select "5190"
click at [32, 359] on icon at bounding box center [31, 362] width 12 height 12
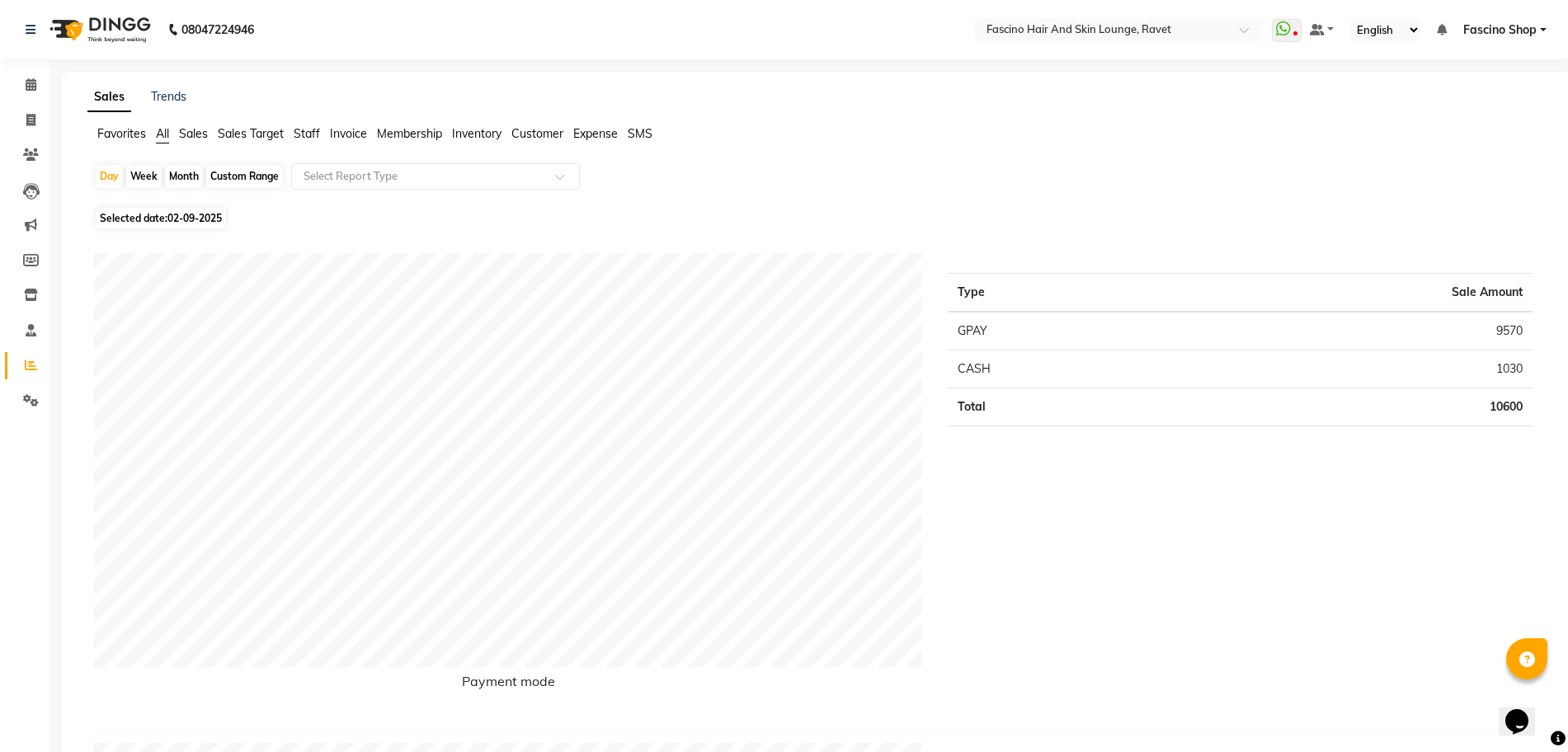
click at [314, 131] on span "Staff" at bounding box center [306, 133] width 27 height 15
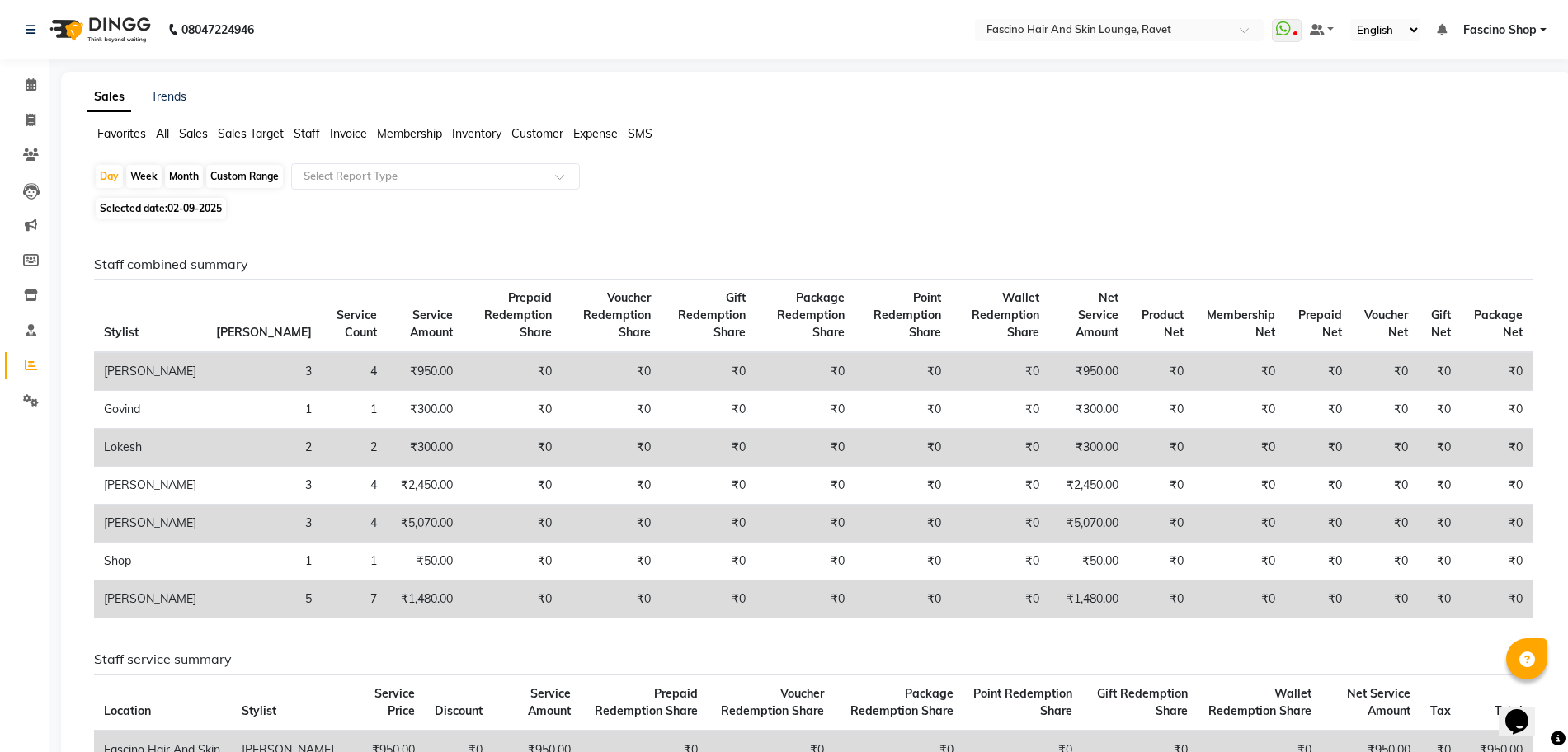
click at [182, 176] on div "Month" at bounding box center [184, 176] width 38 height 23
select select "9"
select select "2025"
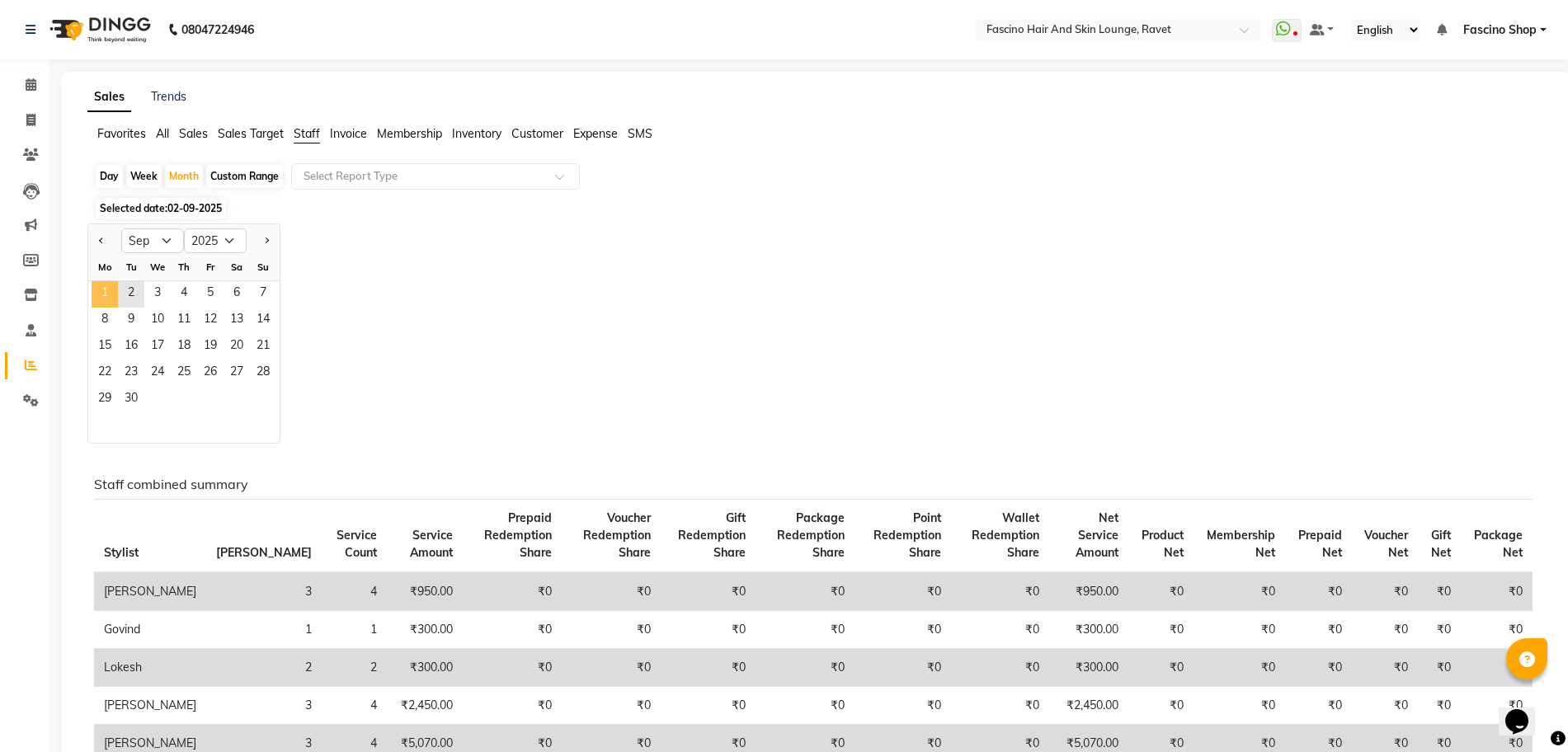
click at [106, 288] on span "1" at bounding box center [104, 294] width 27 height 27
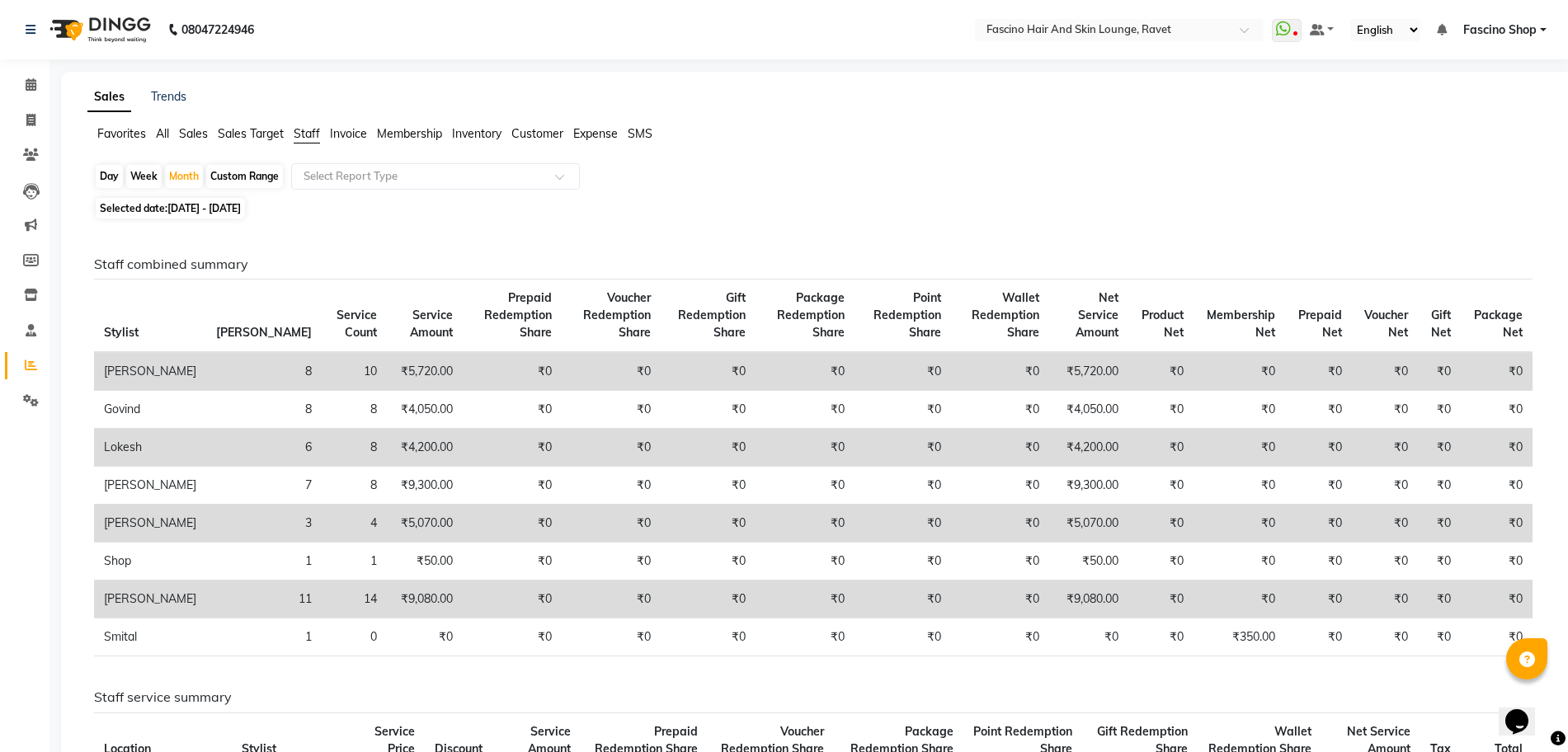
click at [137, 171] on div "Week" at bounding box center [144, 176] width 36 height 23
select select "9"
select select "2025"
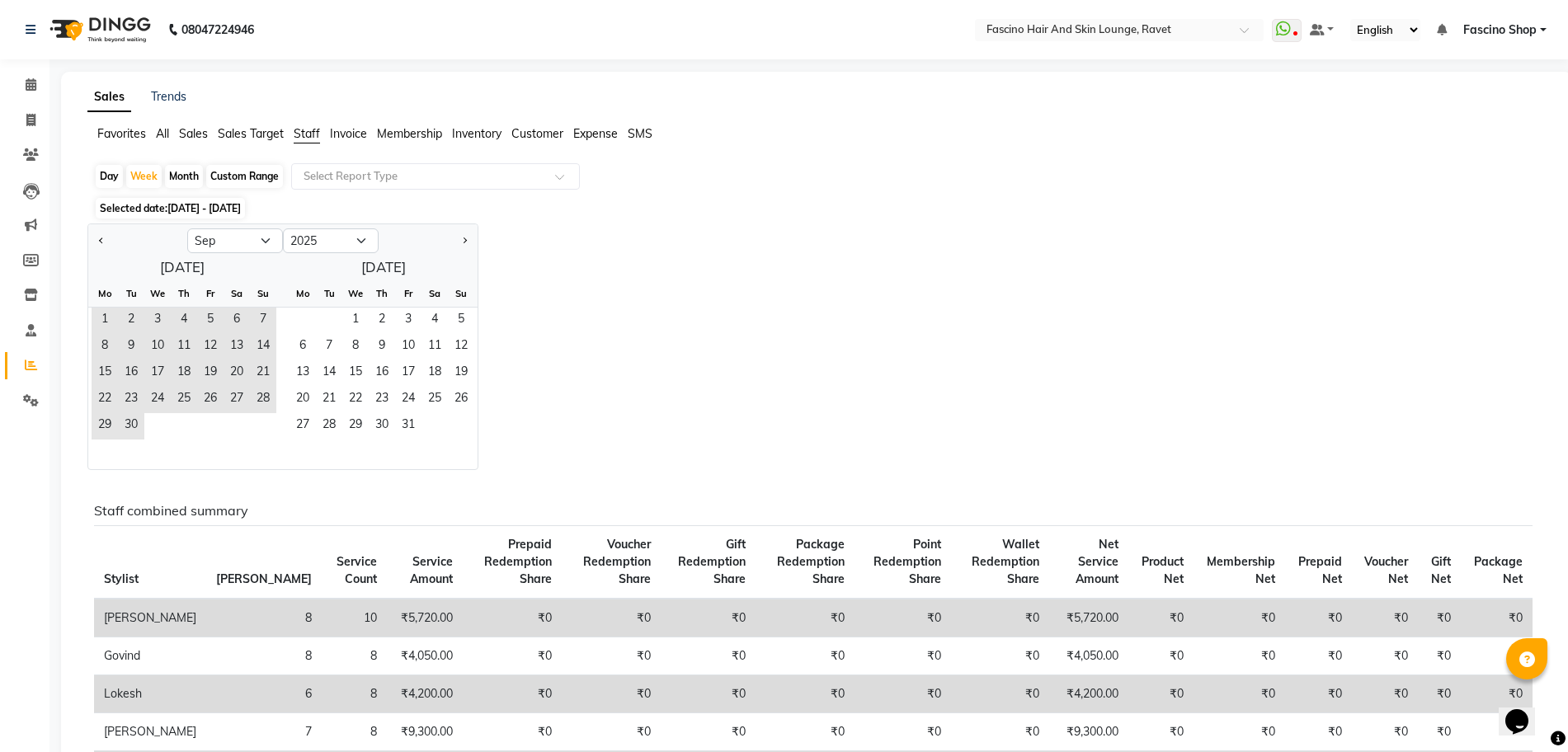
click at [105, 176] on div "Day" at bounding box center [108, 176] width 27 height 23
select select "9"
select select "2025"
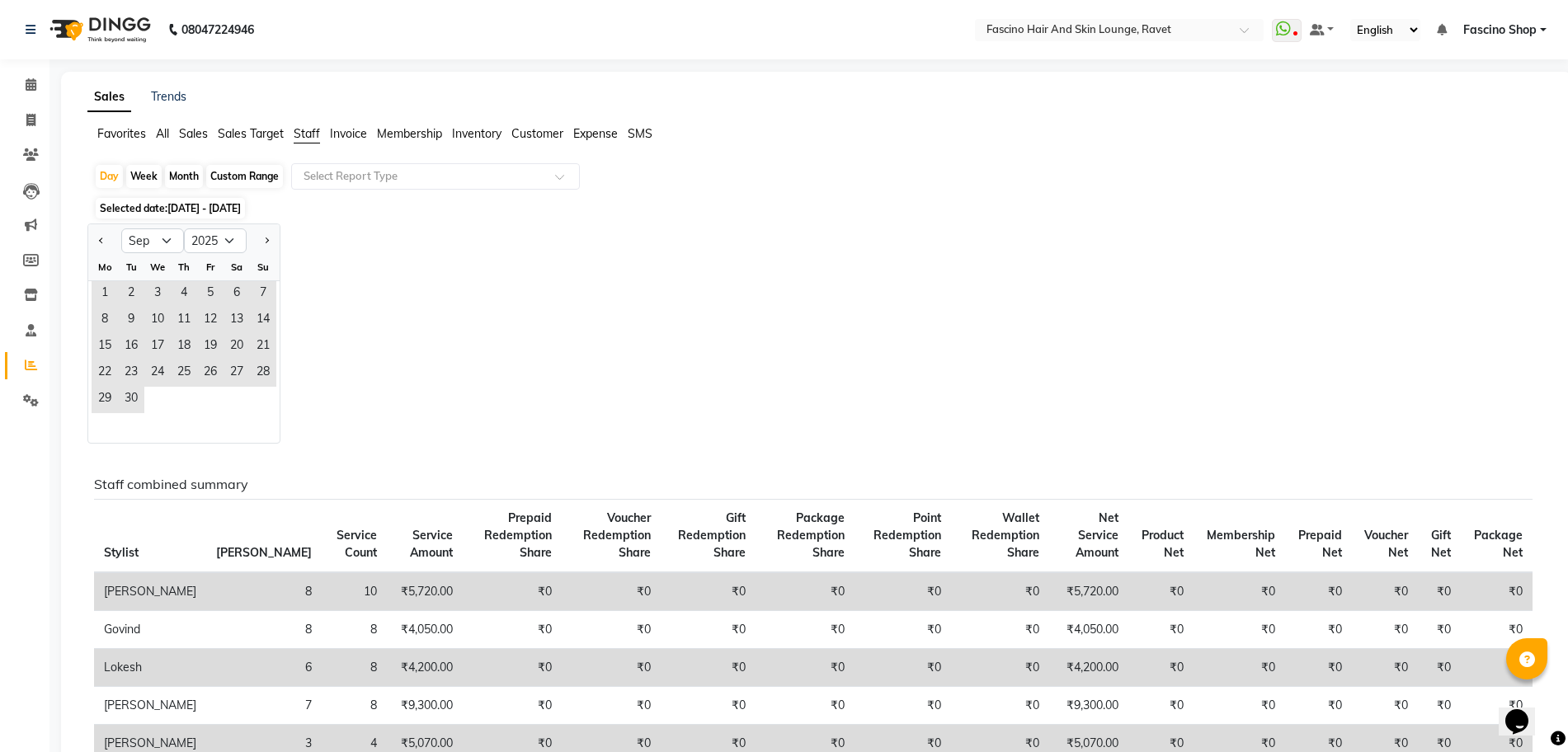
click at [143, 167] on div "Week" at bounding box center [144, 176] width 36 height 23
select select "9"
select select "2025"
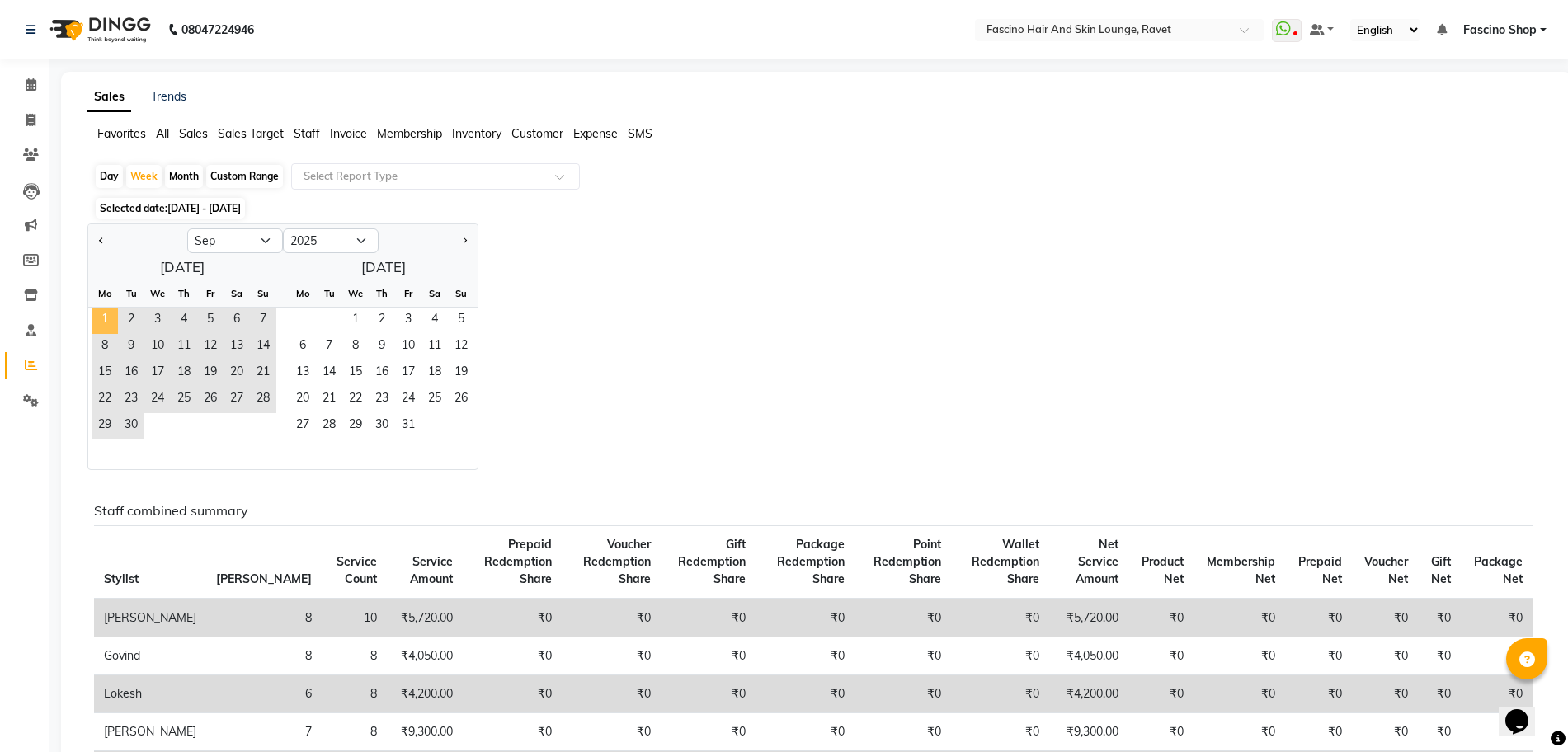
click at [102, 313] on span "1" at bounding box center [104, 320] width 27 height 27
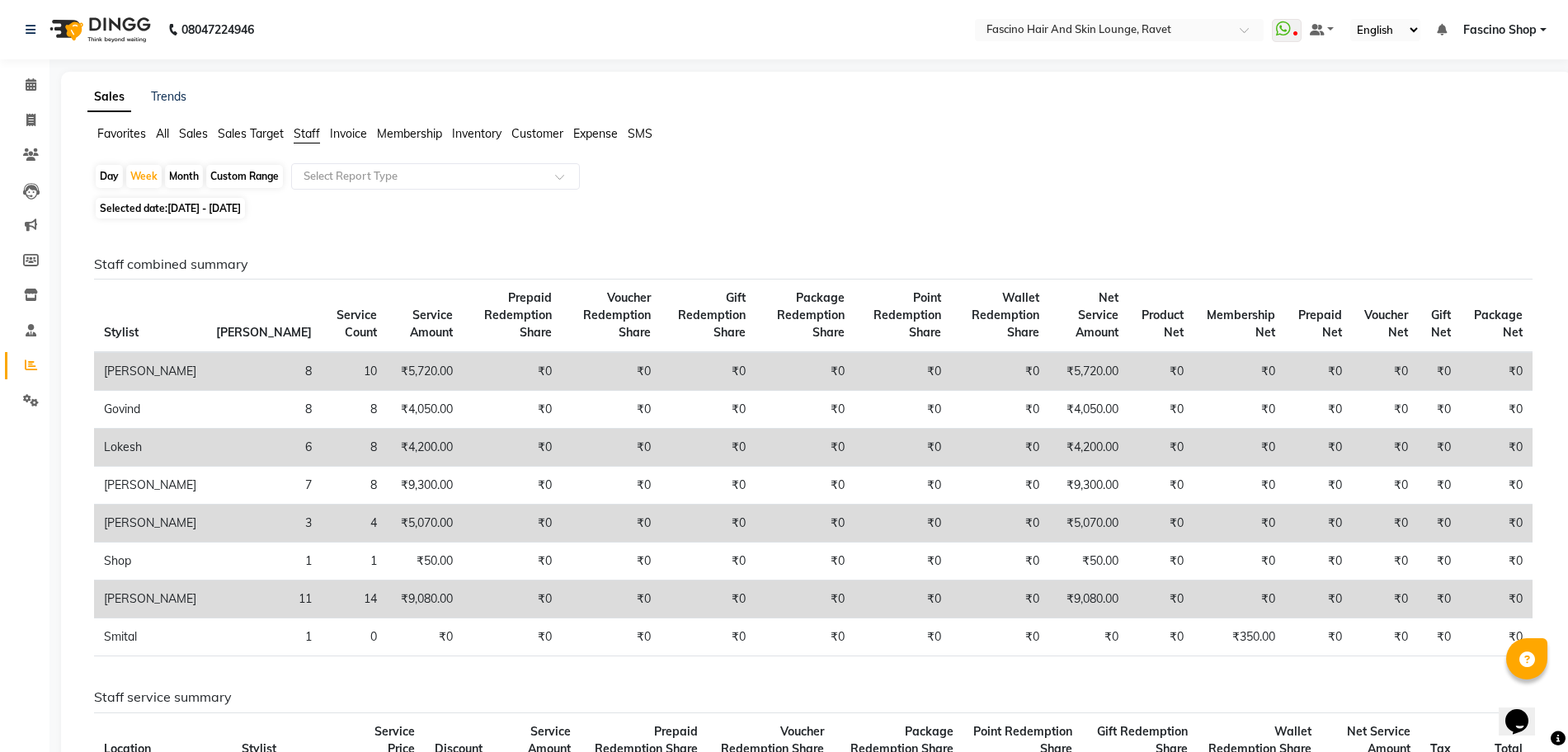
click at [171, 461] on td "Lokesh" at bounding box center [149, 448] width 112 height 38
click at [28, 125] on icon at bounding box center [31, 119] width 9 height 12
select select "5190"
select select "service"
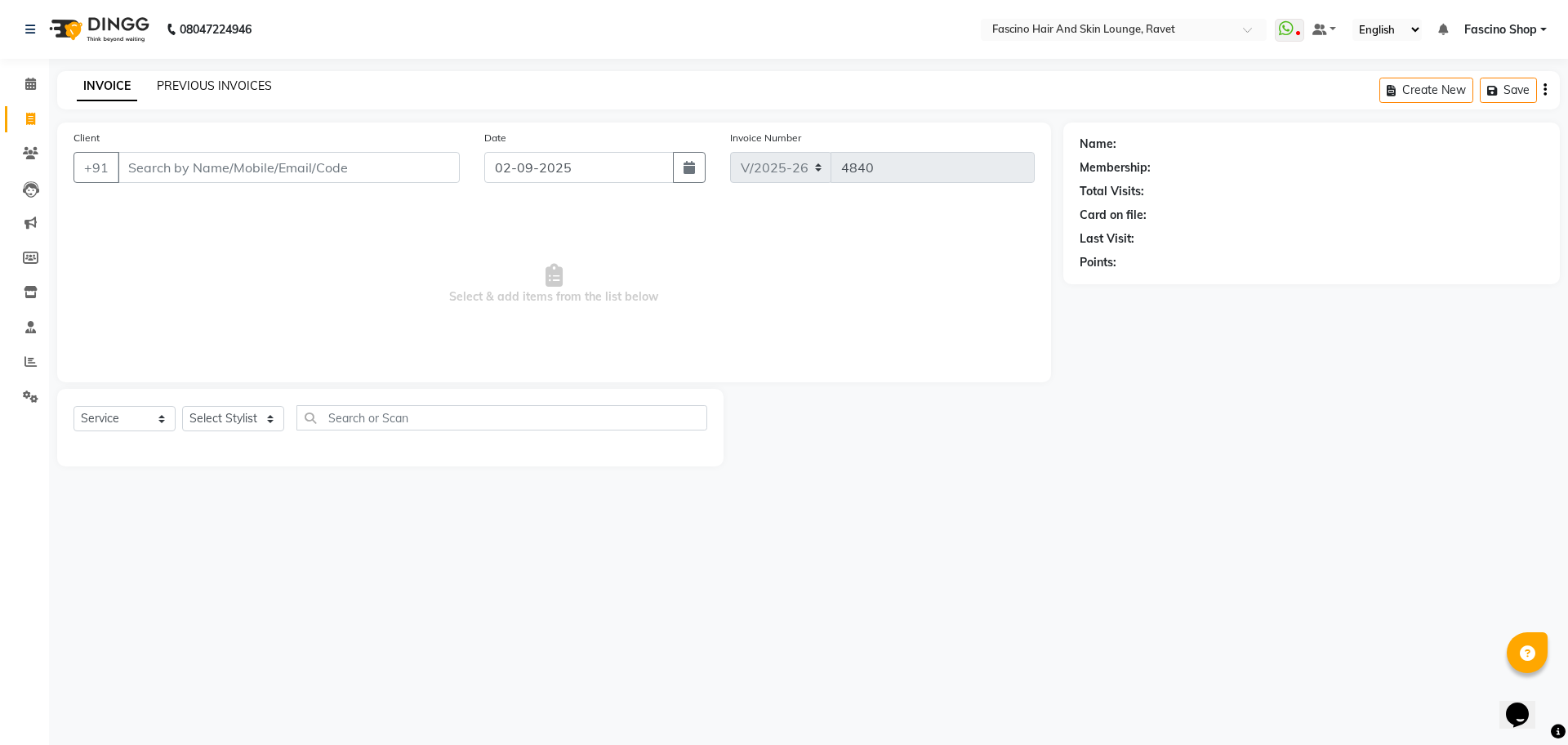
click at [222, 84] on link "PREVIOUS INVOICES" at bounding box center [214, 86] width 115 height 15
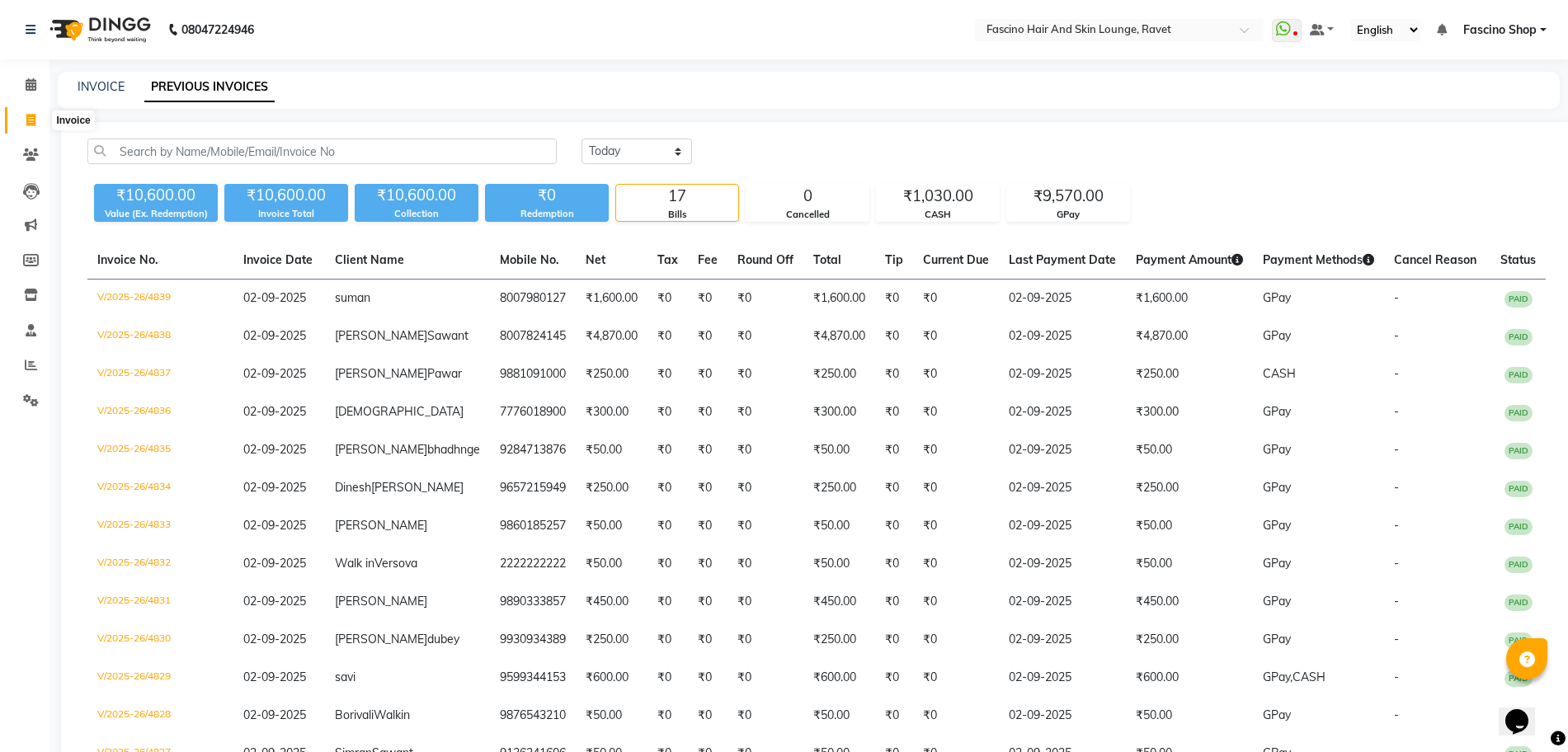
click at [34, 115] on icon at bounding box center [31, 119] width 9 height 12
select select "service"
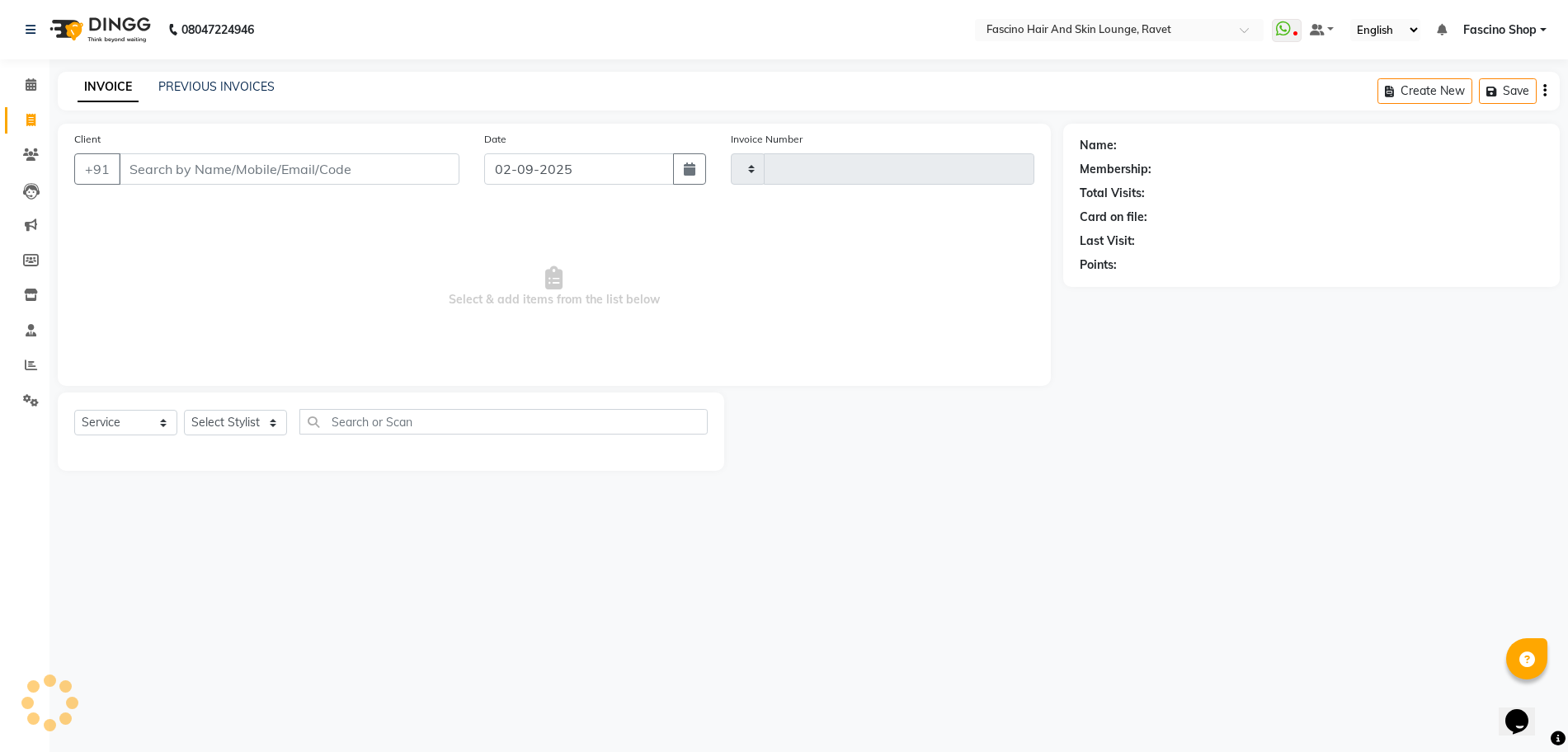
type input "4840"
select select "5190"
click at [190, 176] on input "Client" at bounding box center [291, 168] width 345 height 31
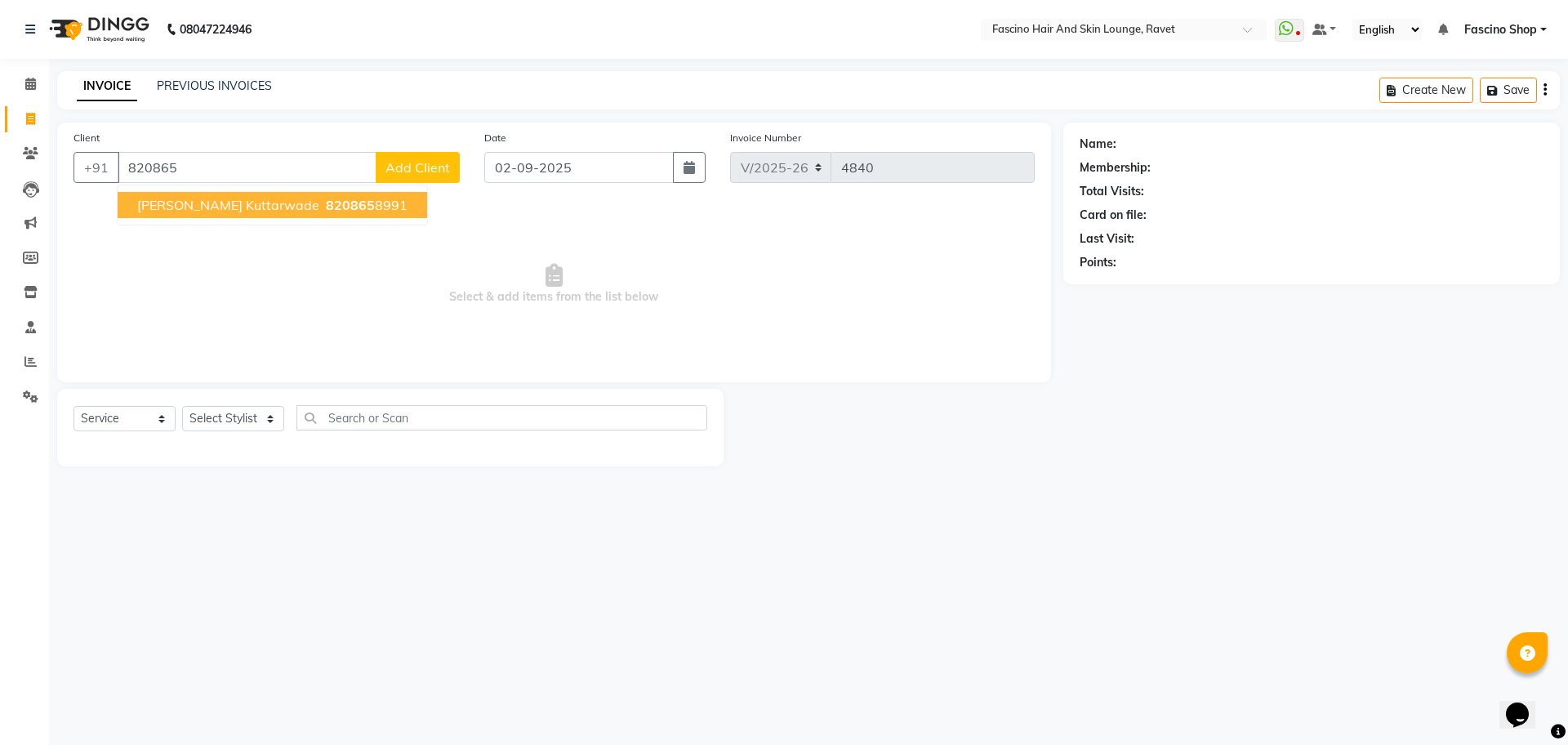
click at [257, 208] on button "[PERSON_NAME] kuttarwade 820865 8991" at bounding box center [272, 205] width 309 height 27
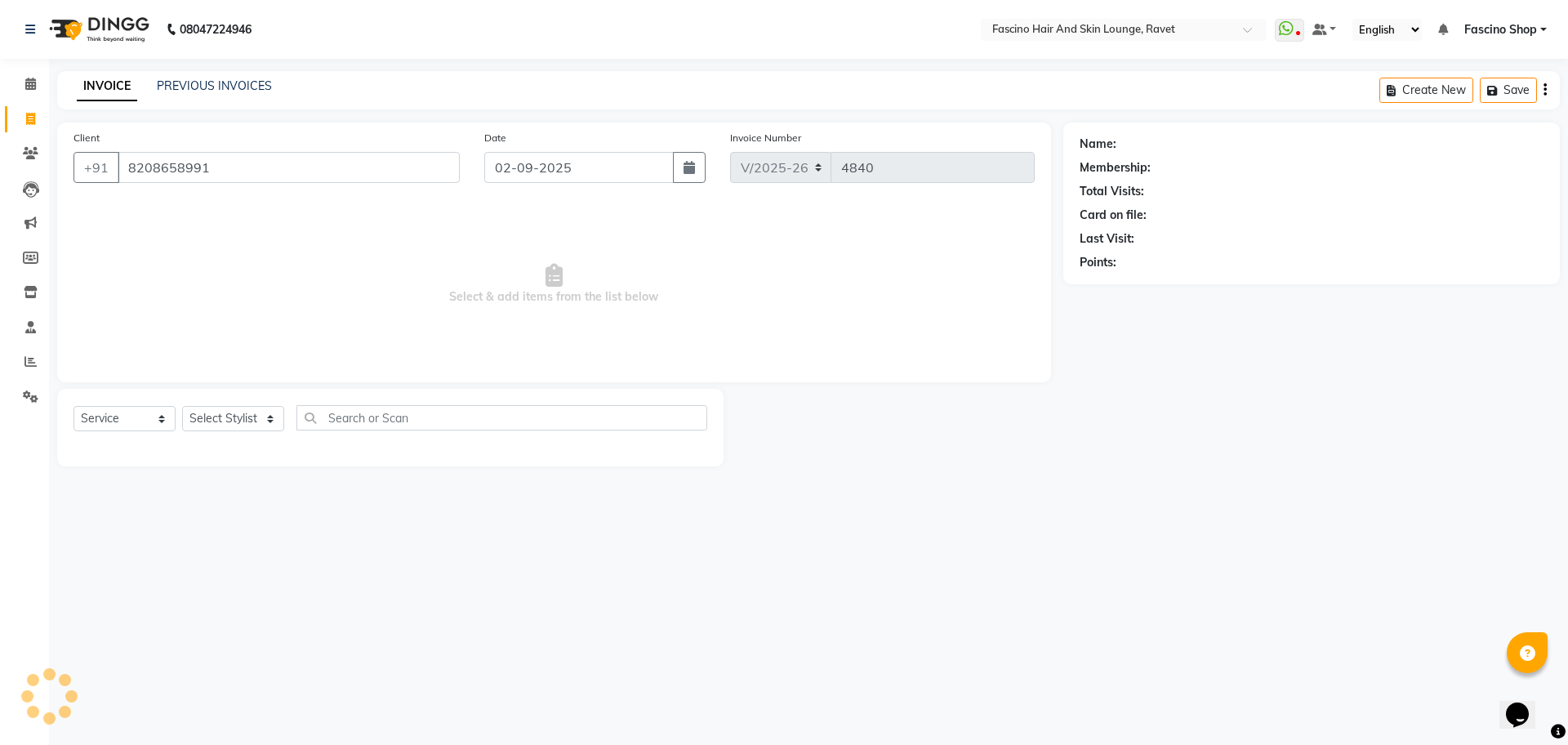
type input "8208658991"
select select "1: Object"
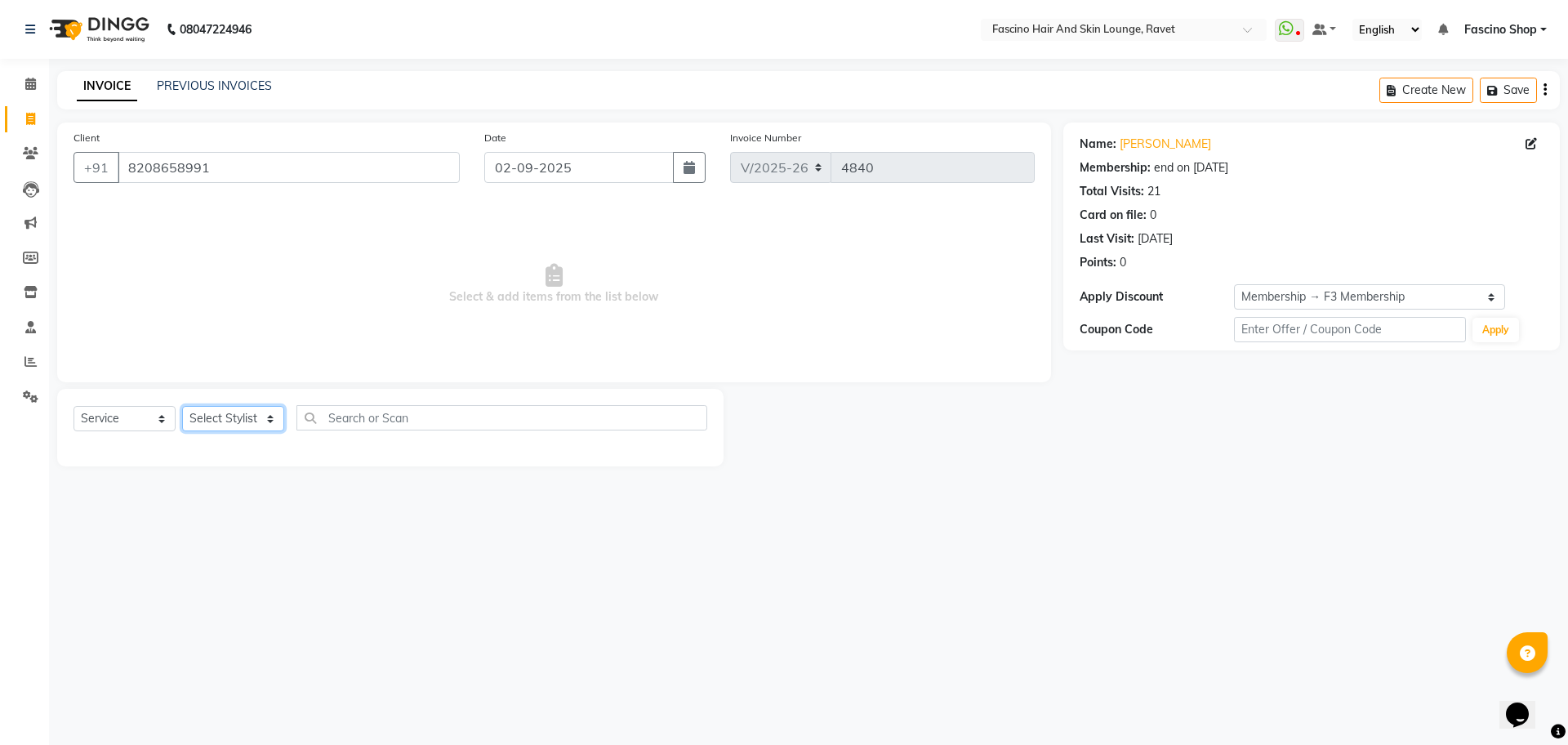
click at [206, 420] on select "Select Stylist [PERSON_NAME] [PERSON_NAME] [PERSON_NAME] Shop [PERSON_NAME] [PE…" at bounding box center [233, 419] width 102 height 26
select select "66192"
click at [182, 406] on select "Select Stylist [PERSON_NAME] [PERSON_NAME] [PERSON_NAME] Shop [PERSON_NAME] [PE…" at bounding box center [233, 419] width 102 height 26
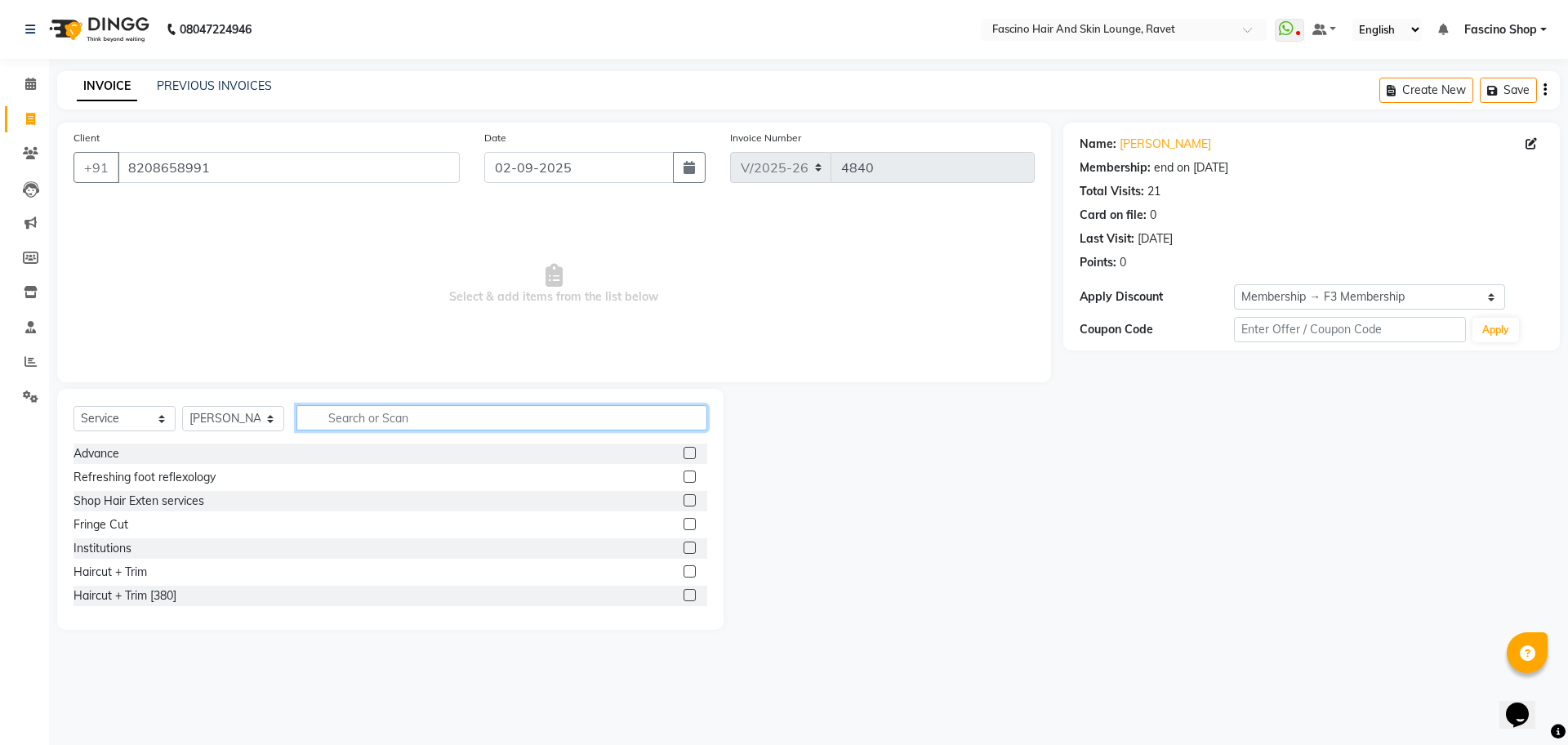
click at [374, 418] on input "text" at bounding box center [501, 418] width 411 height 26
type input "WAXI"
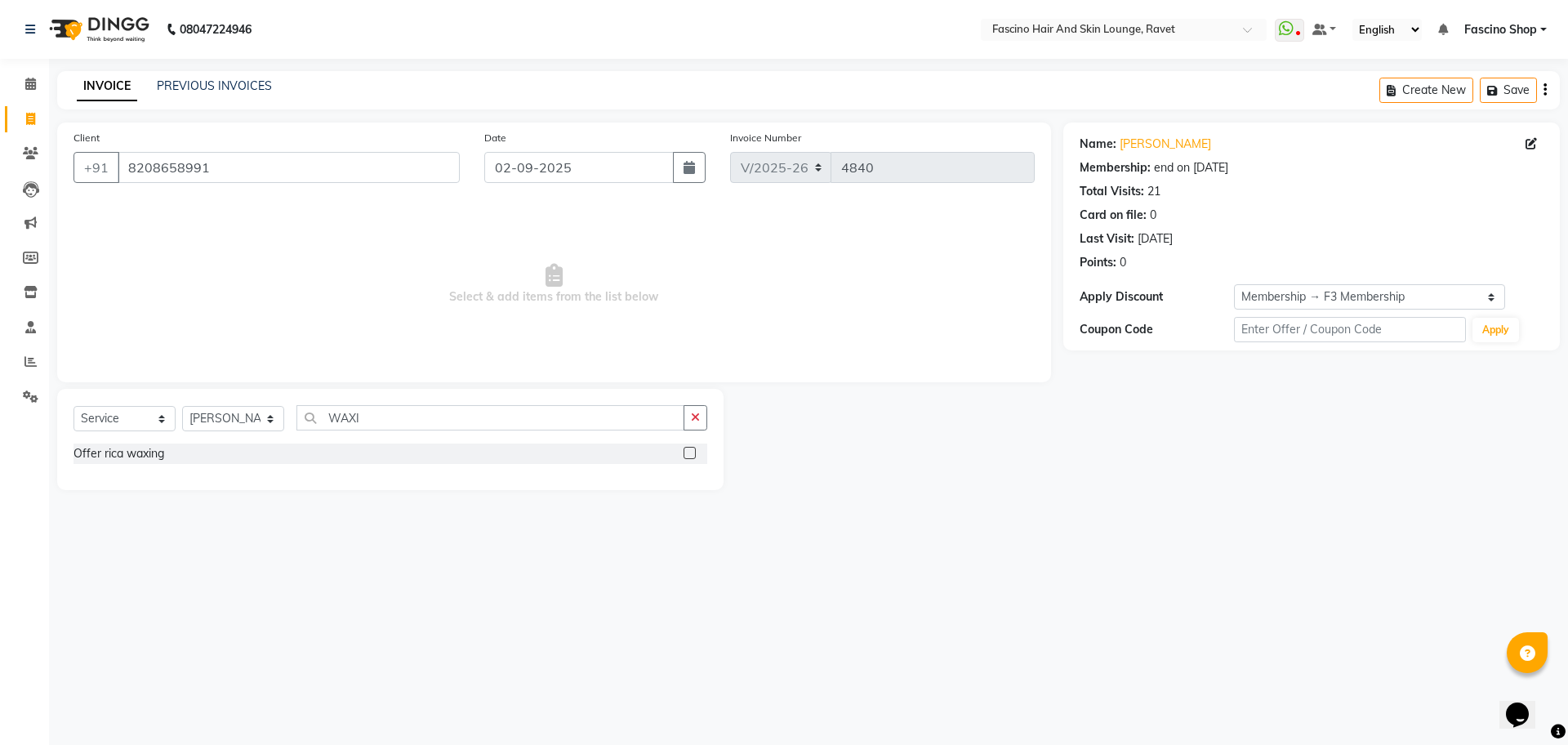
click at [686, 448] on label at bounding box center [689, 452] width 12 height 12
click at [686, 448] on input "checkbox" at bounding box center [688, 453] width 11 height 11
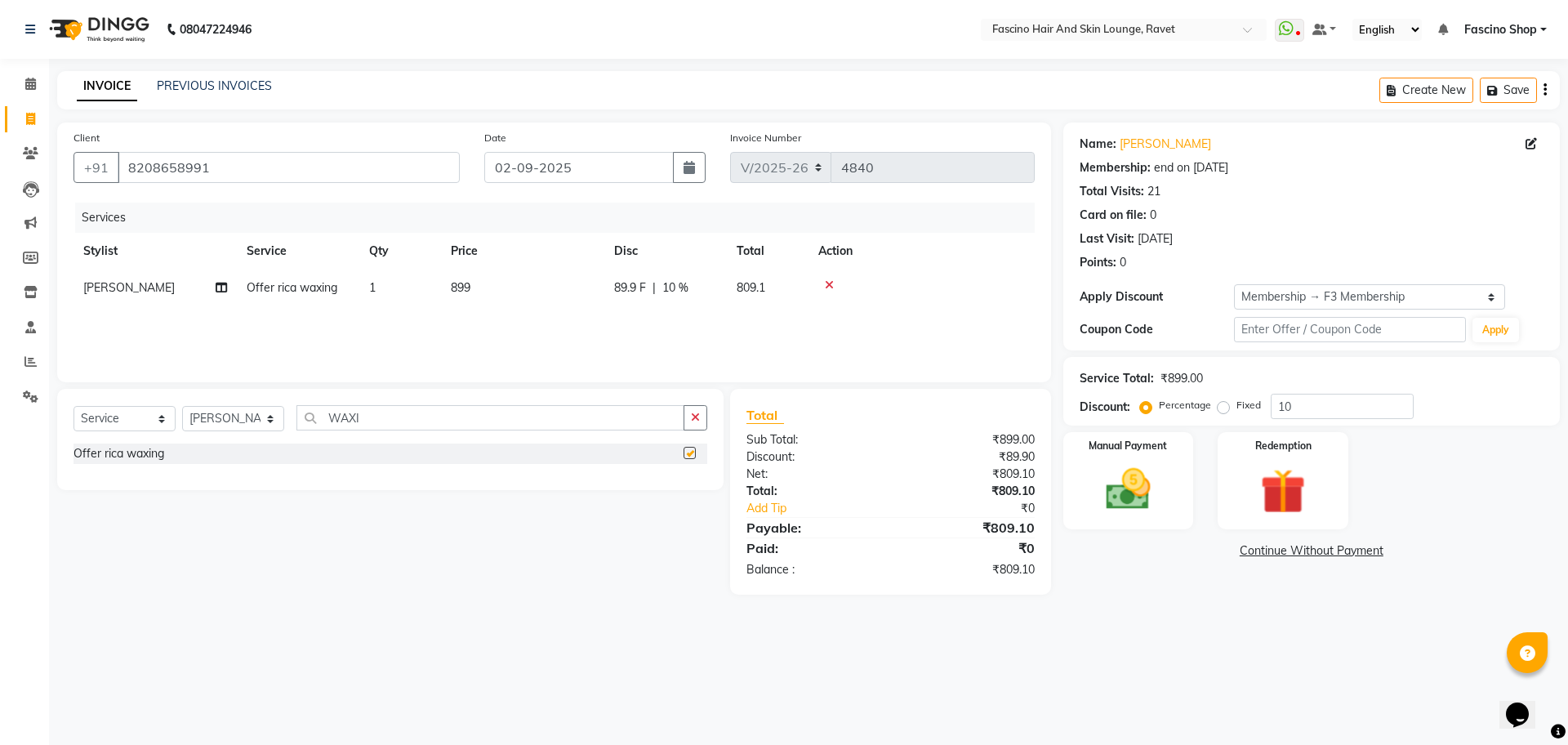
checkbox input "false"
click at [1292, 408] on input "10" at bounding box center [1341, 407] width 143 height 26
type input "1"
click at [461, 293] on span "899" at bounding box center [461, 287] width 20 height 15
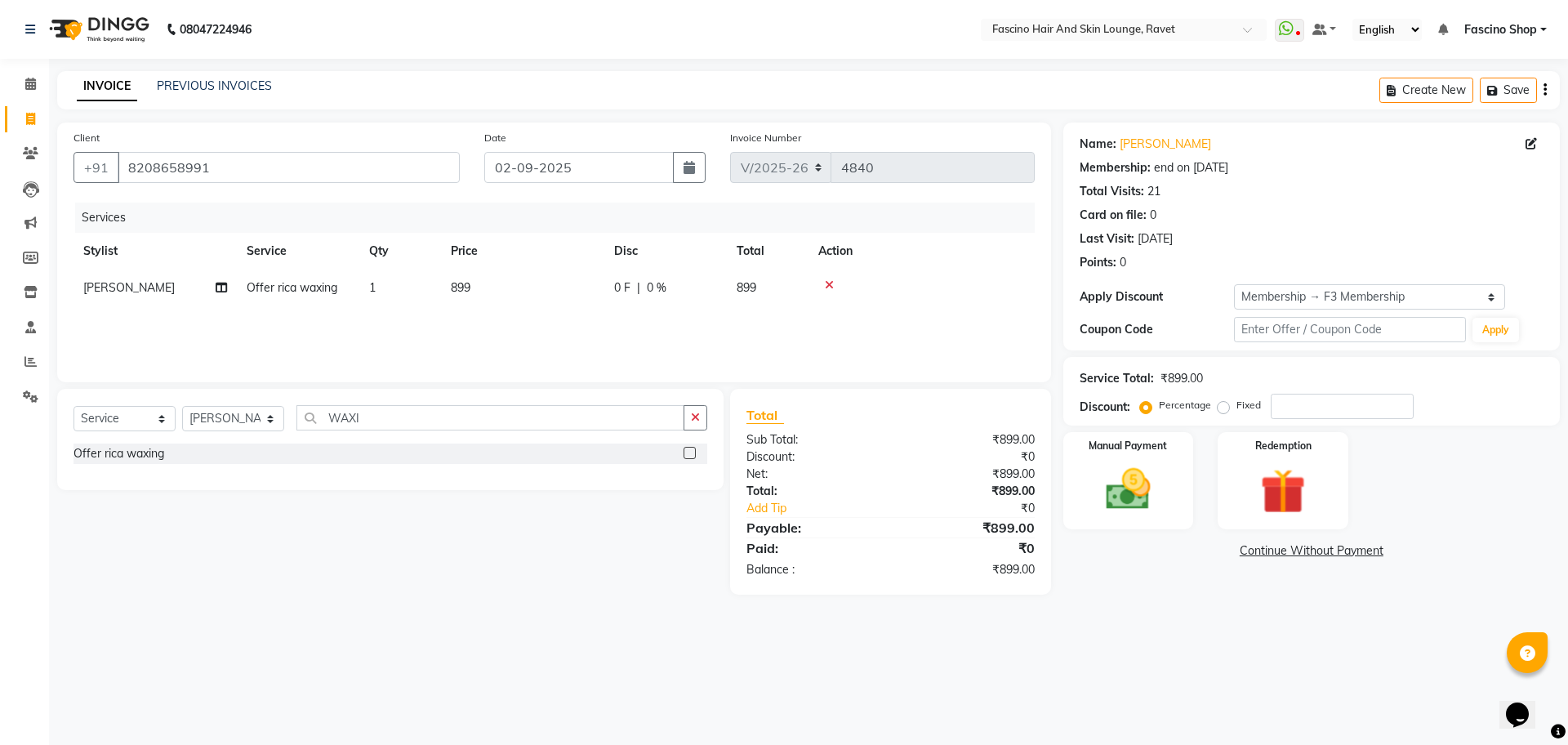
select select "66192"
click at [461, 293] on input "1" at bounding box center [477, 292] width 62 height 26
click at [554, 283] on td "899" at bounding box center [523, 288] width 163 height 36
select select "66192"
click at [554, 283] on input "899" at bounding box center [599, 292] width 144 height 26
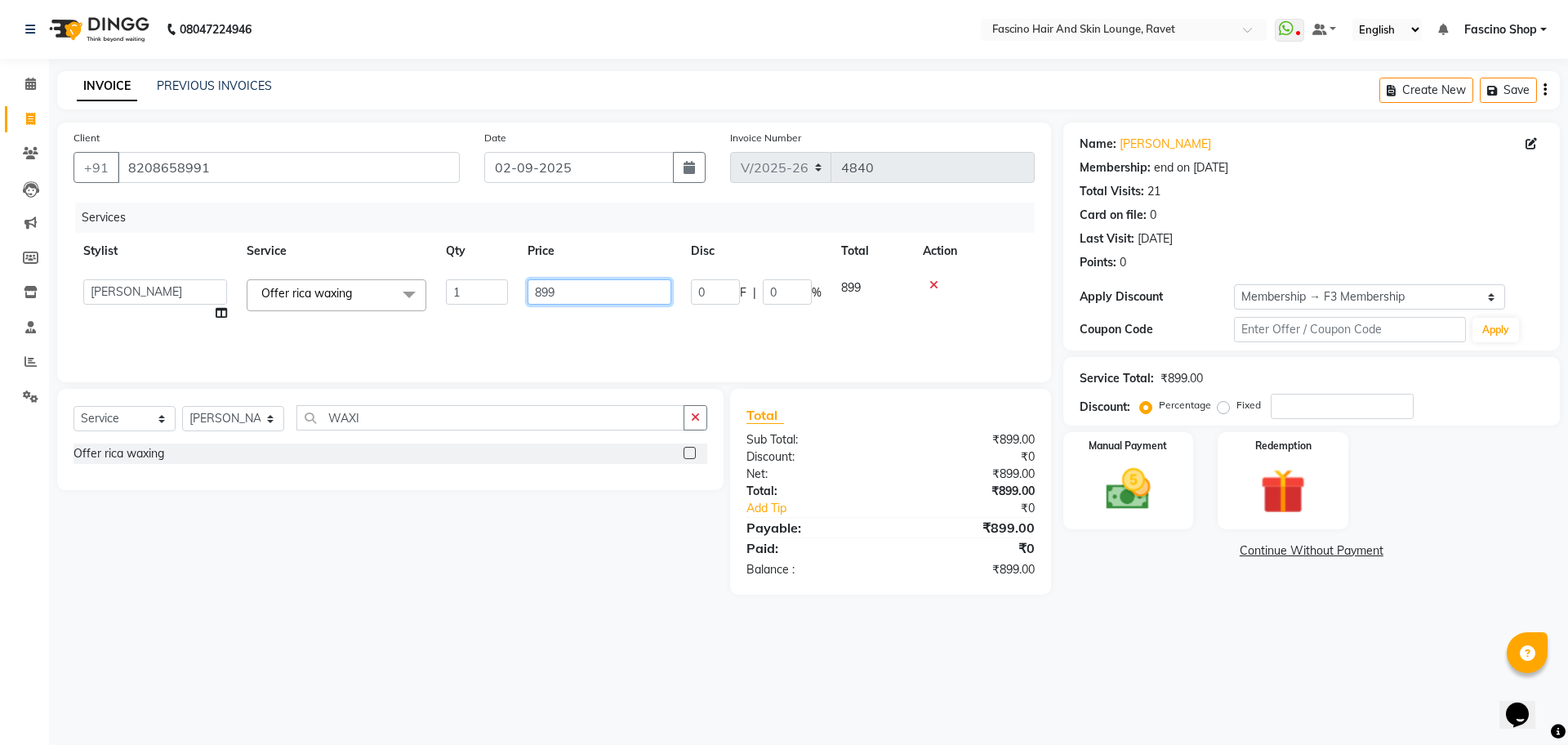
click at [554, 283] on input "899" at bounding box center [599, 292] width 144 height 26
type input "980"
click at [622, 332] on div "Services Stylist Service Qty Price Disc Total Action [PERSON_NAME] Offer rica w…" at bounding box center [555, 285] width 961 height 164
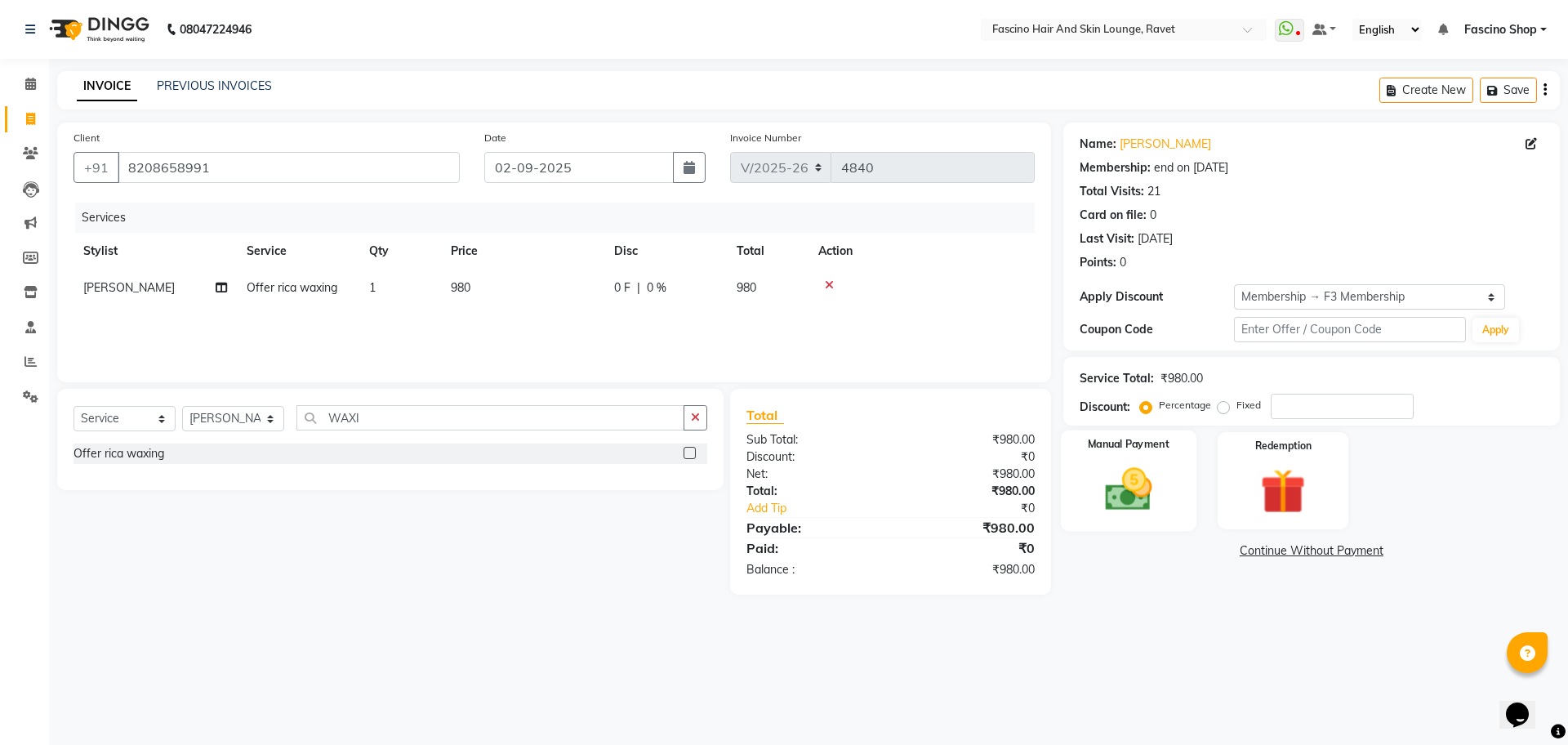
click at [1152, 470] on img at bounding box center [1128, 489] width 76 height 54
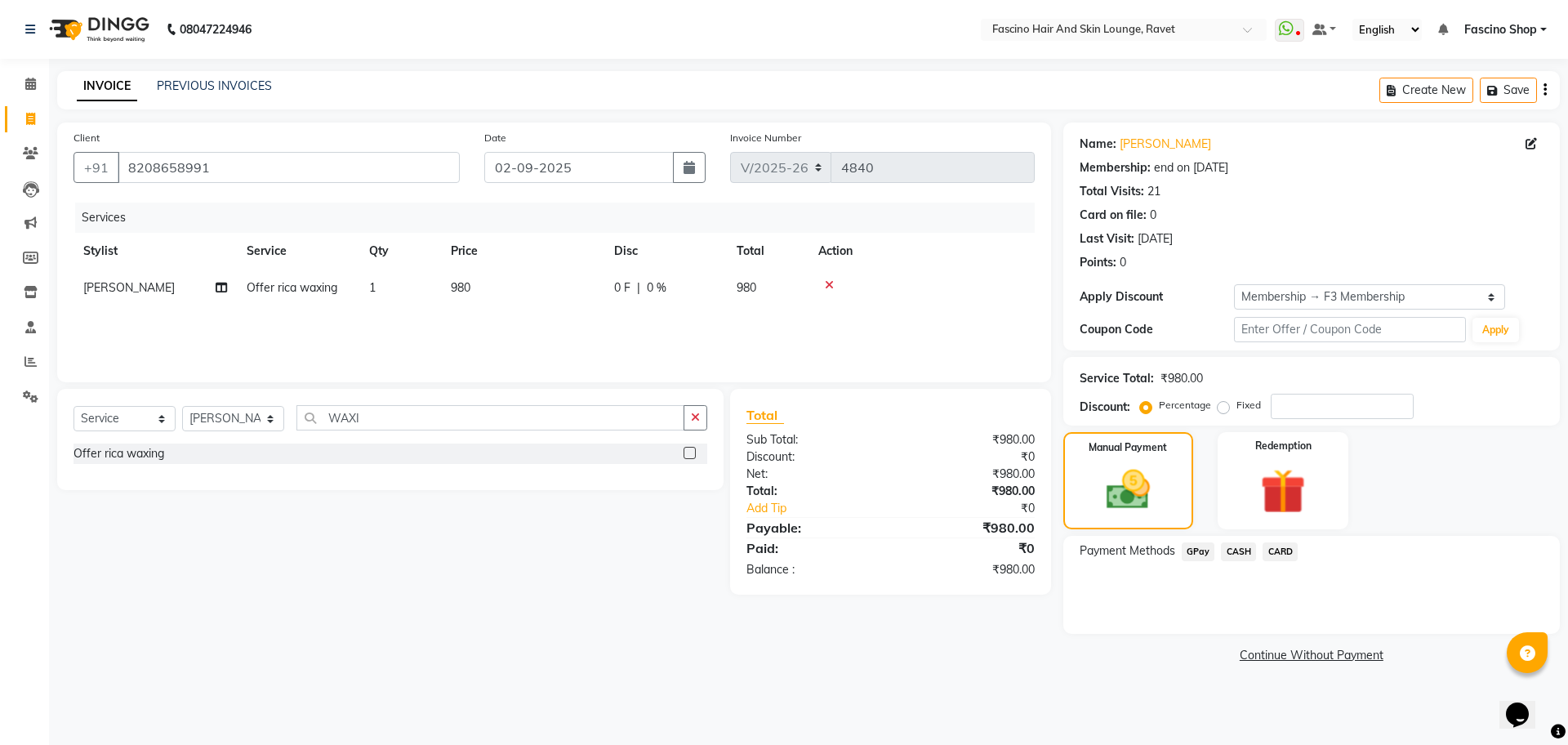
click at [1198, 552] on span "GPay" at bounding box center [1198, 551] width 33 height 19
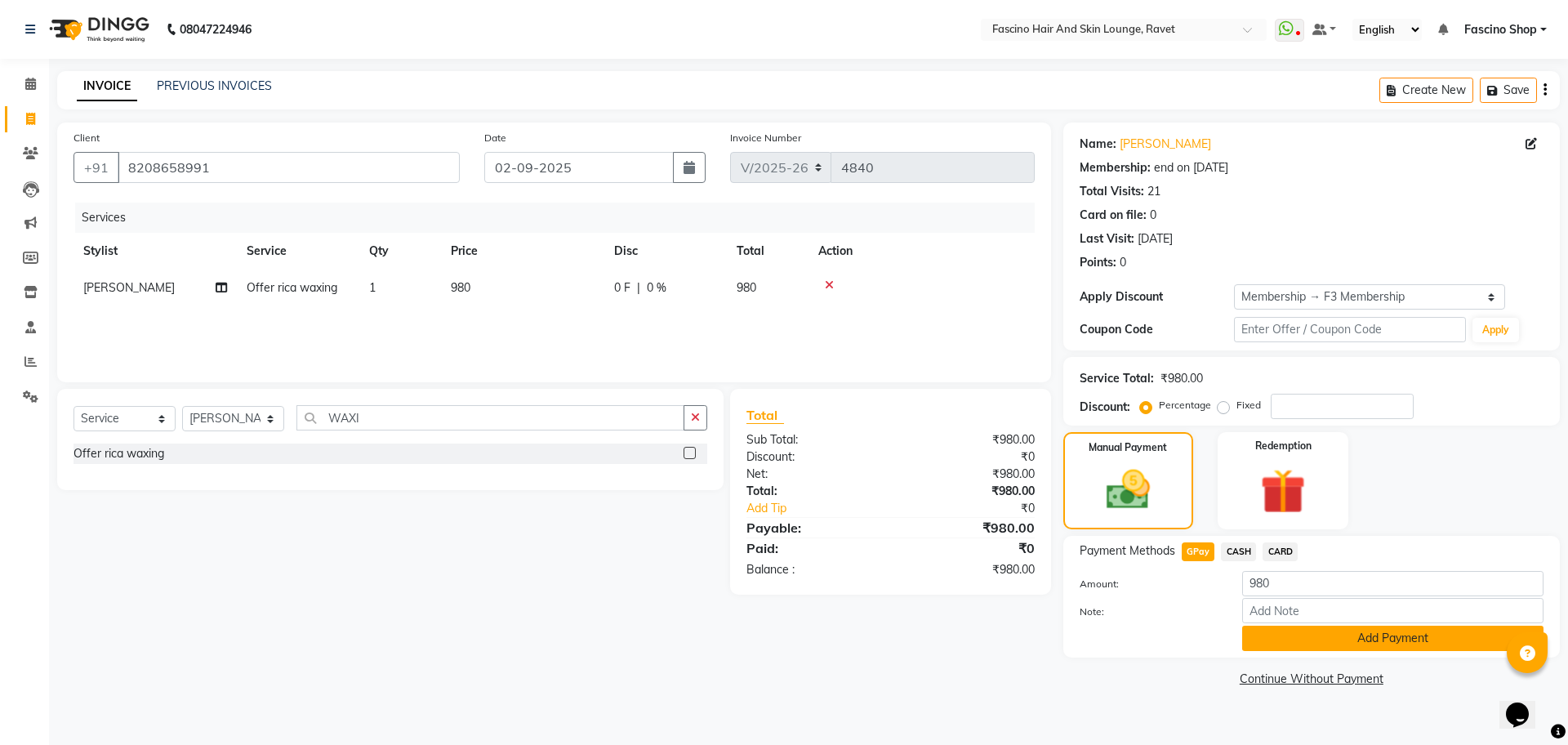
click at [1254, 633] on button "Add Payment" at bounding box center [1393, 639] width 301 height 26
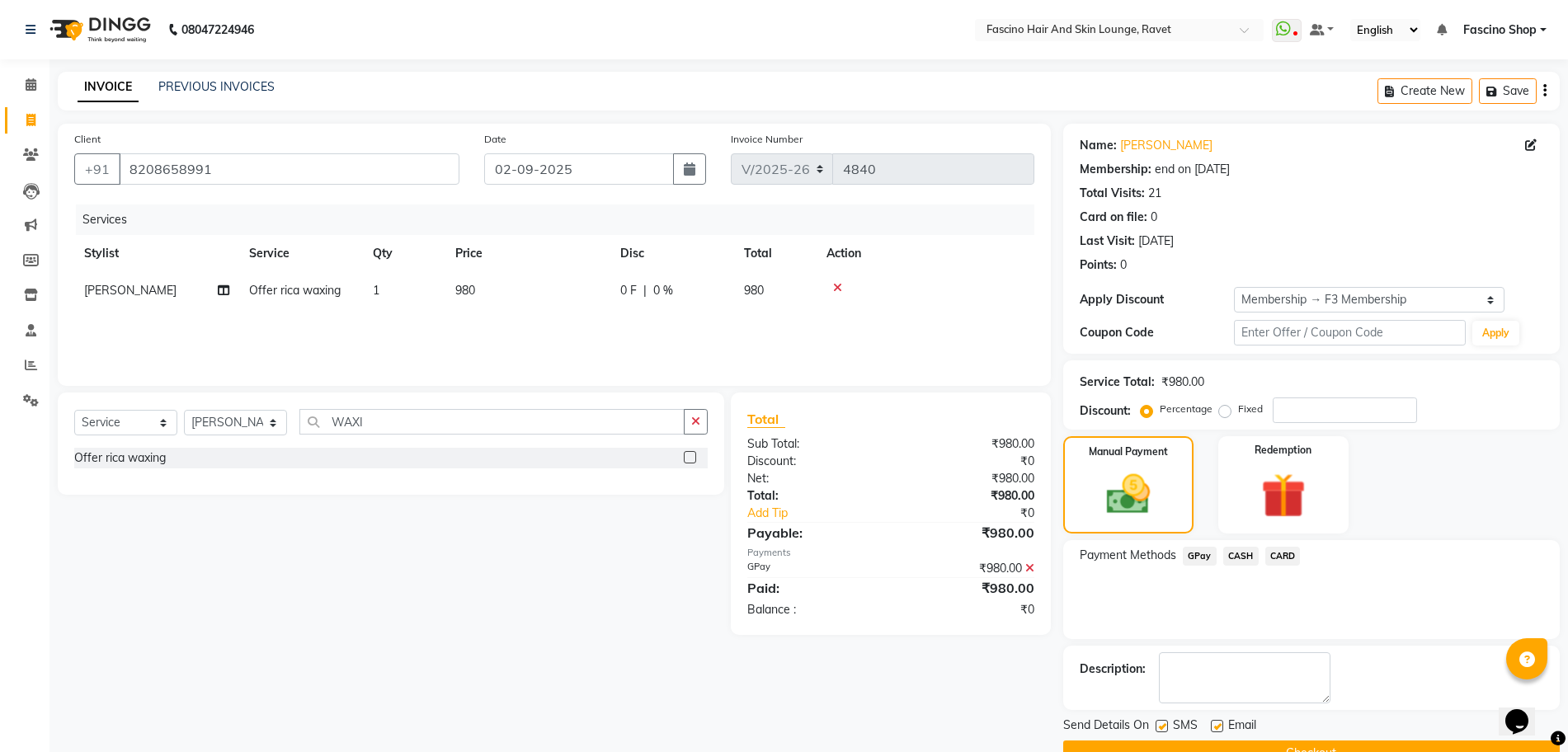
scroll to position [39, 0]
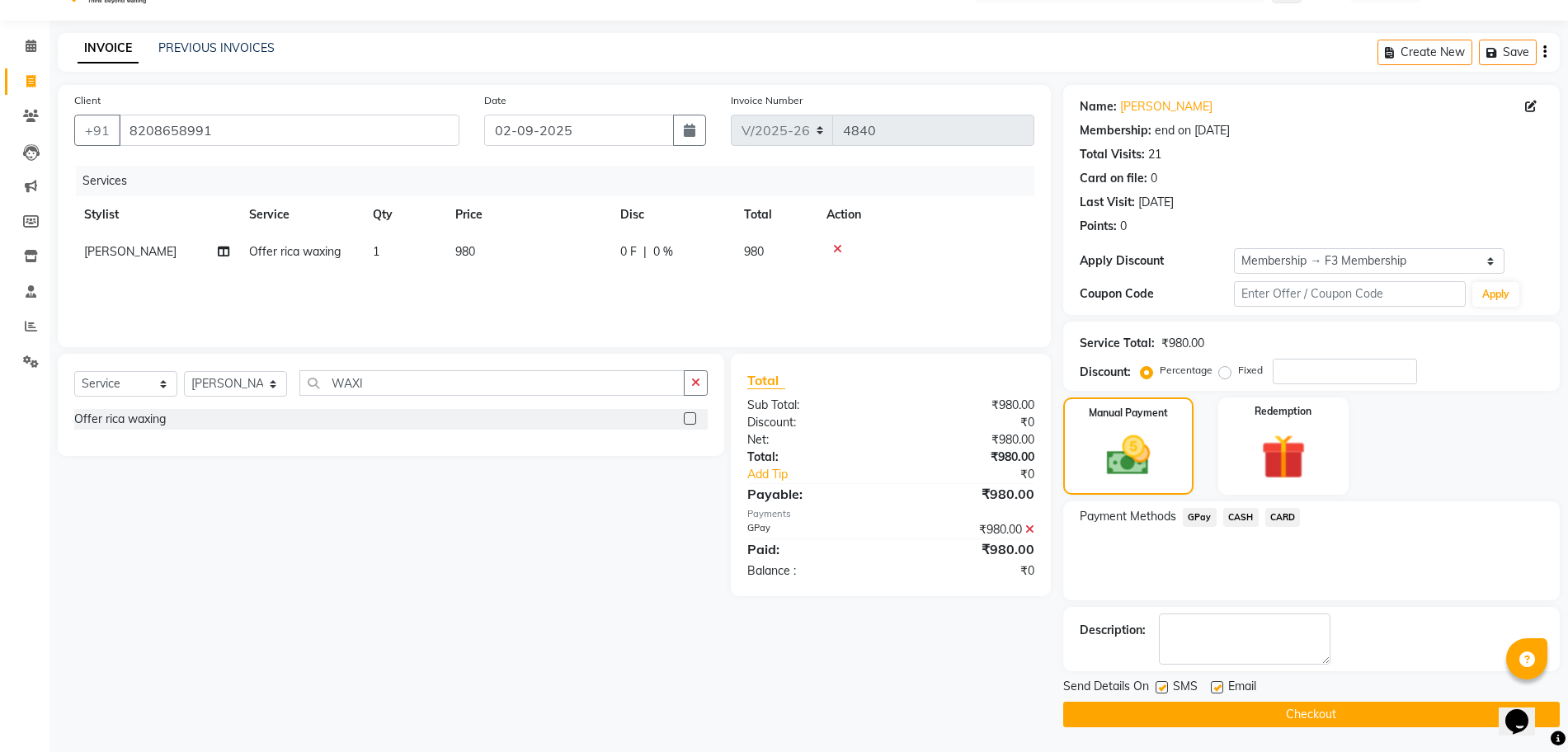
click at [1258, 710] on button "Checkout" at bounding box center [1310, 714] width 496 height 26
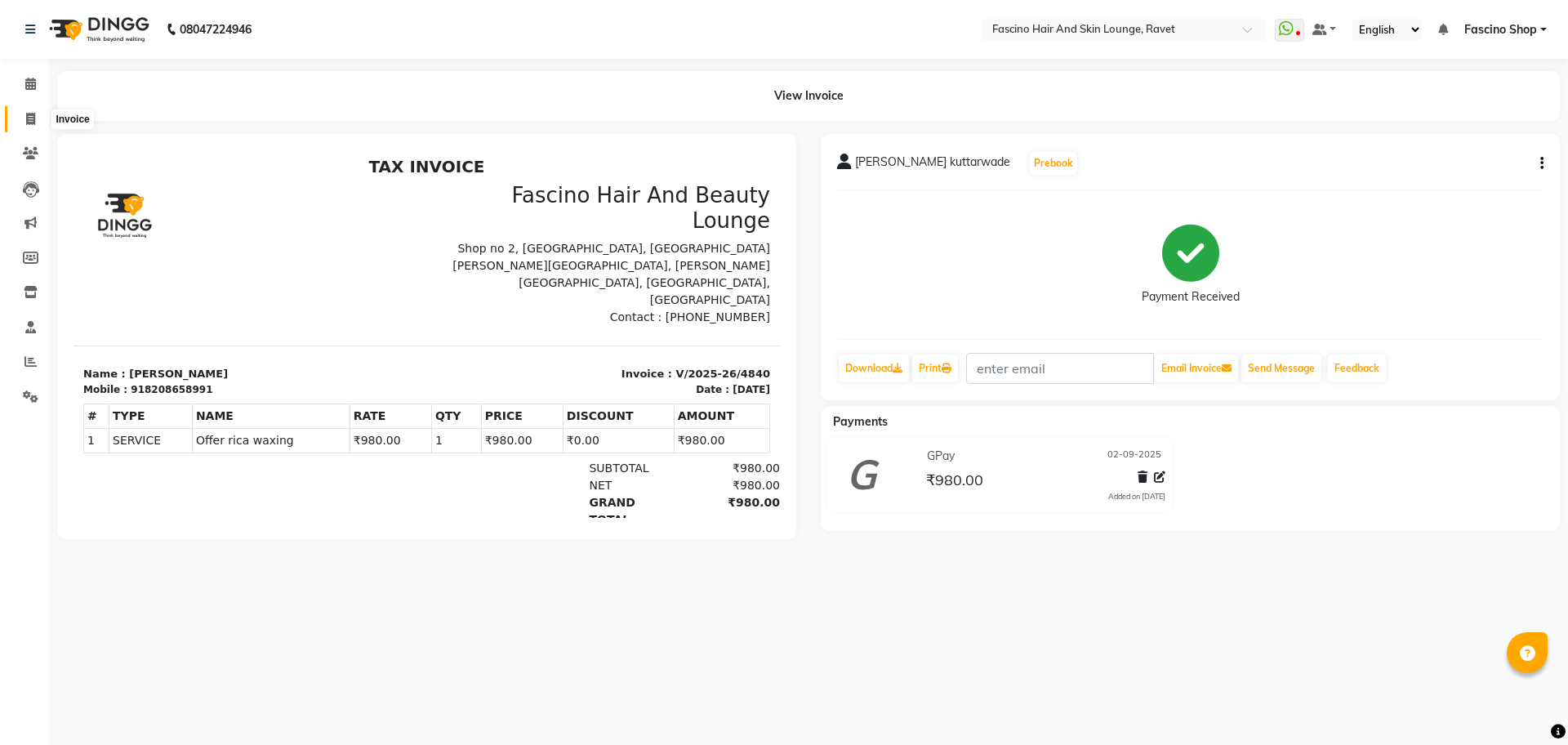
click at [31, 121] on icon at bounding box center [31, 118] width 9 height 12
select select "service"
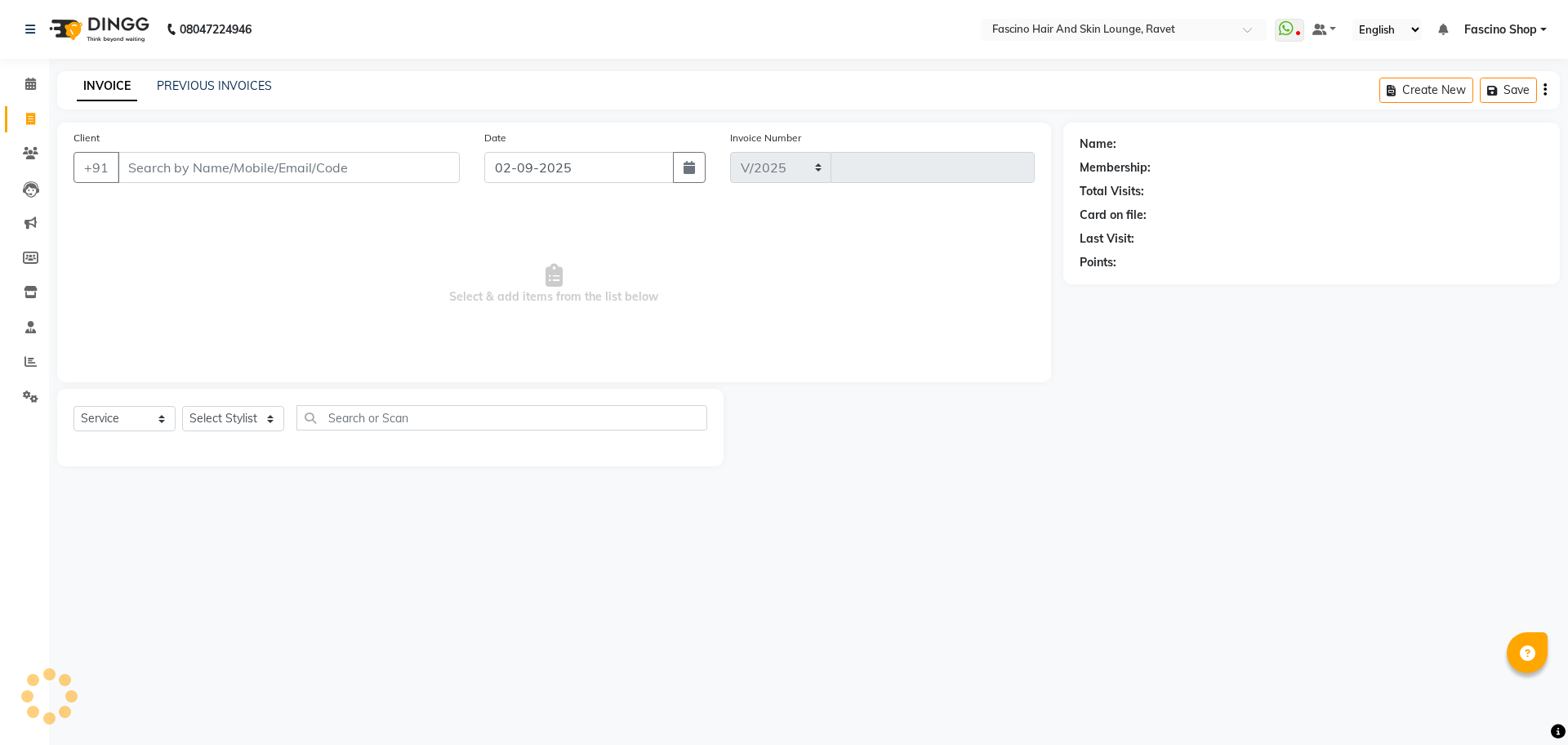
select select "5190"
type input "4841"
select select "5190"
select select "service"
click at [337, 178] on input "Client" at bounding box center [288, 167] width 342 height 31
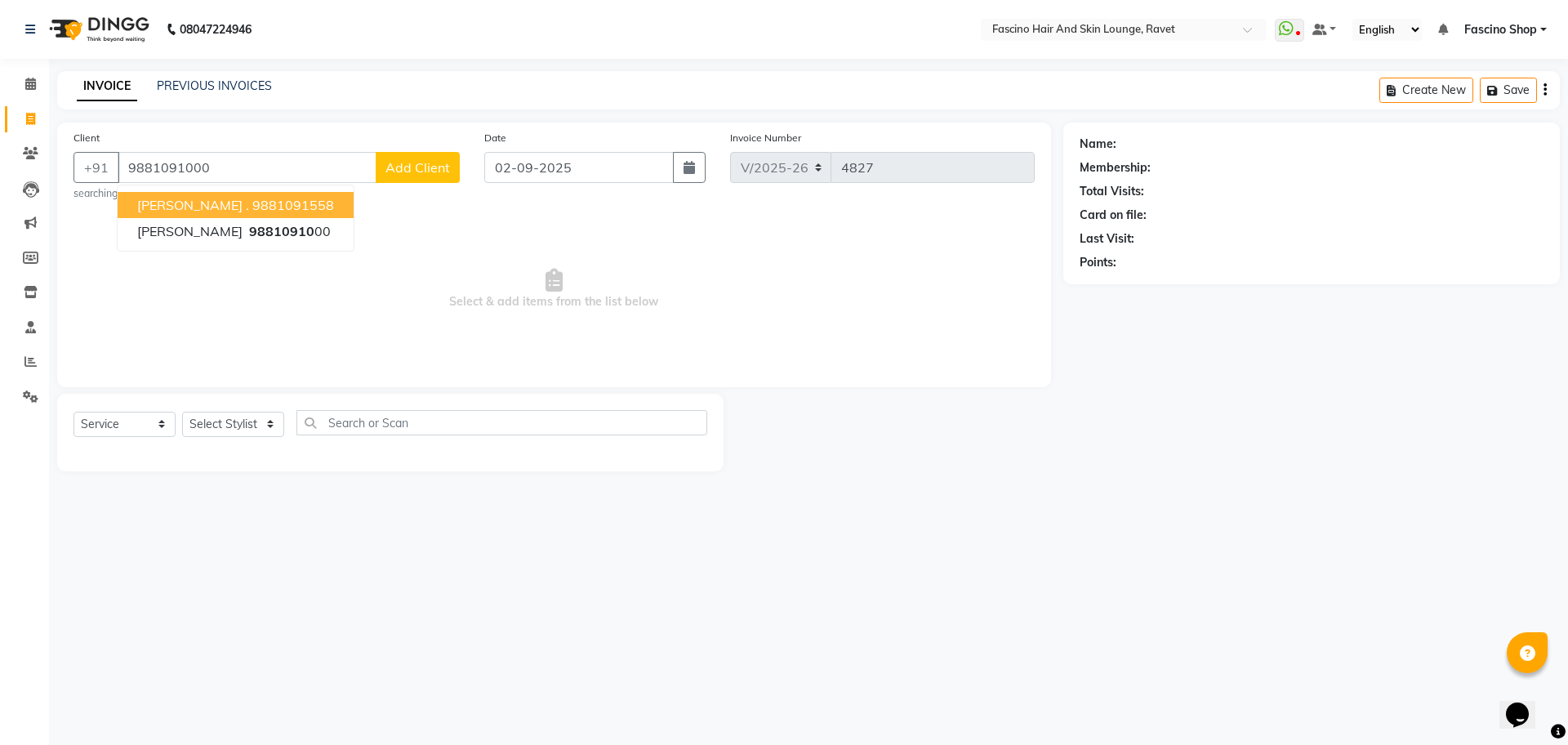
type input "9881091000"
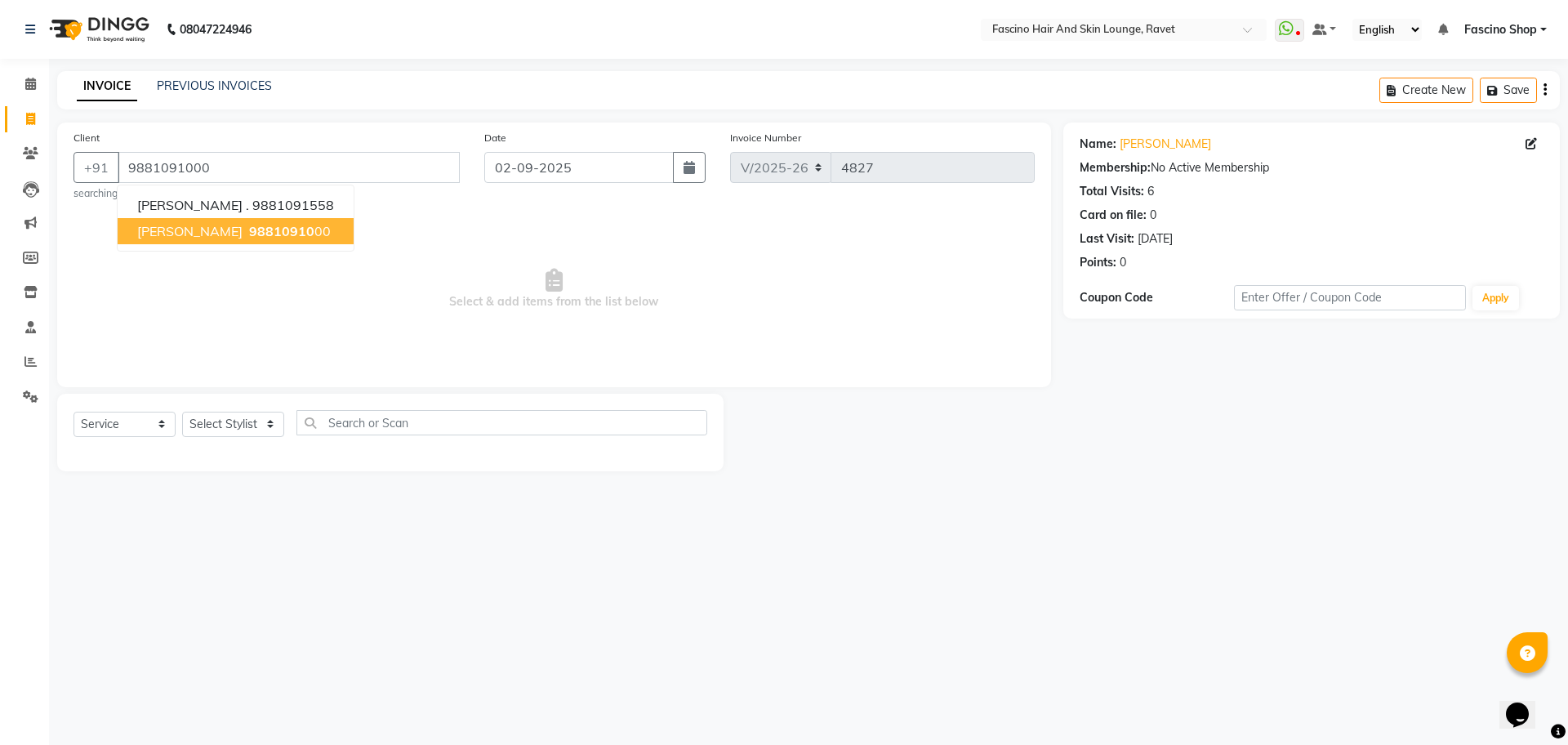
click at [284, 236] on span "98810910" at bounding box center [282, 231] width 65 height 17
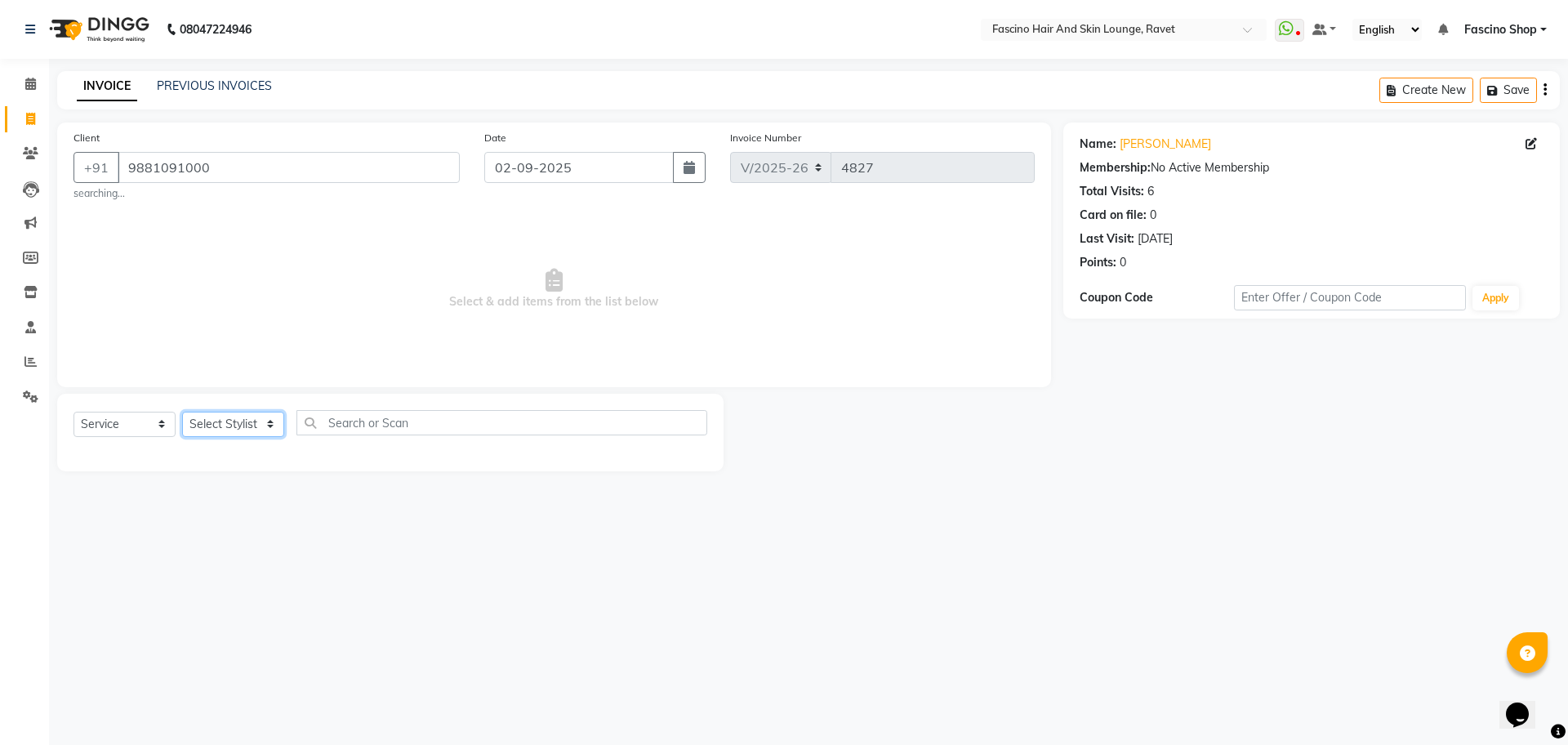
click at [234, 428] on select "Select Stylist [PERSON_NAME] [PERSON_NAME] [PERSON_NAME] Shop [PERSON_NAME] [PE…" at bounding box center [233, 425] width 102 height 26
select select "90275"
click at [182, 412] on select "Select Stylist [PERSON_NAME] [PERSON_NAME] [PERSON_NAME] Shop [PERSON_NAME] [PE…" at bounding box center [233, 425] width 102 height 26
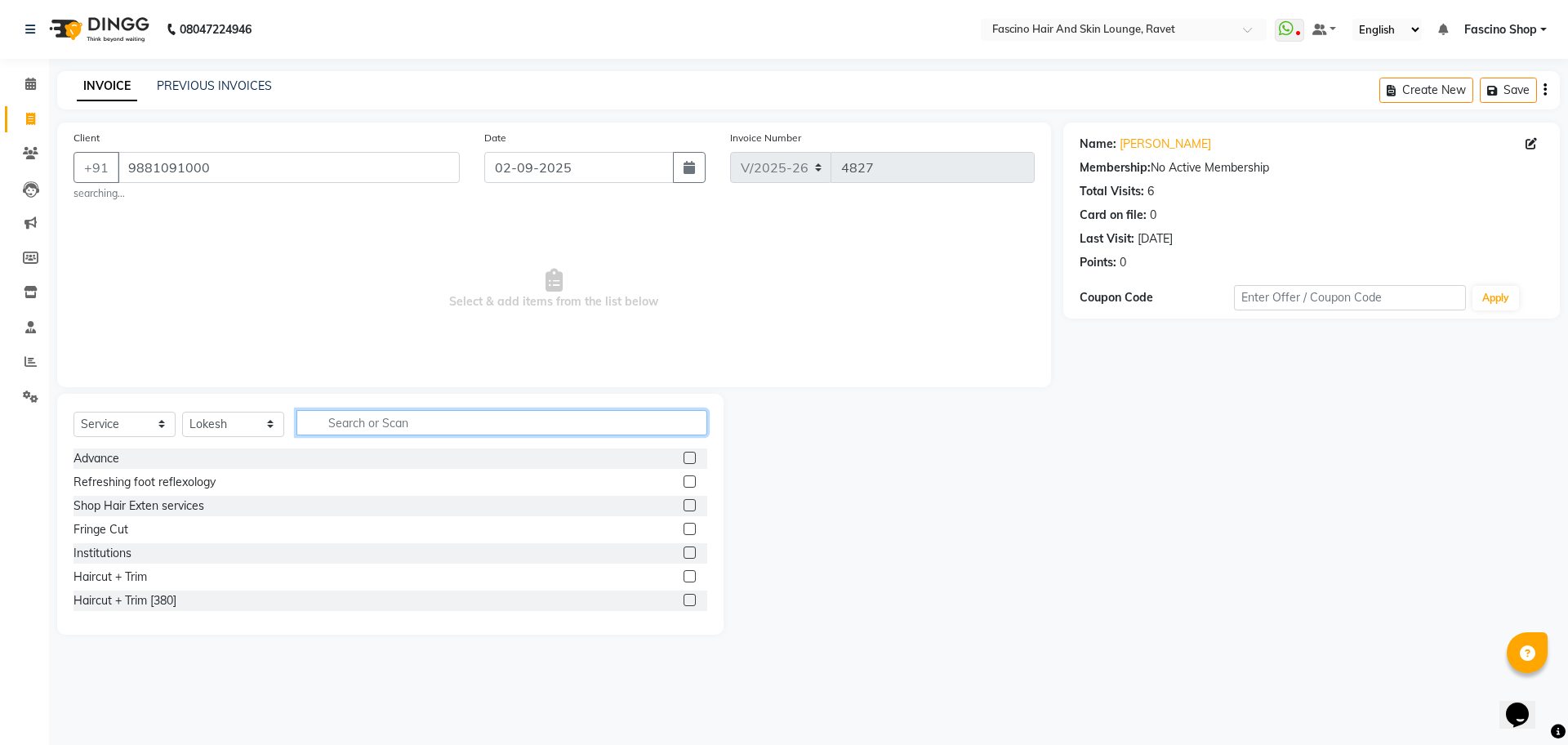
click at [346, 416] on input "text" at bounding box center [501, 423] width 411 height 26
type input "HAIR"
click at [684, 552] on label at bounding box center [689, 553] width 12 height 12
click at [684, 552] on input "checkbox" at bounding box center [688, 553] width 11 height 11
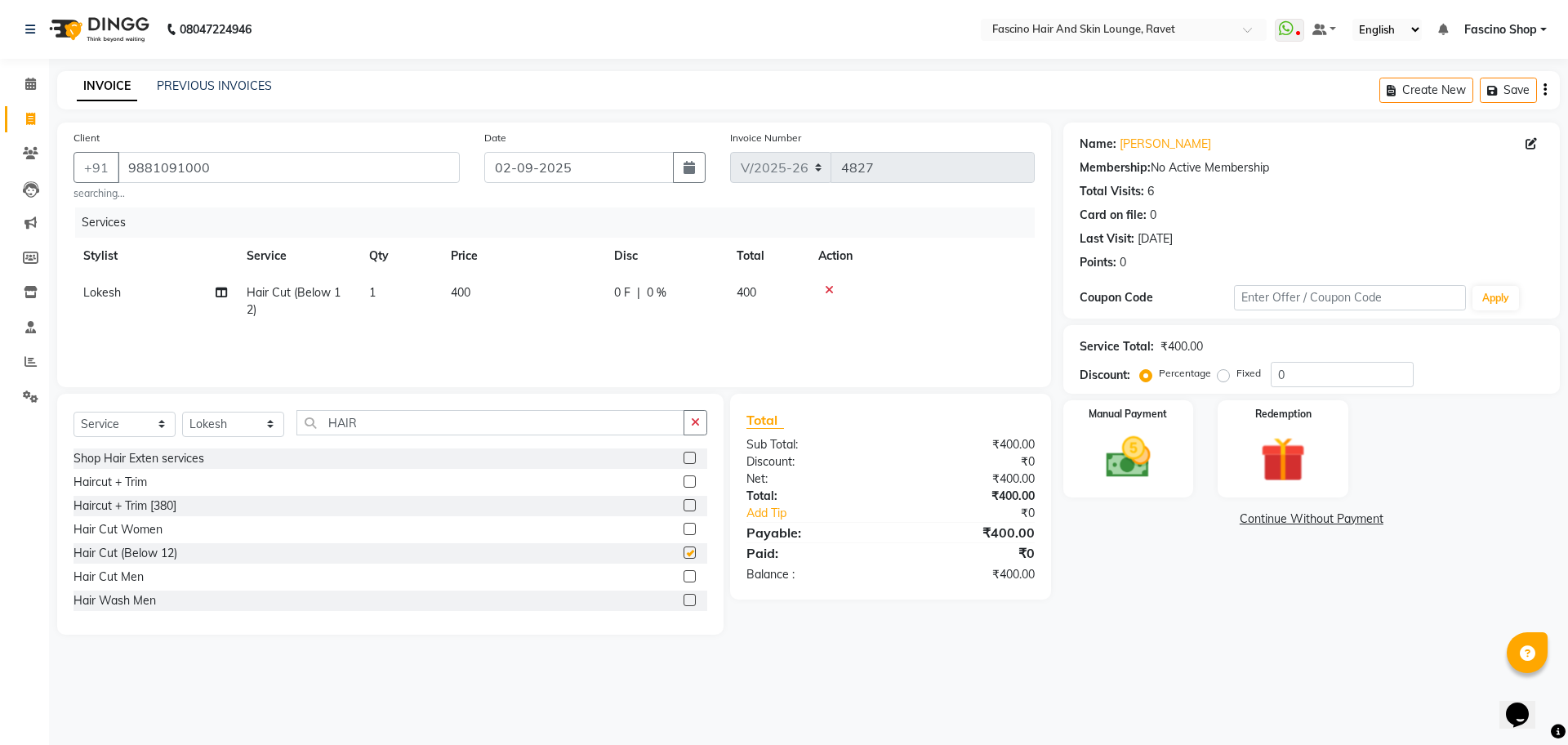
checkbox input "false"
click at [462, 285] on span "400" at bounding box center [461, 292] width 20 height 15
select select "90275"
click at [462, 284] on input "1" at bounding box center [477, 297] width 62 height 26
click at [570, 294] on td "400" at bounding box center [523, 302] width 163 height 54
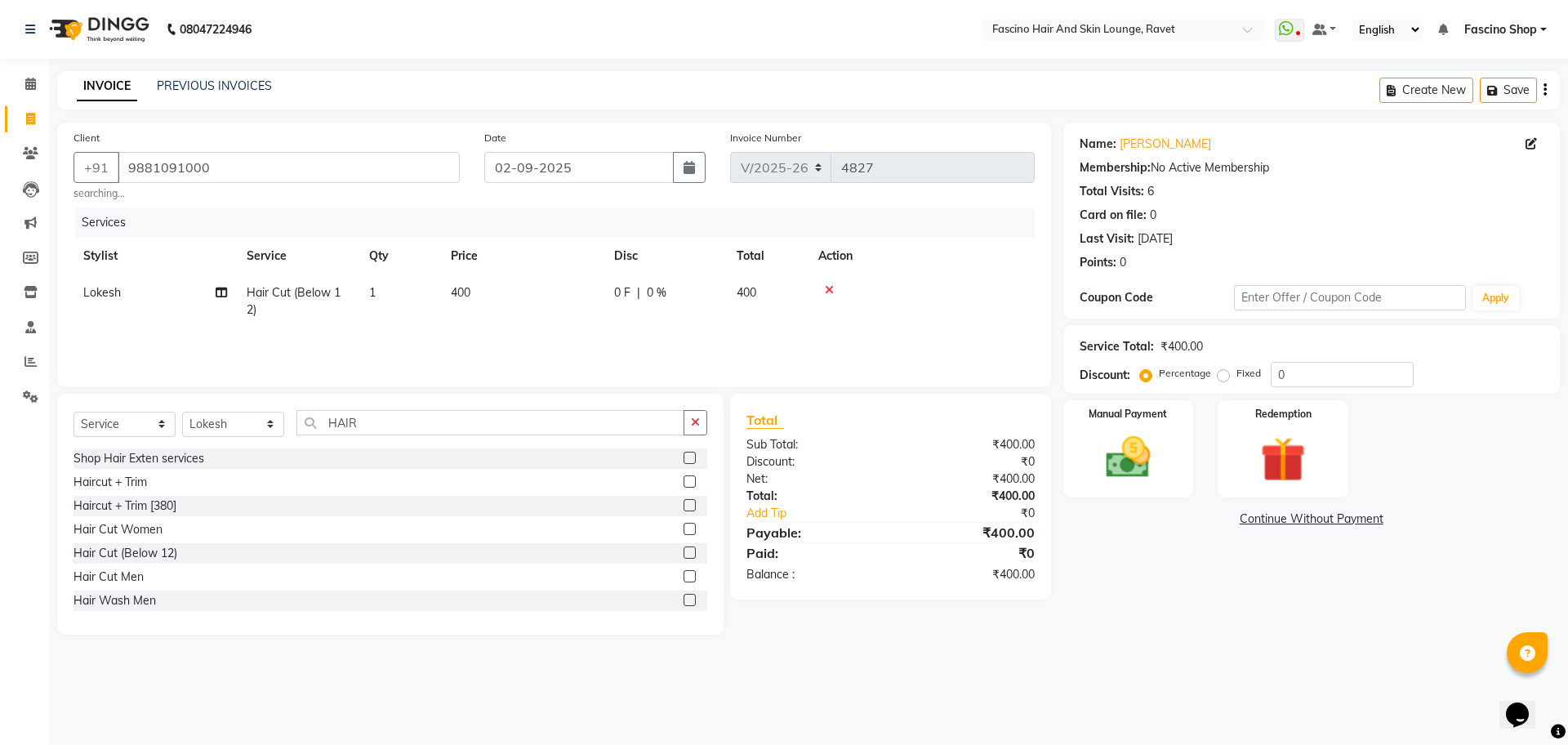
select select "90275"
click at [570, 294] on input "400" at bounding box center [599, 297] width 144 height 26
type input "250"
click at [1108, 452] on img at bounding box center [1128, 457] width 76 height 54
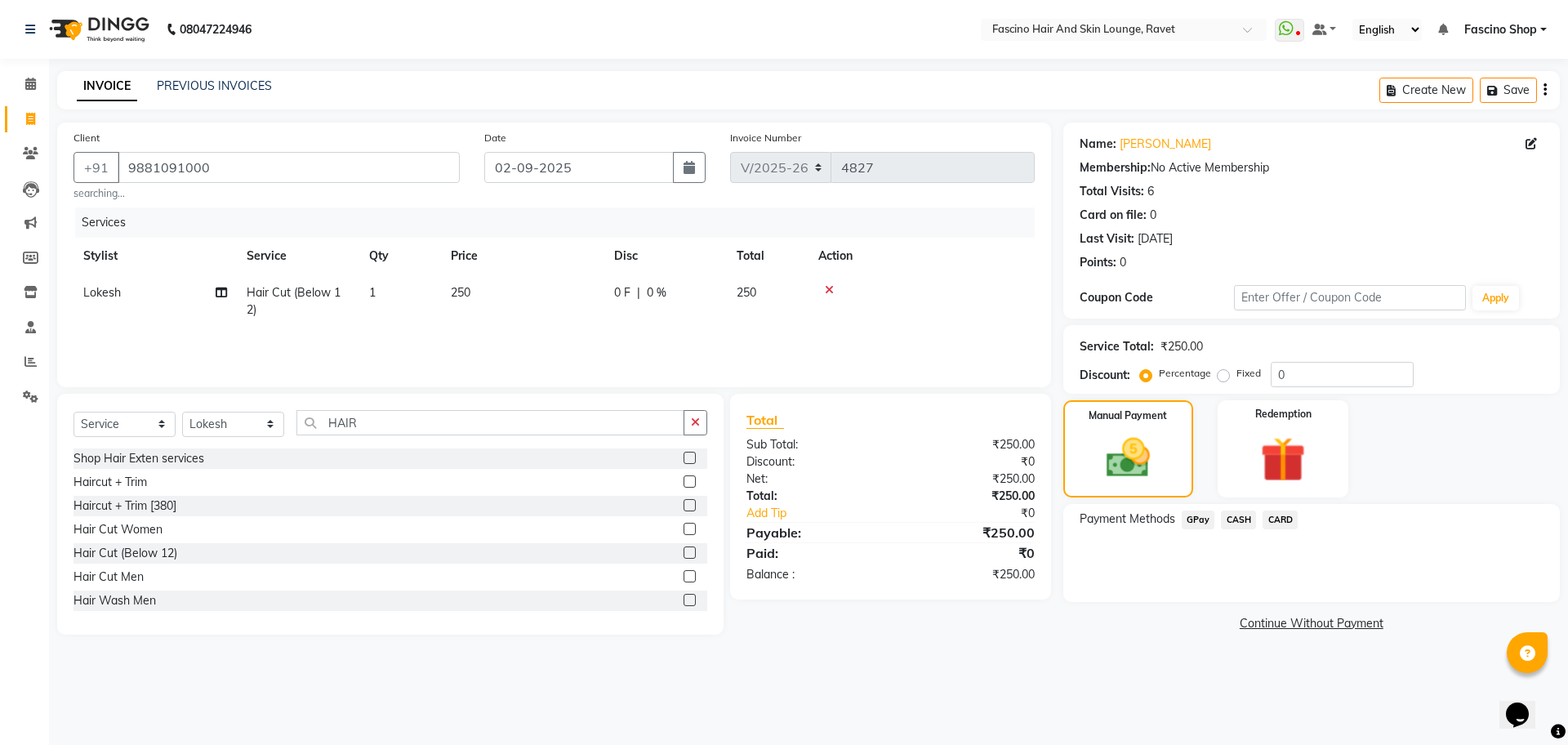
click at [1239, 522] on span "CASH" at bounding box center [1238, 519] width 35 height 19
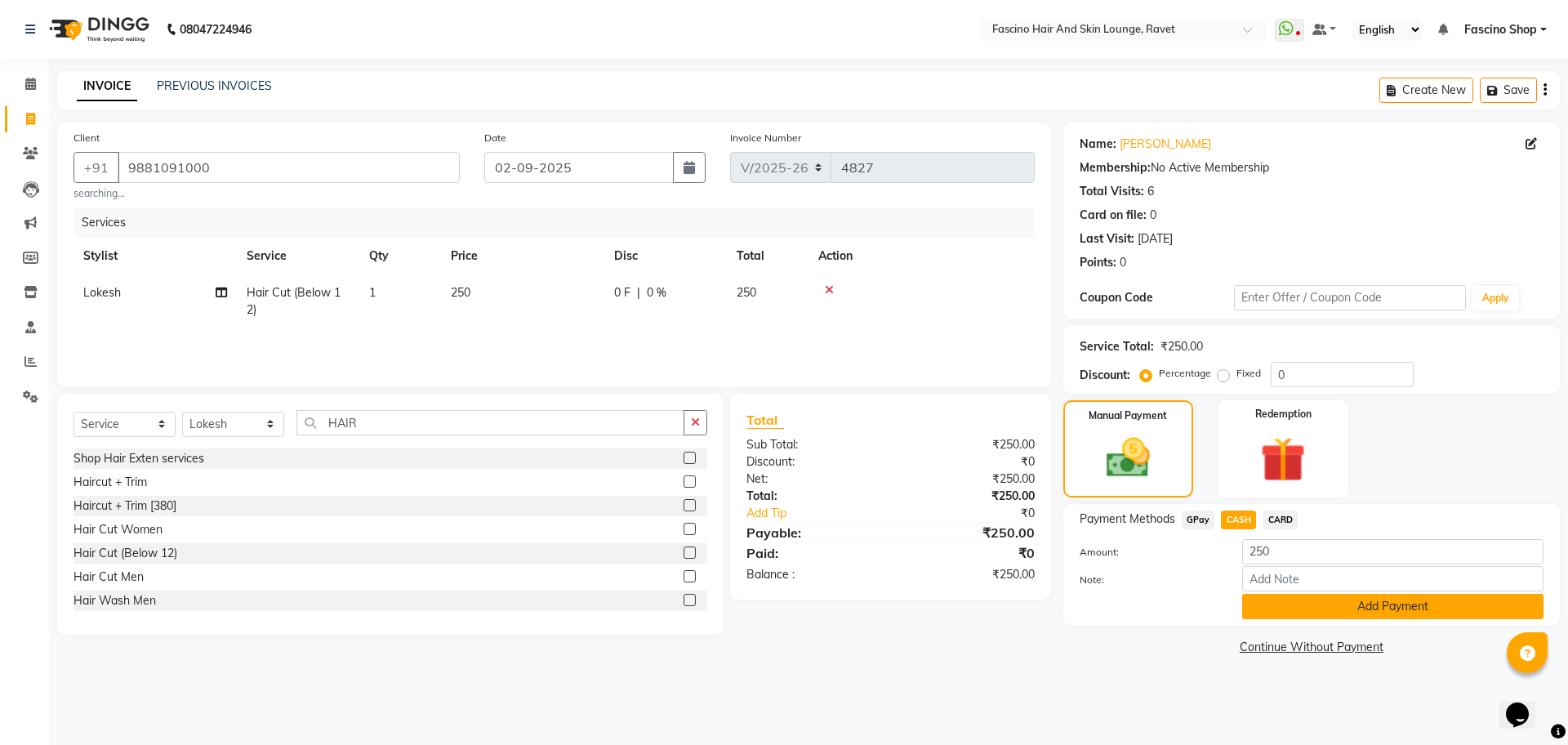
click at [1269, 598] on button "Add Payment" at bounding box center [1393, 607] width 301 height 26
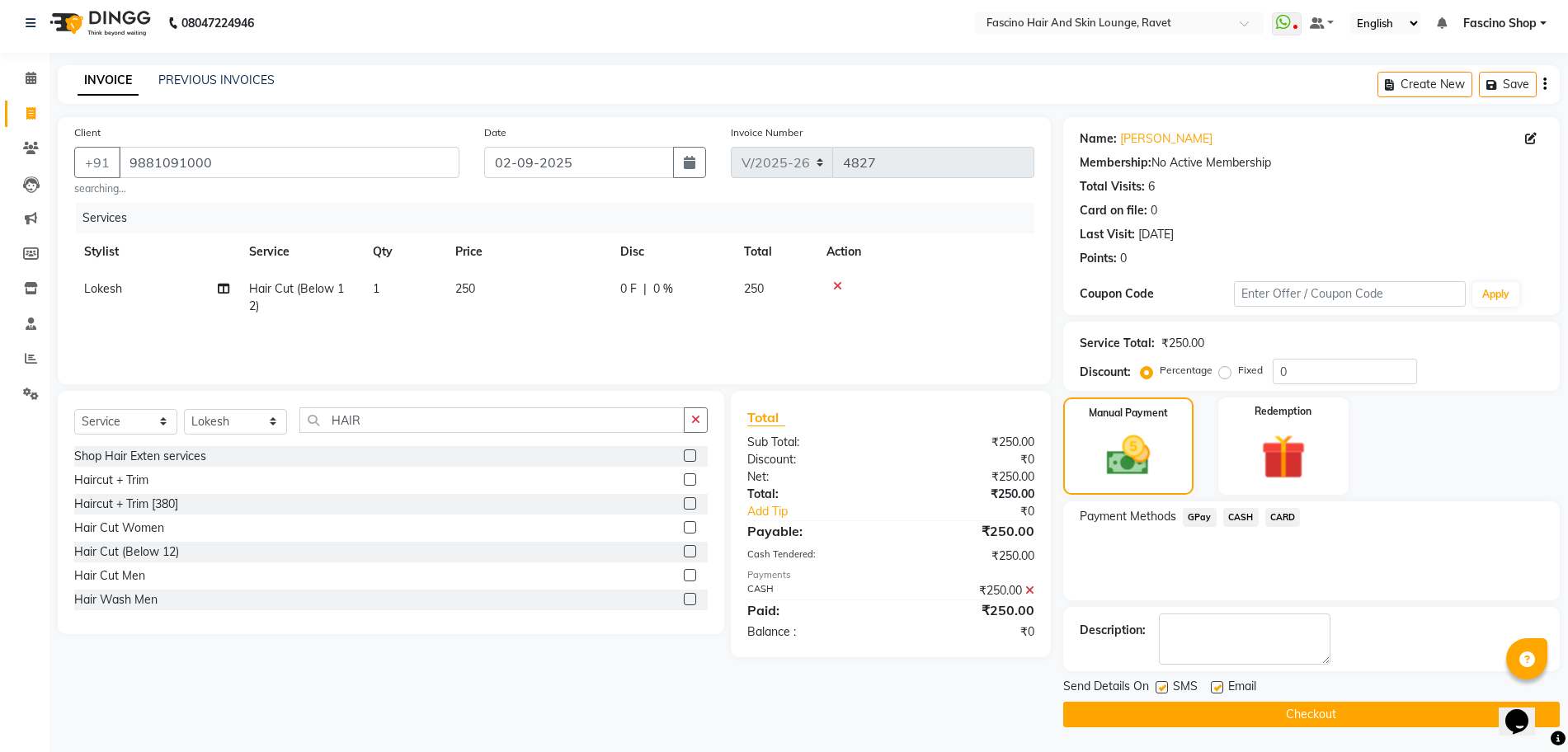
scroll to position [5, 0]
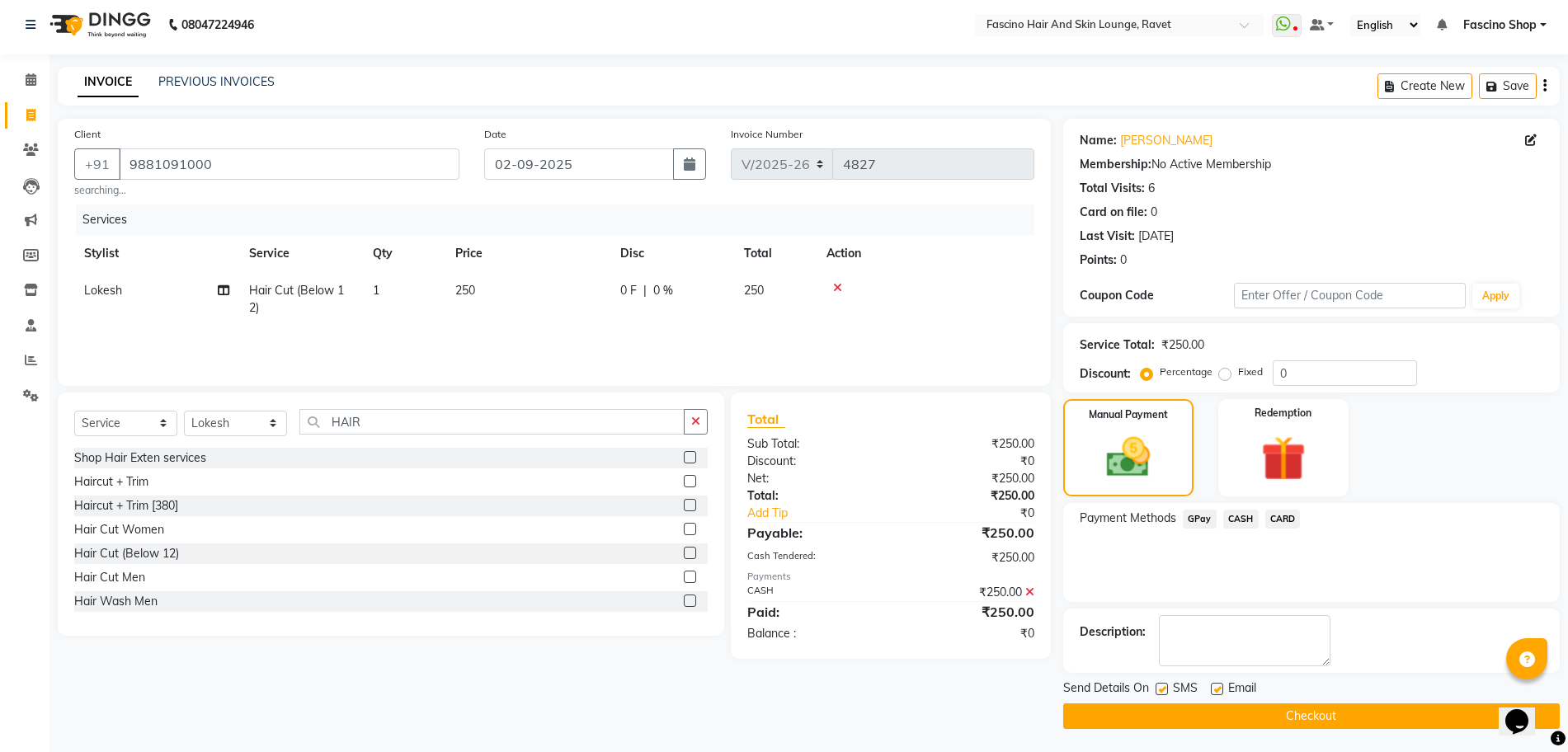
click at [1281, 708] on button "Checkout" at bounding box center [1310, 716] width 496 height 26
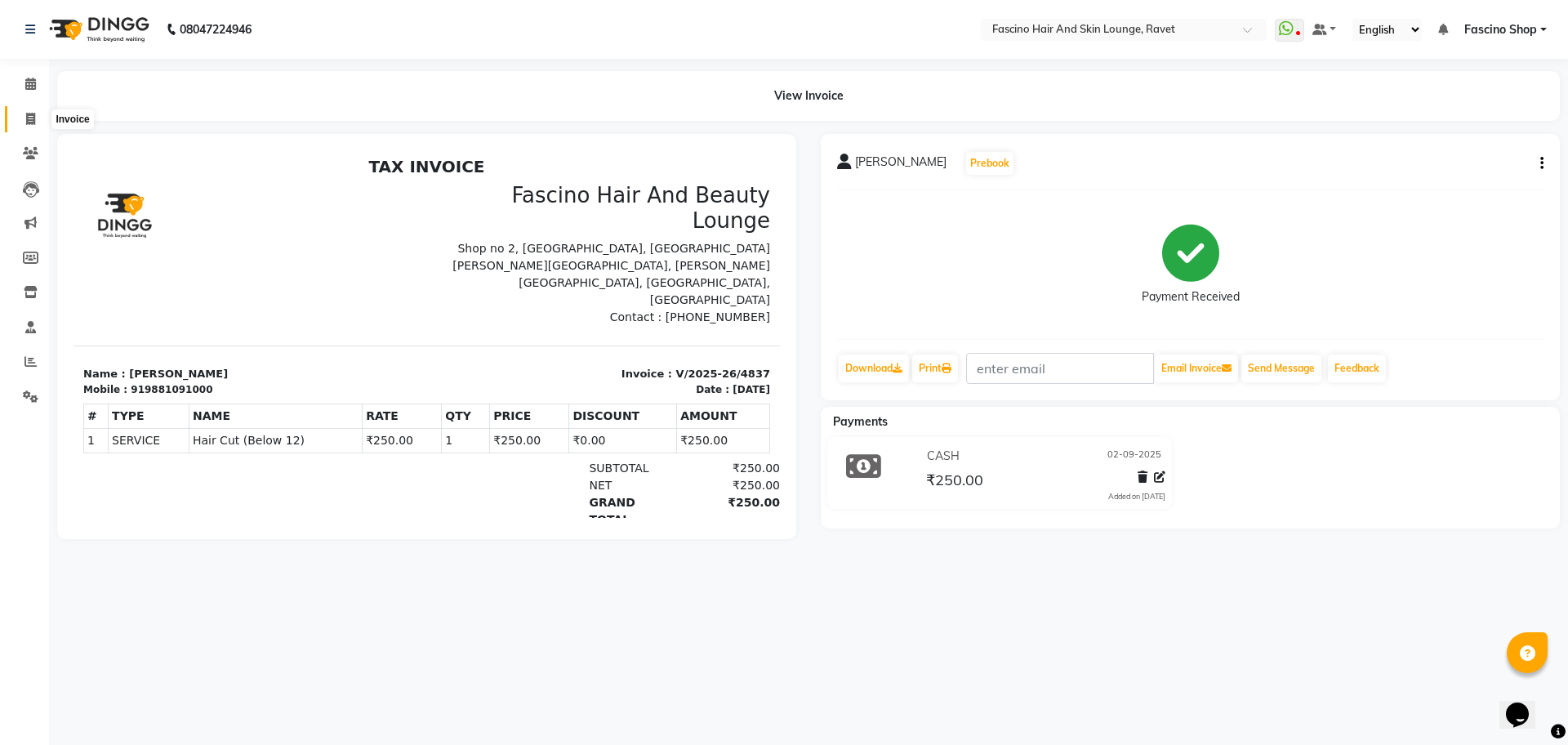
click at [33, 117] on icon at bounding box center [31, 118] width 9 height 12
select select "service"
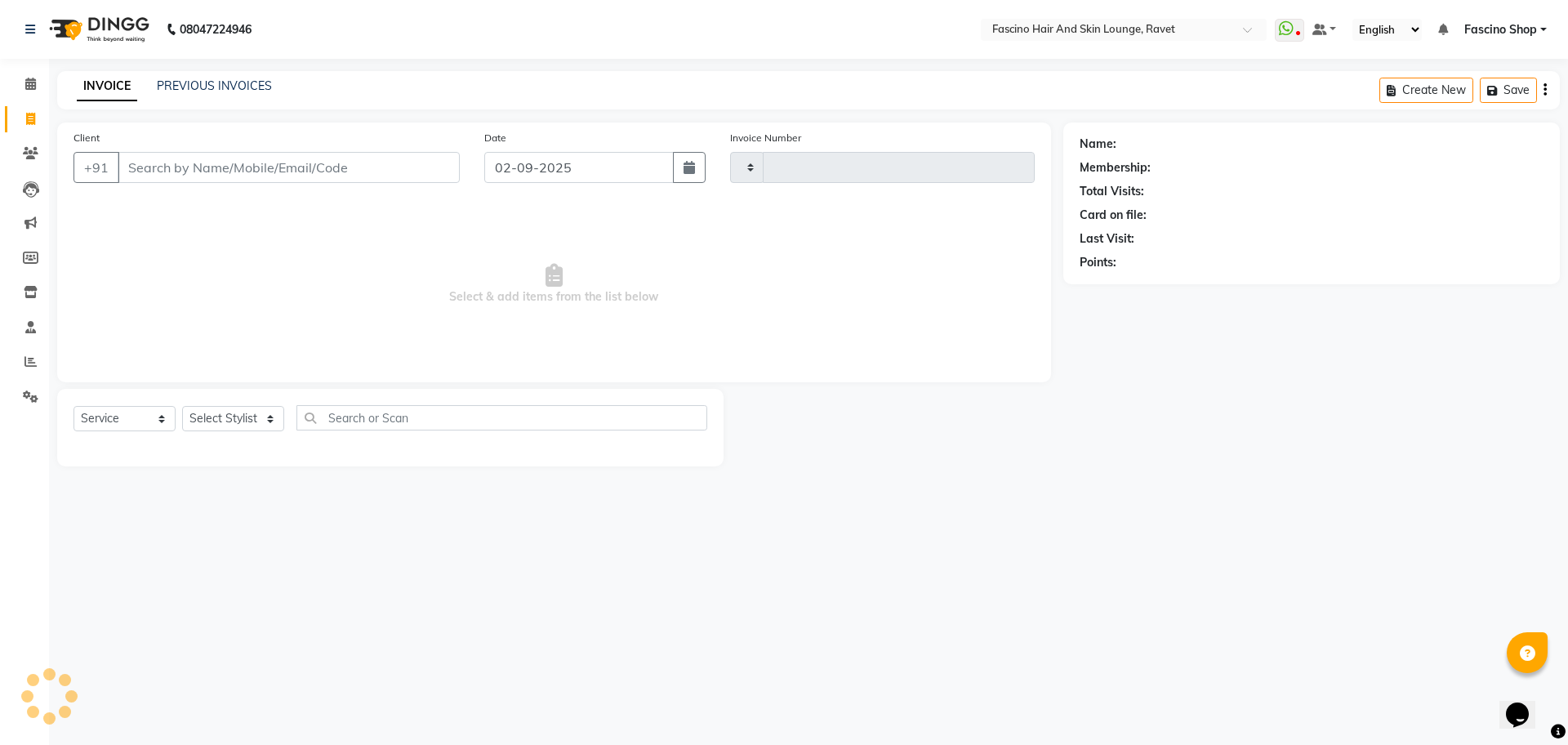
type input "4838"
select select "5190"
click at [199, 85] on link "PREVIOUS INVOICES" at bounding box center [214, 86] width 115 height 15
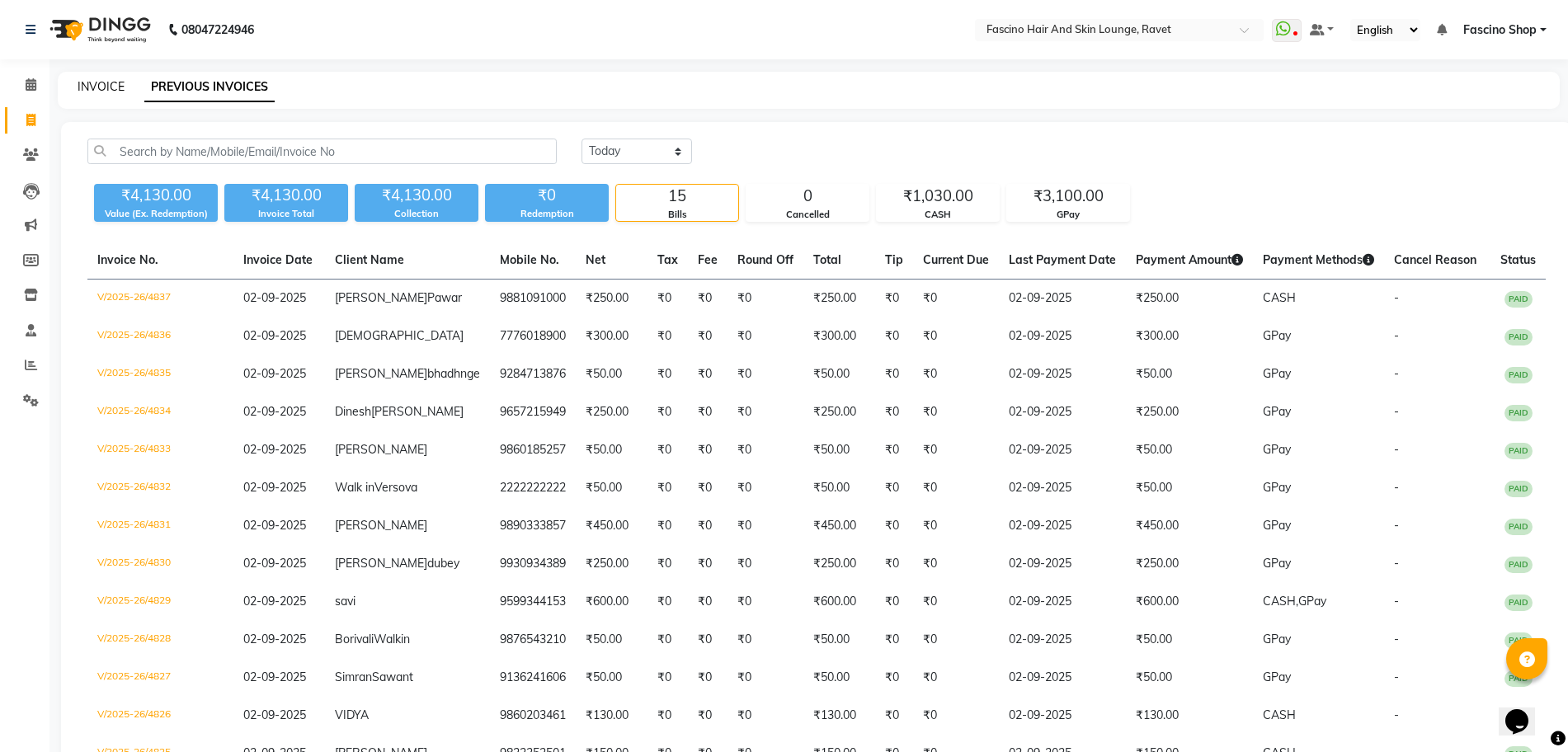
click at [98, 88] on link "INVOICE" at bounding box center [100, 87] width 47 height 15
select select "service"
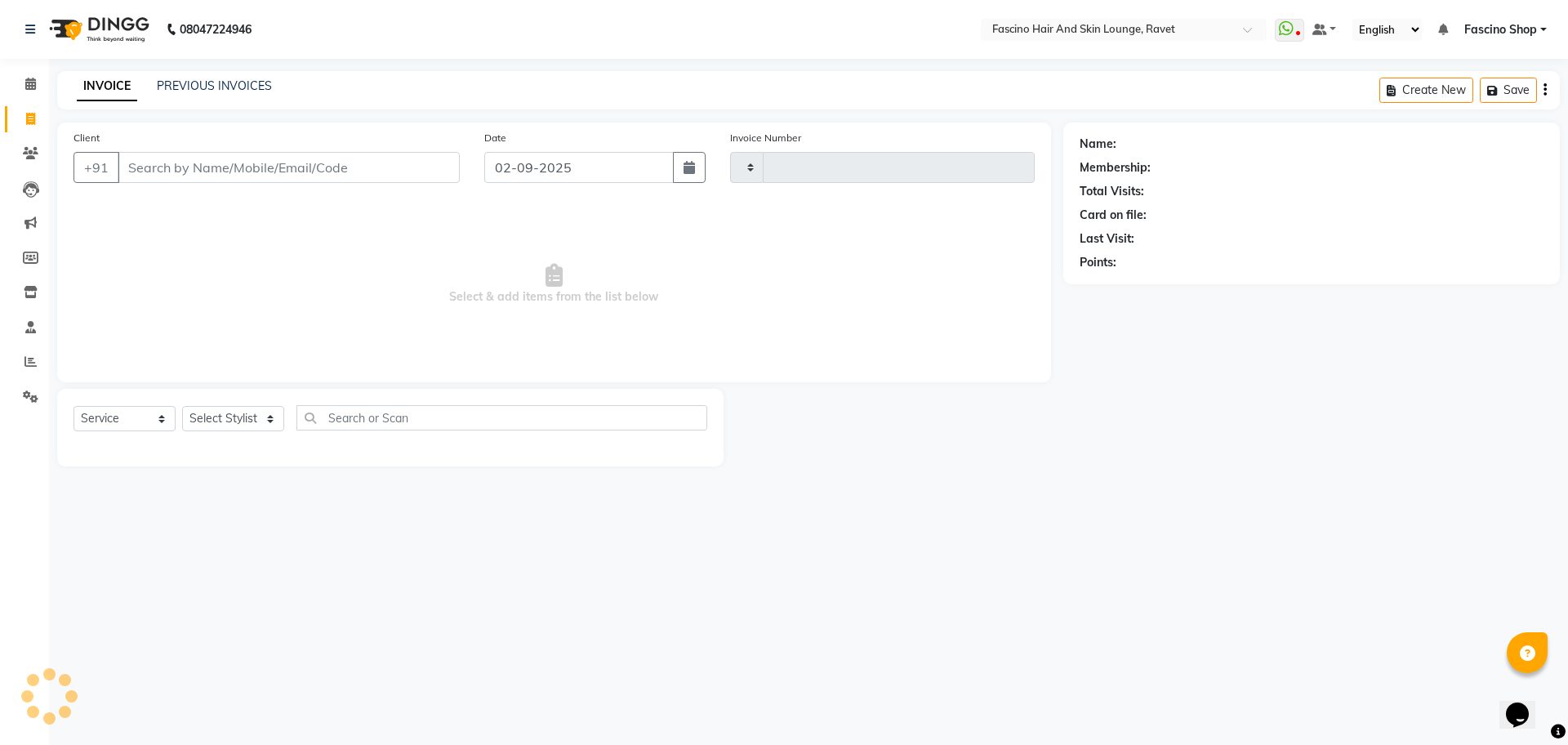
type input "4838"
select select "5190"
click at [193, 92] on link "PREVIOUS INVOICES" at bounding box center [214, 86] width 115 height 15
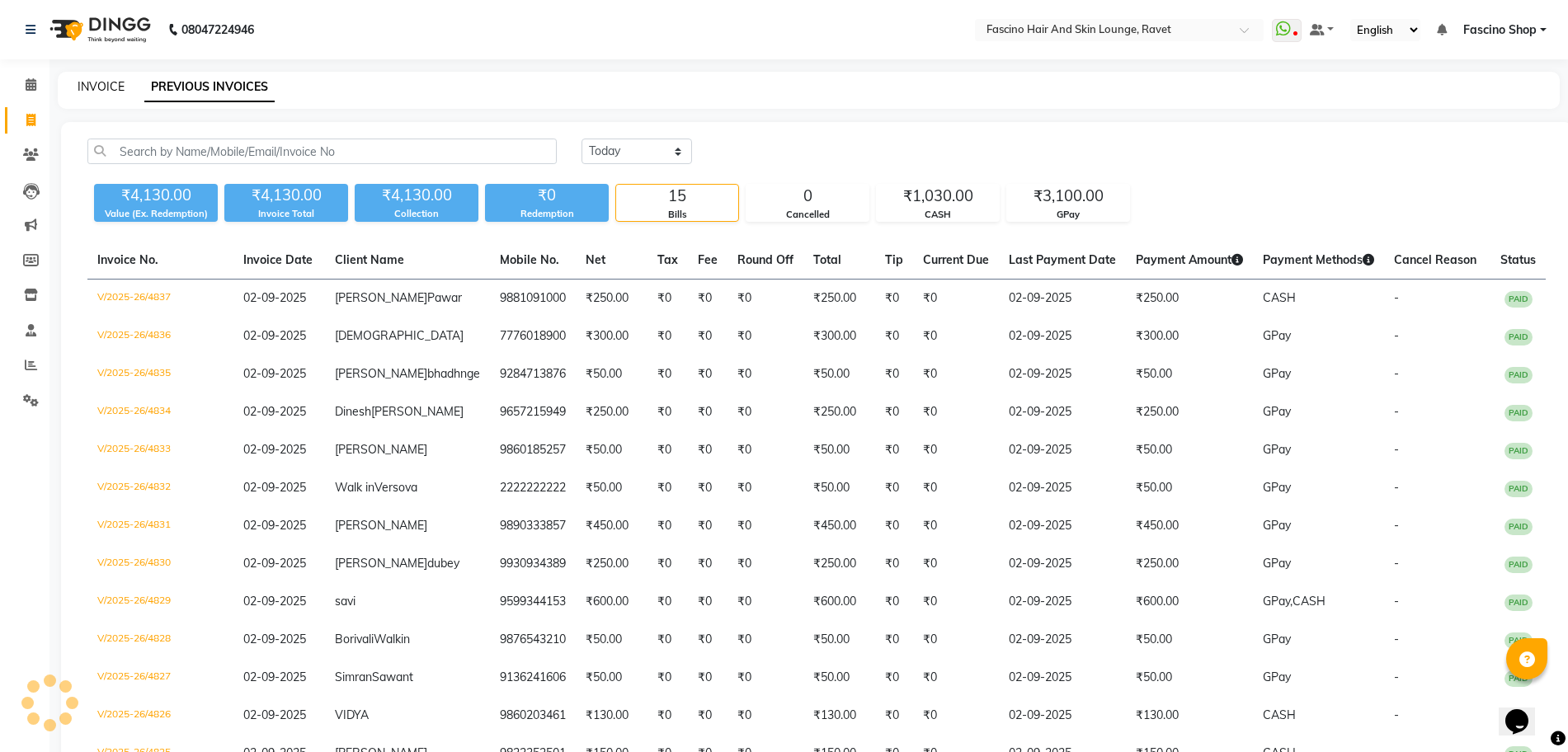
click at [93, 88] on link "INVOICE" at bounding box center [100, 87] width 47 height 15
select select "service"
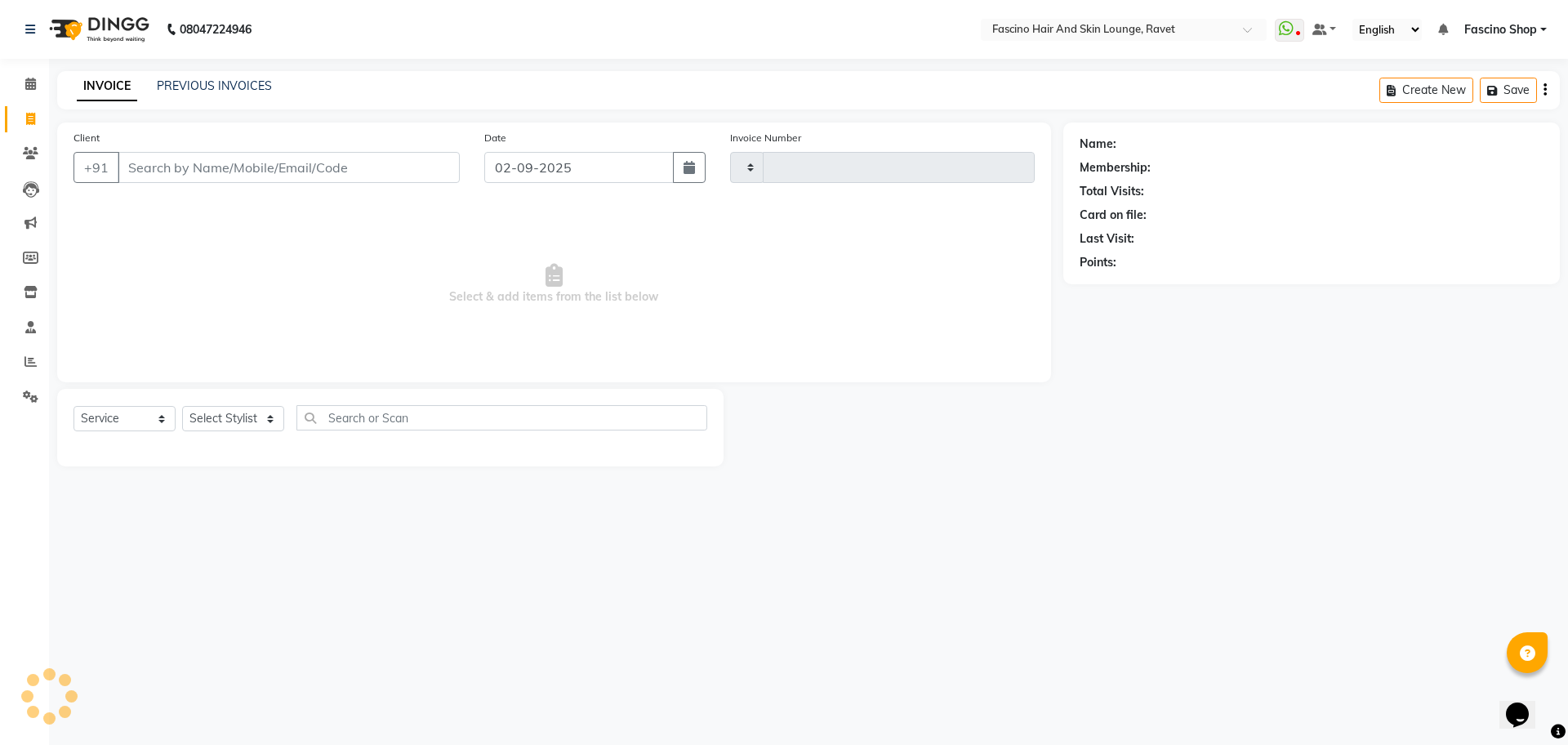
type input "4838"
select select "5190"
click at [193, 79] on link "PREVIOUS INVOICES" at bounding box center [214, 86] width 115 height 15
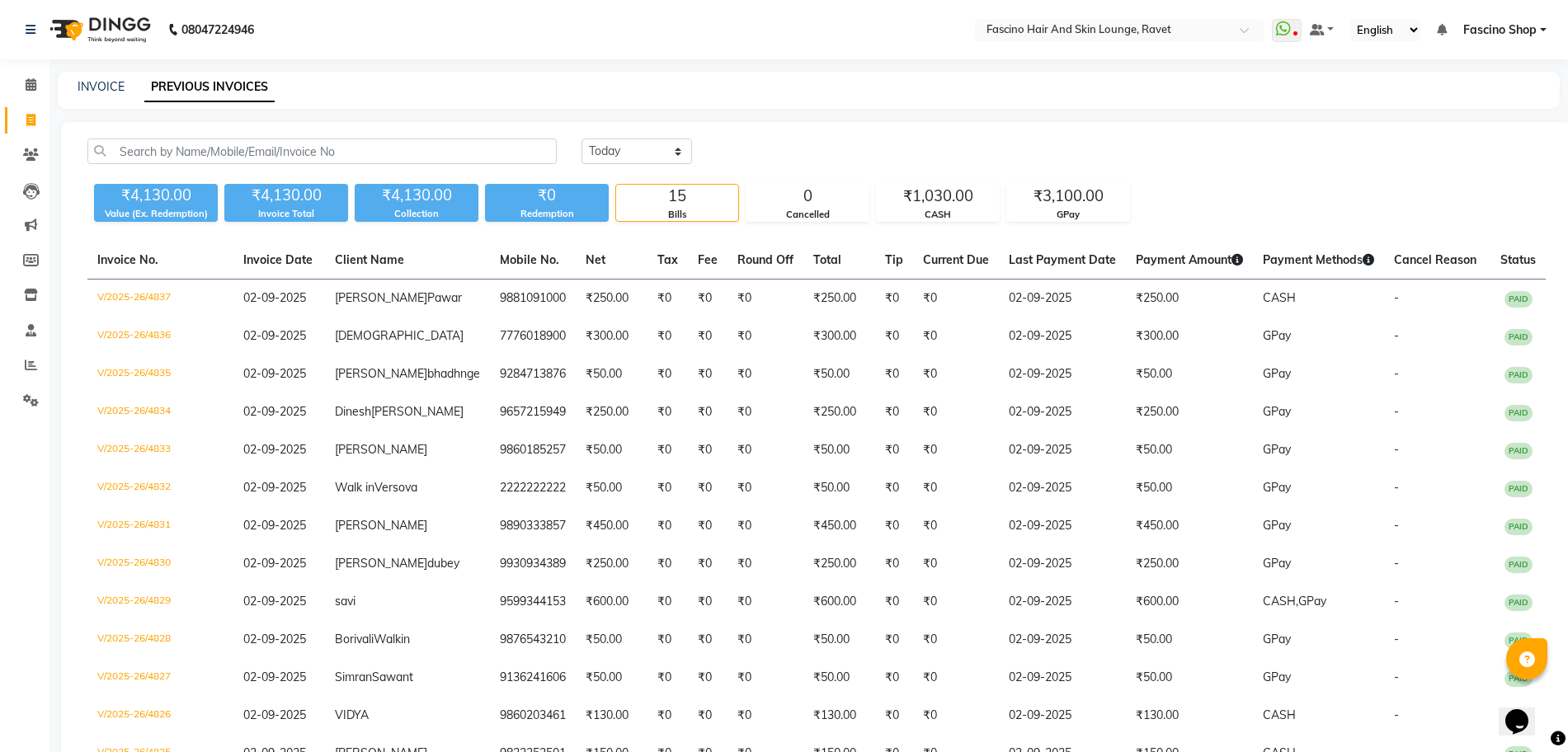
click at [170, 192] on div "₹4,130.00" at bounding box center [155, 195] width 123 height 23
